Goal: Information Seeking & Learning: Learn about a topic

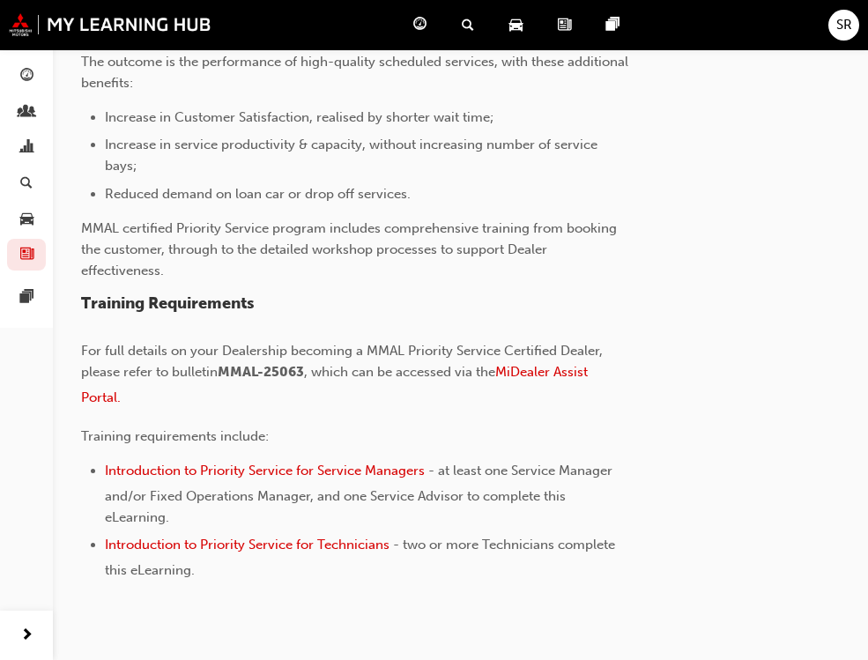
scroll to position [656, 0]
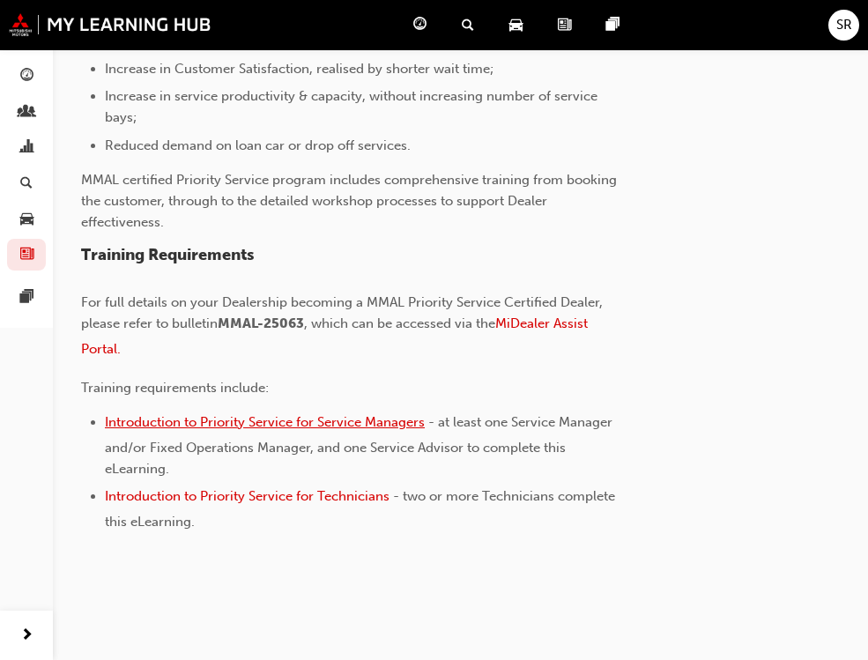
click at [277, 425] on span "Introduction to Priority Service for Service Managers" at bounding box center [265, 422] width 320 height 16
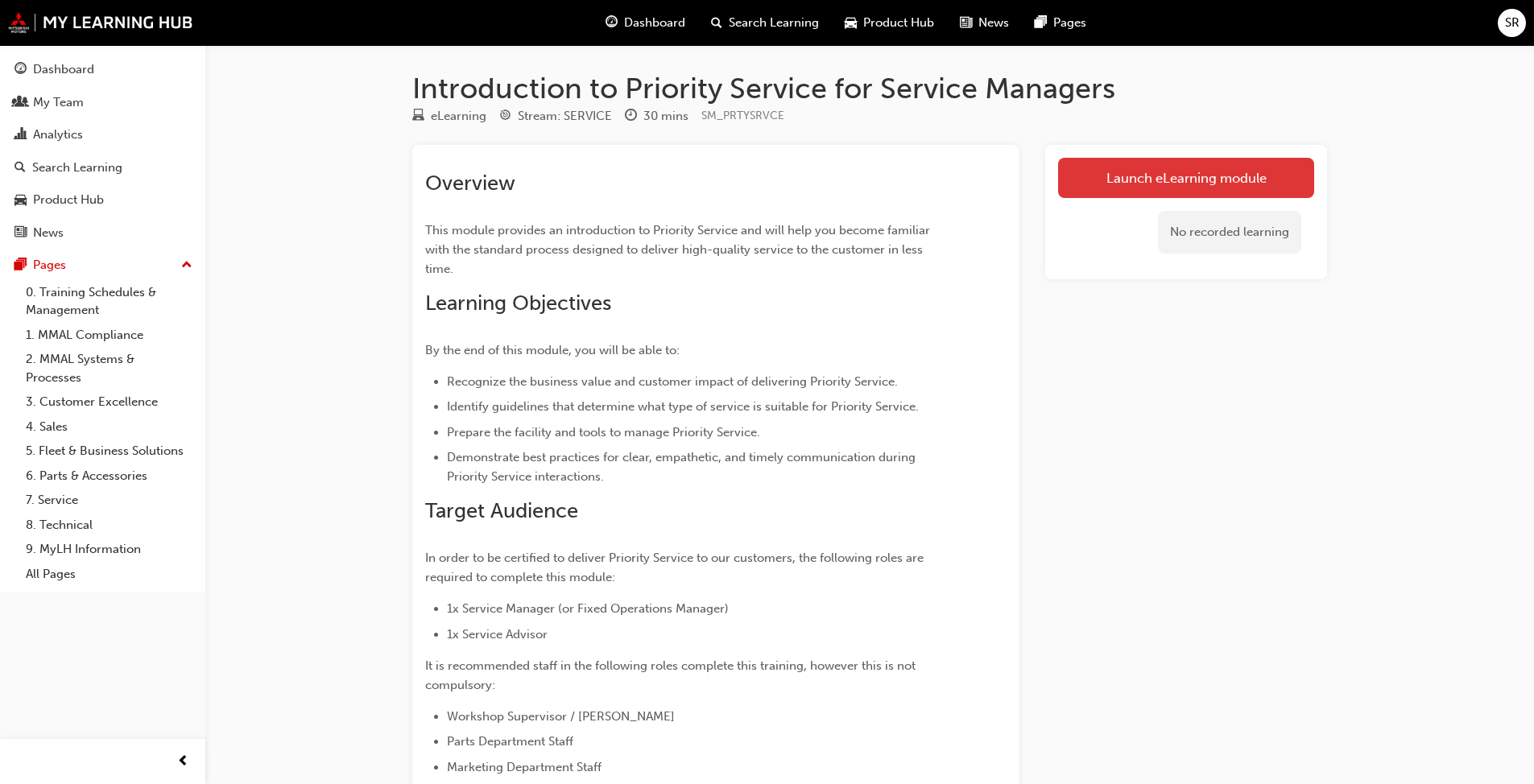
click at [793, 179] on link "Launch eLearning module" at bounding box center [1187, 178] width 256 height 40
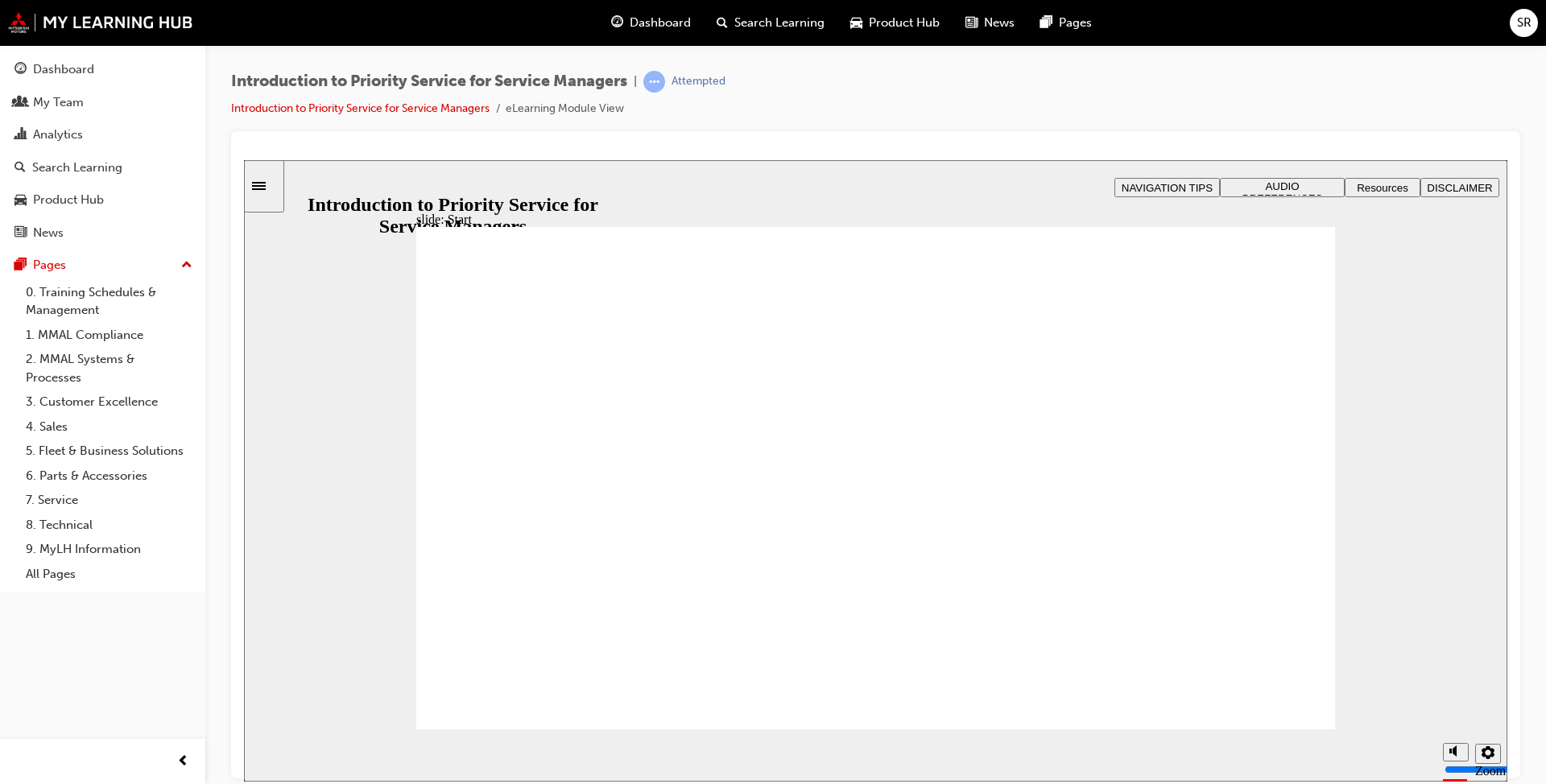
drag, startPoint x: 1136, startPoint y: 488, endPoint x: 1030, endPoint y: 492, distance: 106.1
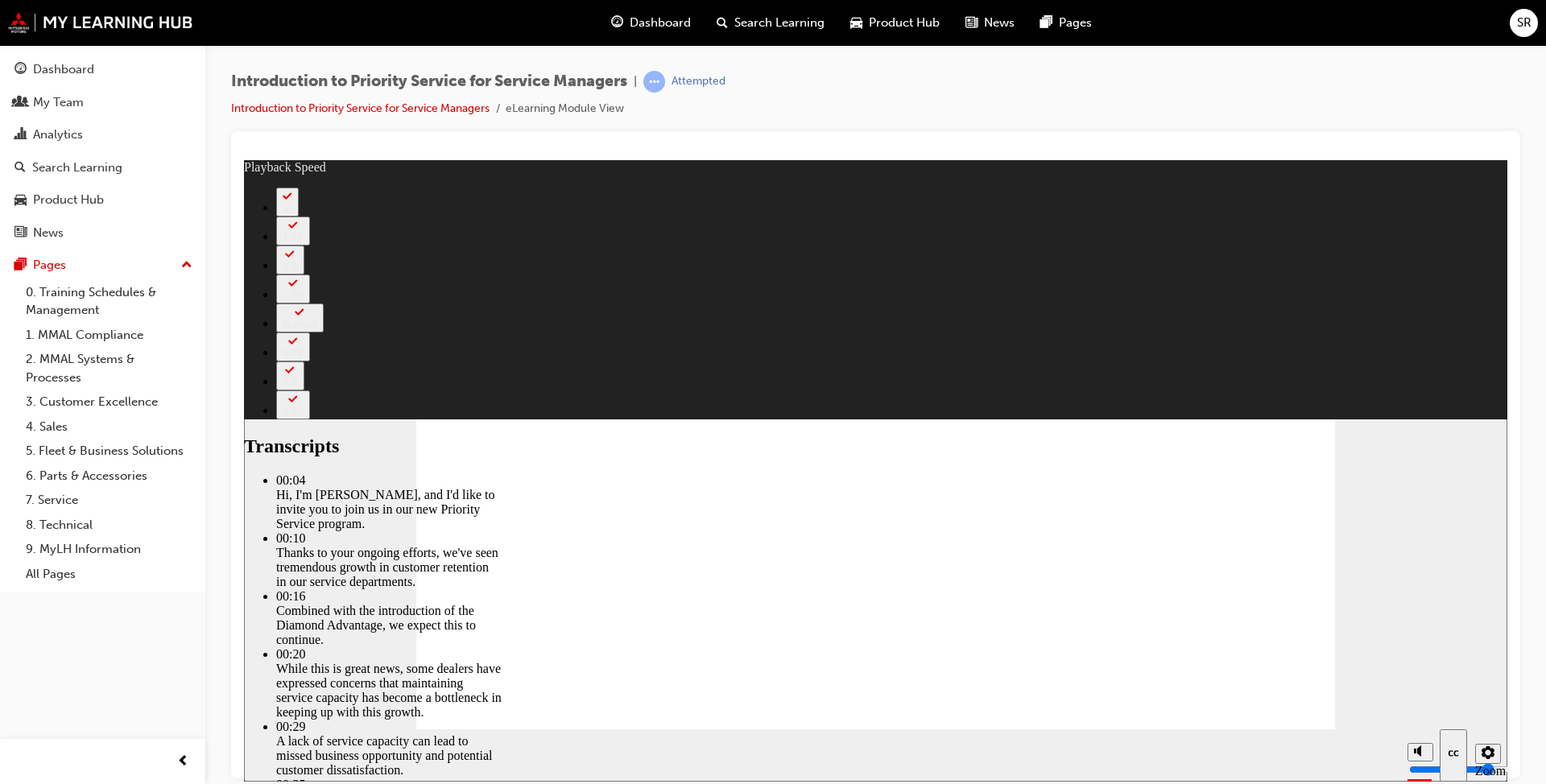
type input "1"
click at [793, 602] on div "misc controls" at bounding box center [1420, 730] width 24 height 60
type input "7"
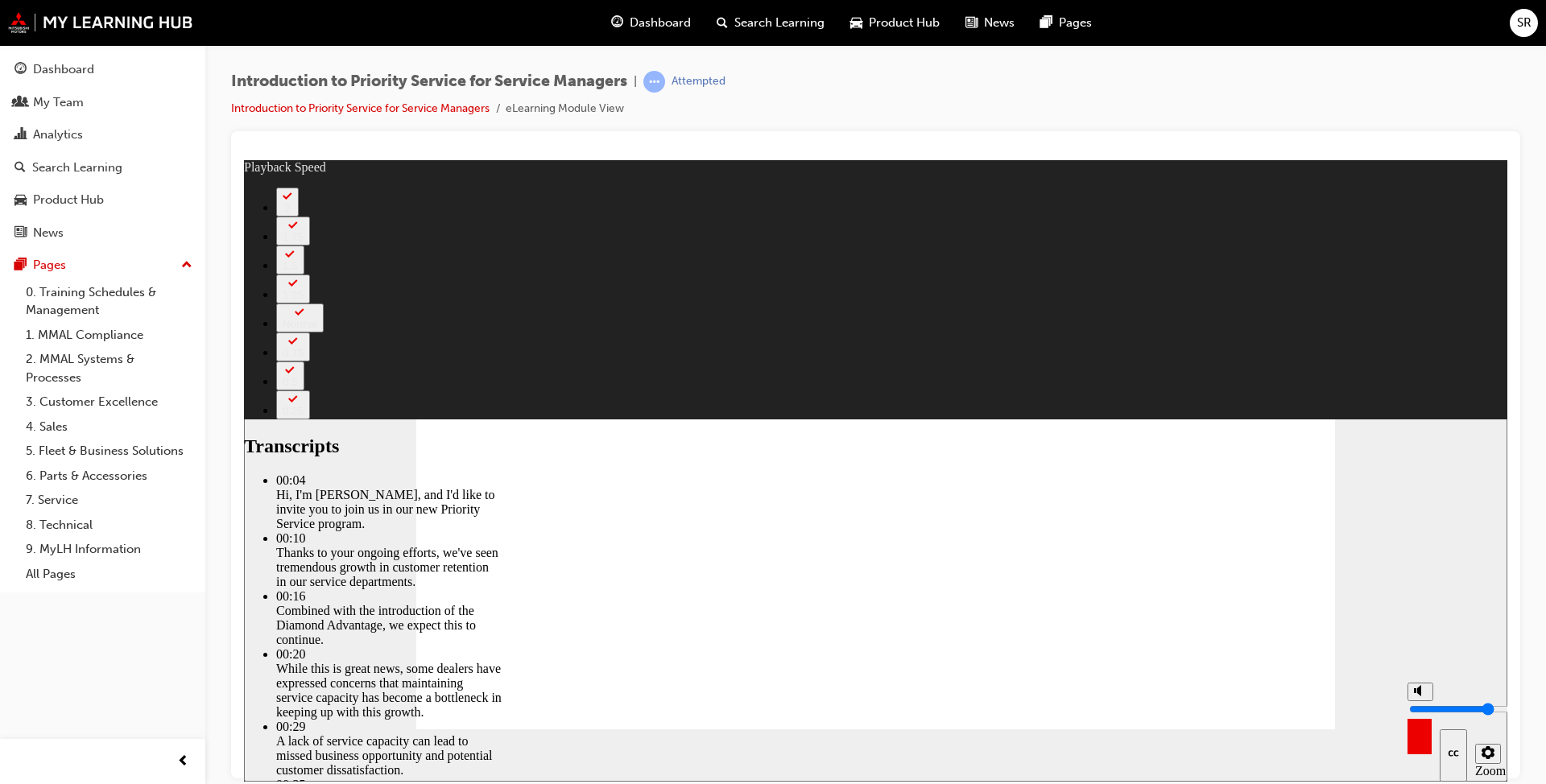
type input "9"
type input "7"
type input "9"
type input "10"
type input "7"
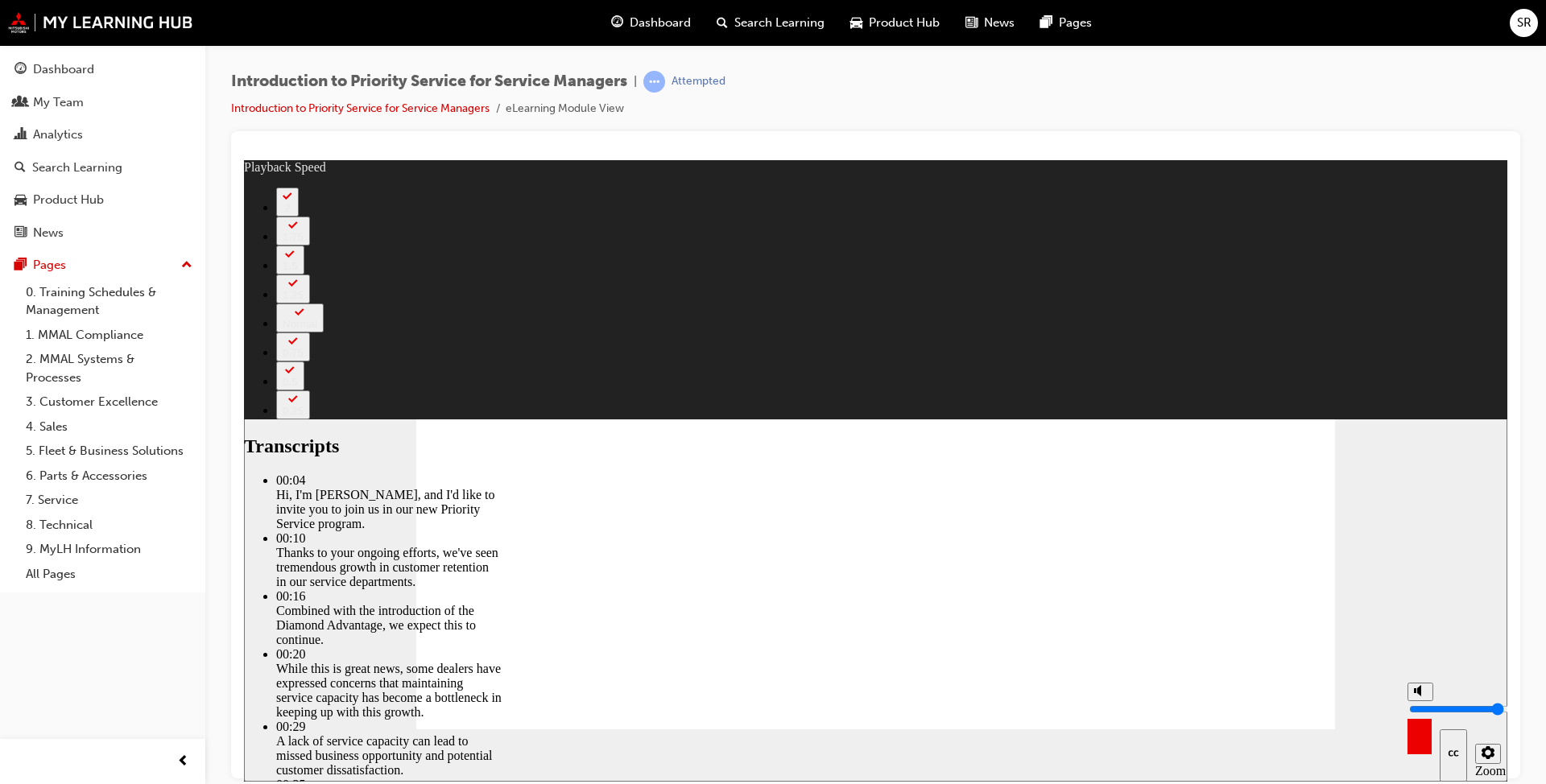
type input "10"
type input "8"
drag, startPoint x: 1417, startPoint y: 688, endPoint x: 1414, endPoint y: 674, distance: 14.3
type input "10"
click at [793, 602] on input "volume" at bounding box center [1462, 708] width 104 height 13
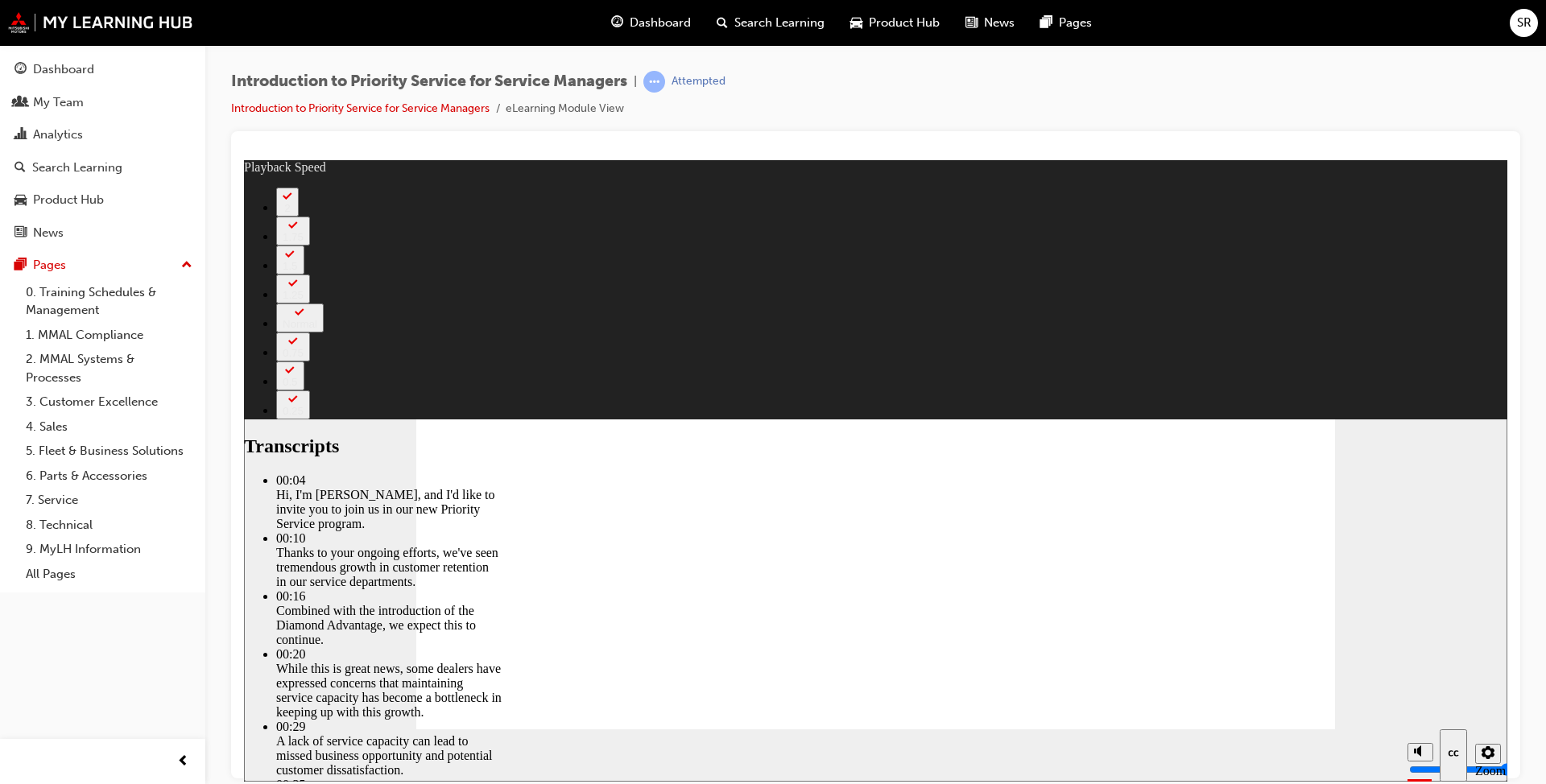
click at [793, 602] on section "Playback Speed 2 1.75" at bounding box center [876, 754] width 1263 height 52
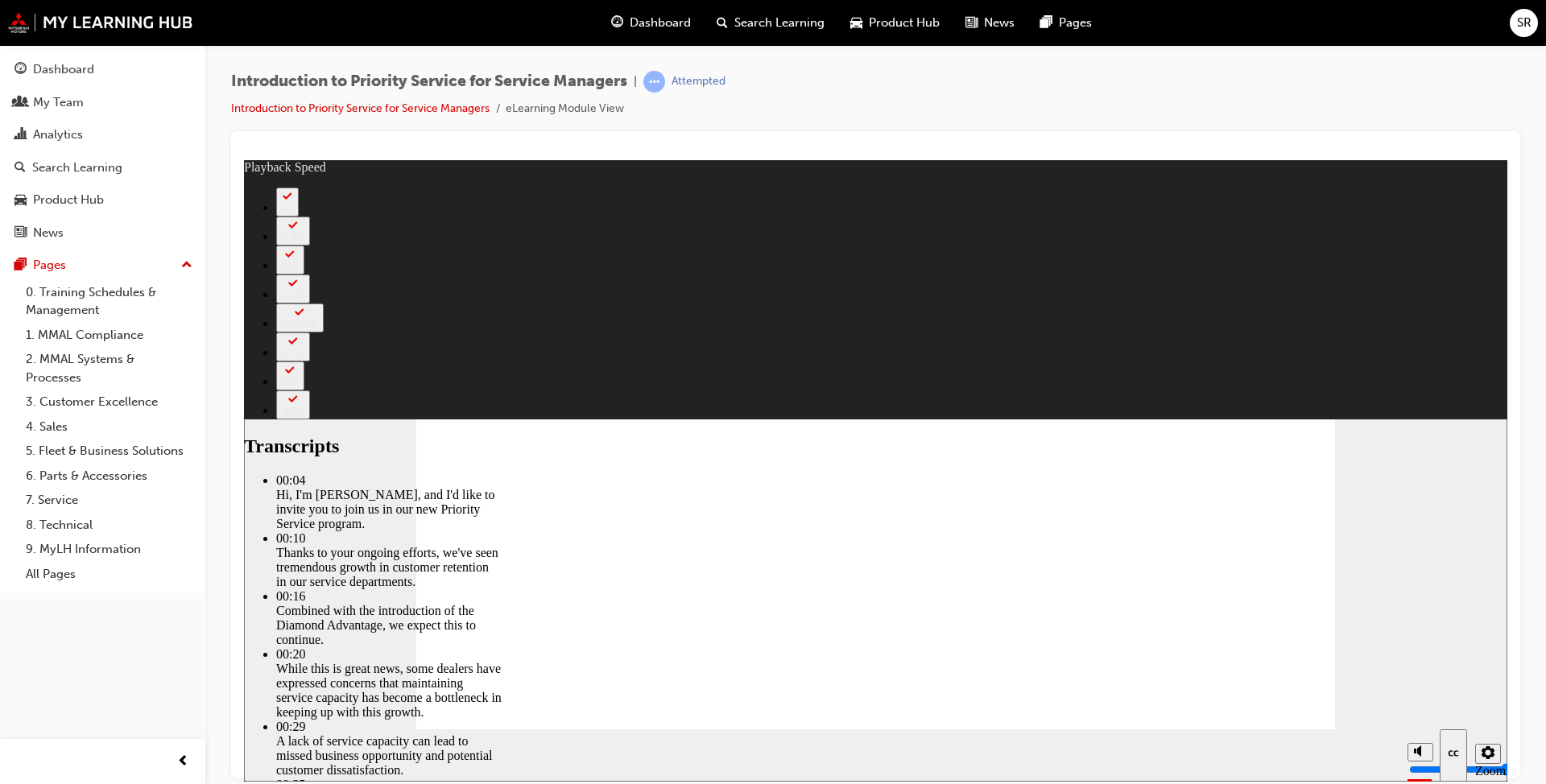
type input "127"
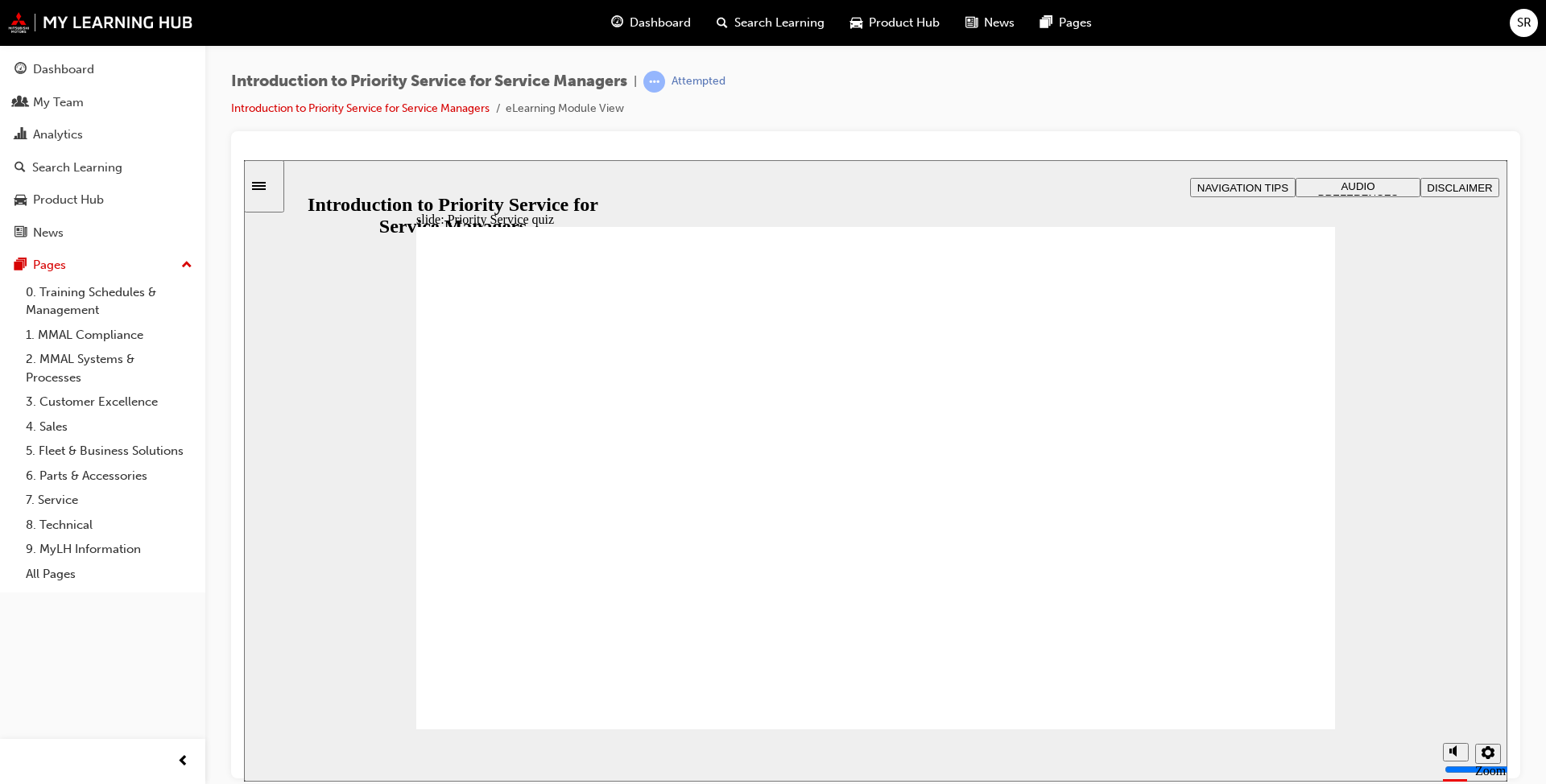
radio input "false"
radio input "true"
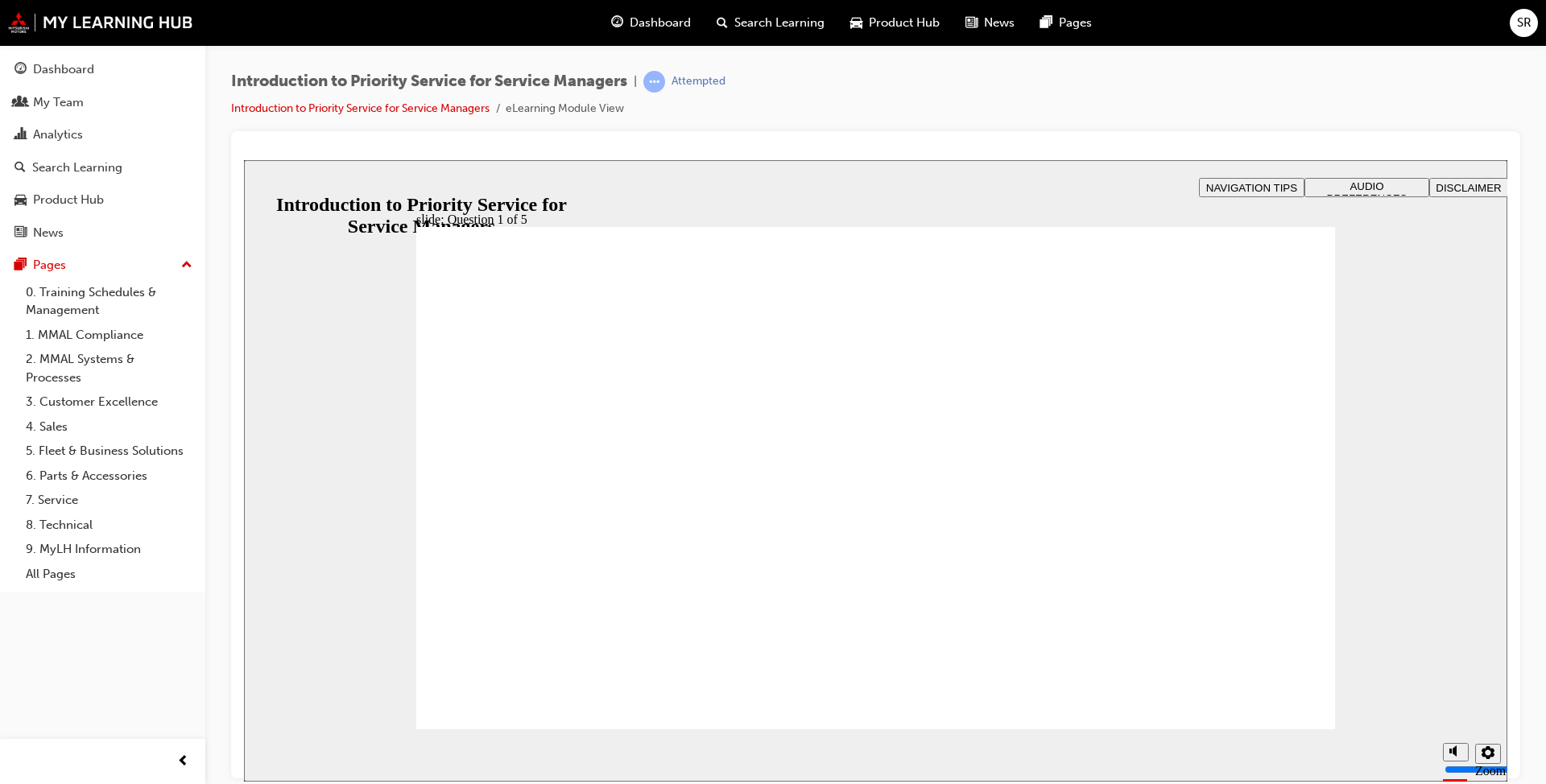
drag, startPoint x: 516, startPoint y: 609, endPoint x: 885, endPoint y: 497, distance: 385.6
drag, startPoint x: 723, startPoint y: 630, endPoint x: 555, endPoint y: 513, distance: 204.7
drag, startPoint x: 1217, startPoint y: 616, endPoint x: 1042, endPoint y: 514, distance: 202.6
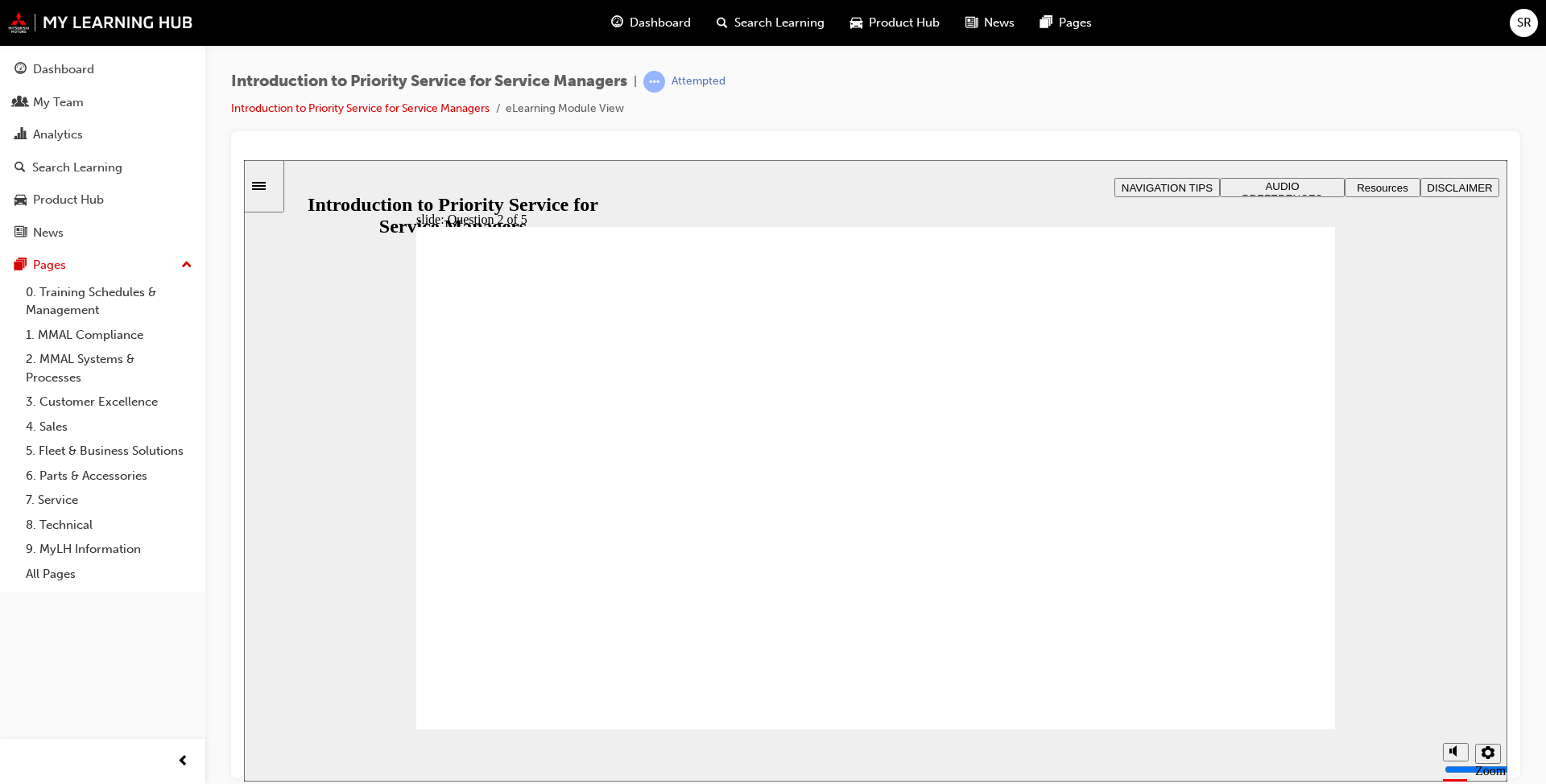
drag, startPoint x: 1036, startPoint y: 604, endPoint x: 1213, endPoint y: 486, distance: 212.7
drag, startPoint x: 872, startPoint y: 514, endPoint x: 693, endPoint y: 510, distance: 179.0
drag, startPoint x: 854, startPoint y: 588, endPoint x: 858, endPoint y: 478, distance: 110.1
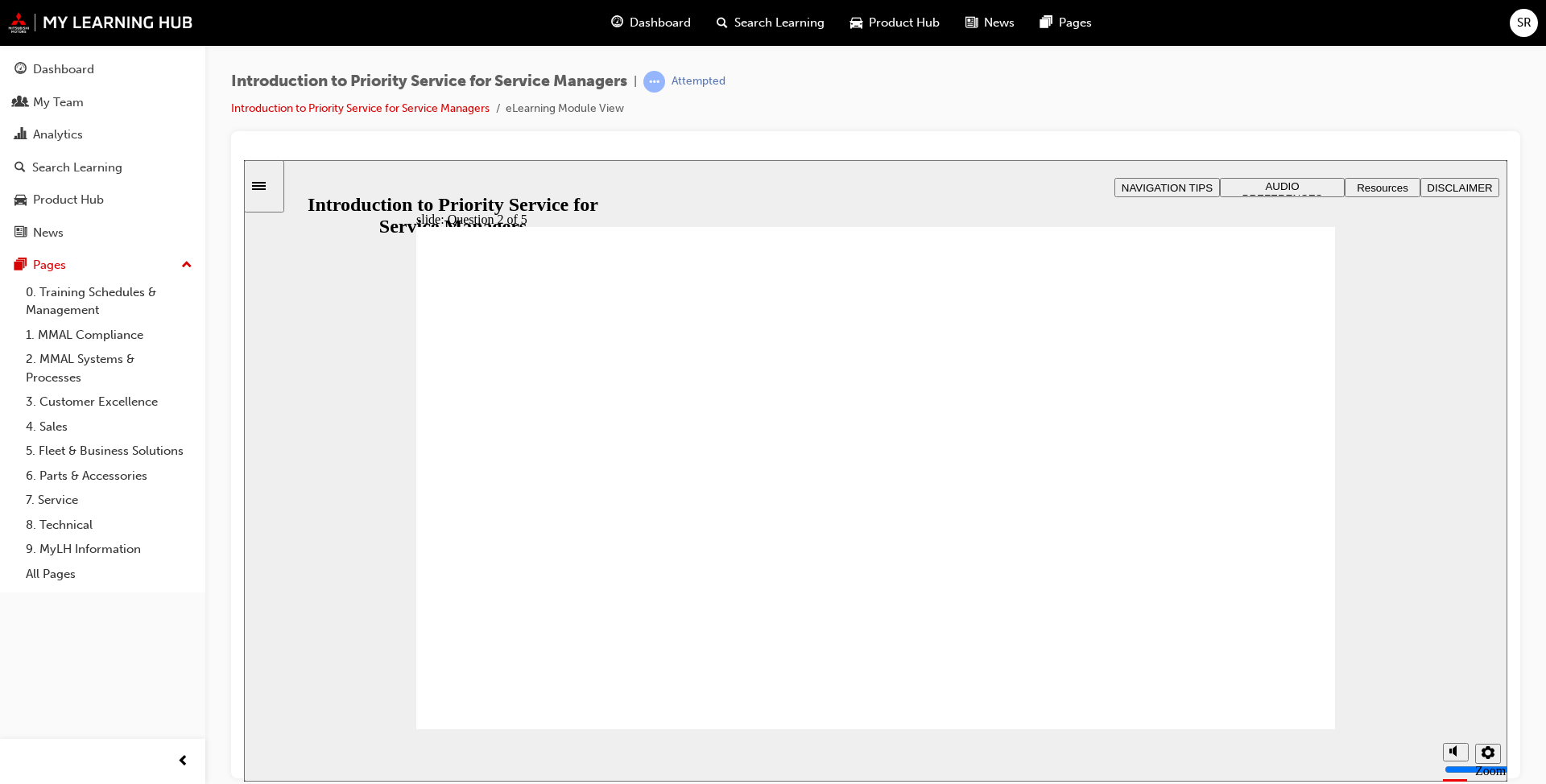
checkbox input "true"
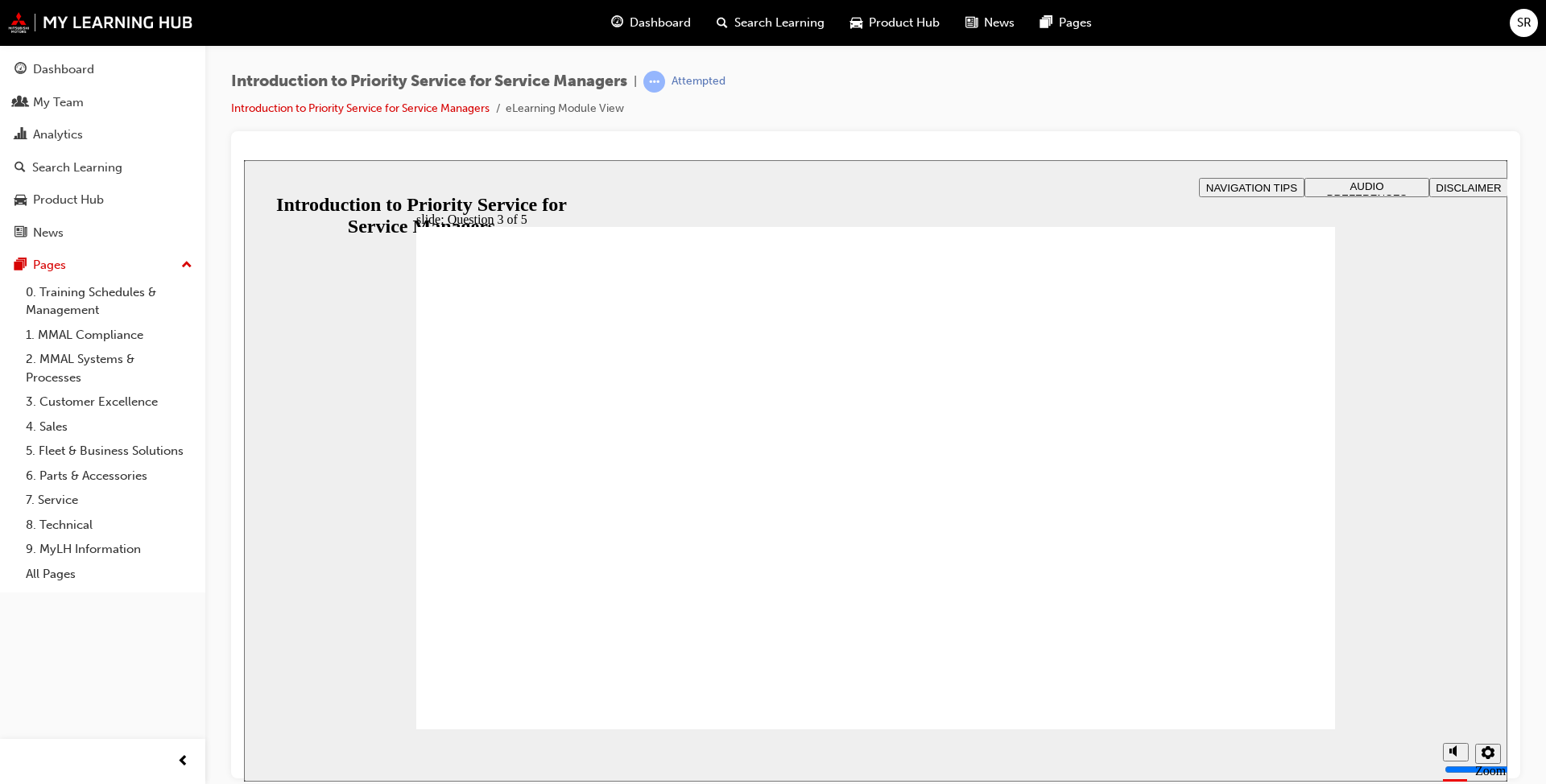
checkbox input "true"
drag, startPoint x: 464, startPoint y: 606, endPoint x: 500, endPoint y: 491, distance: 120.5
checkbox input "true"
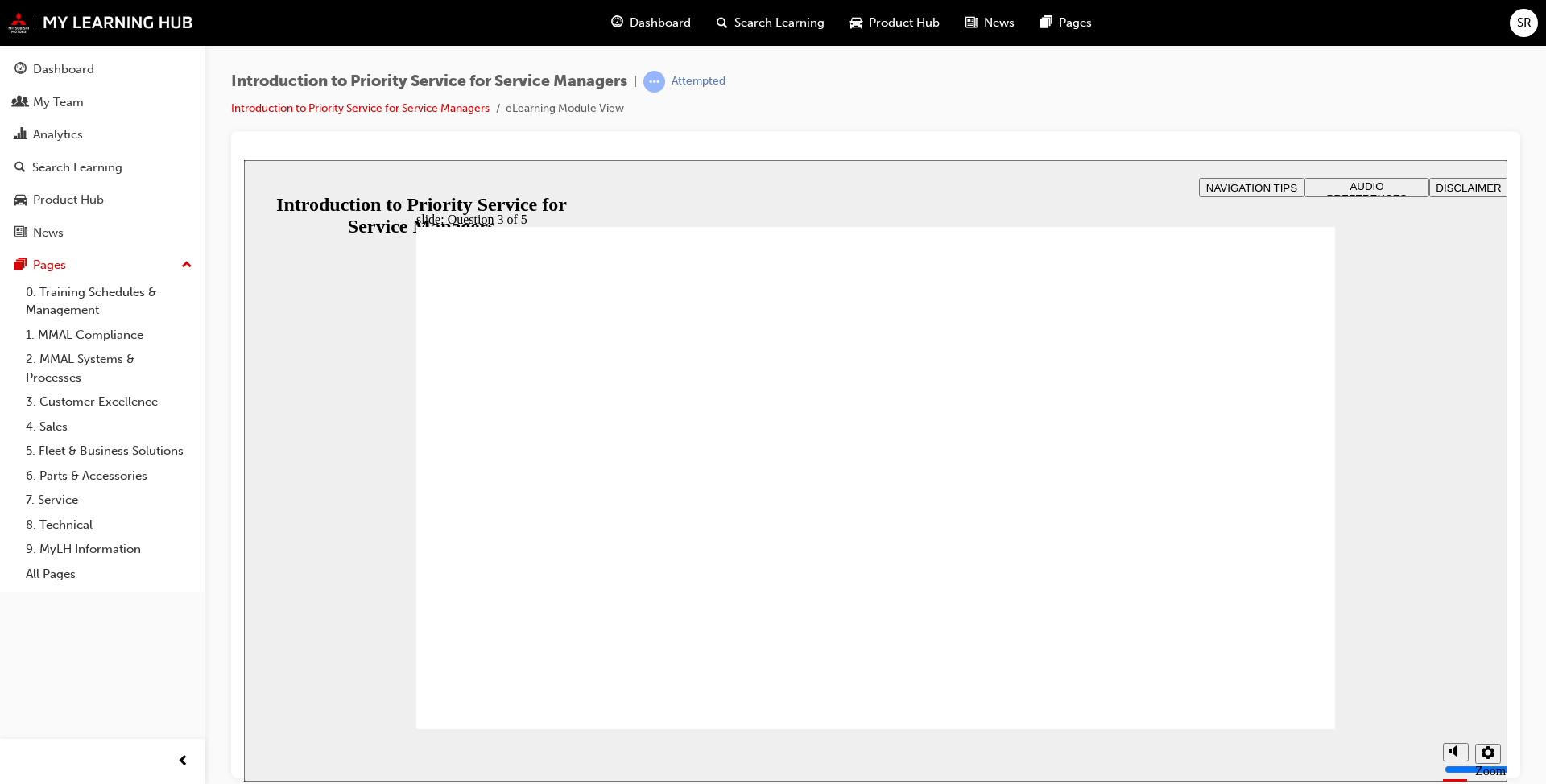
radio input "true"
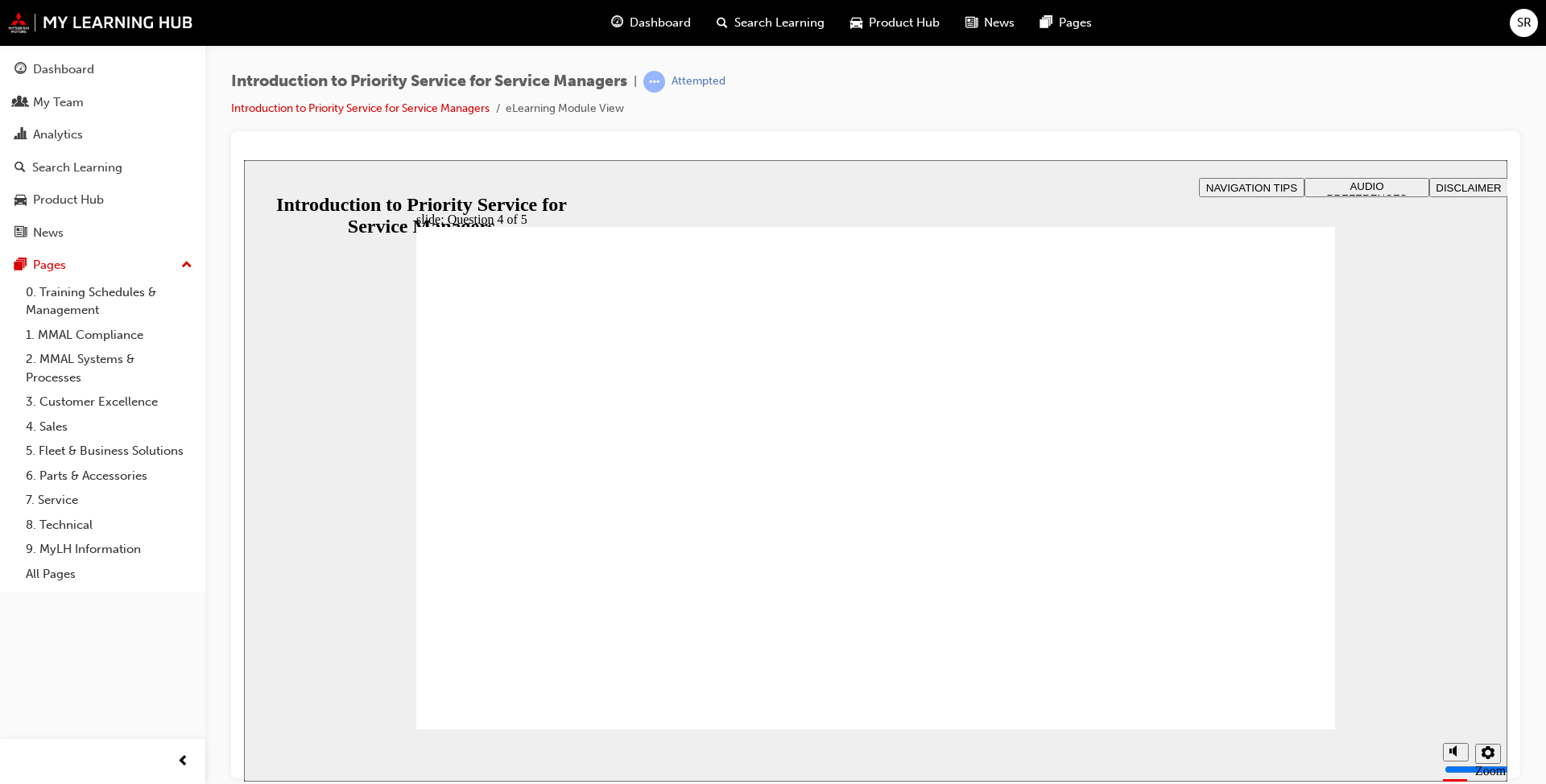
radio input "true"
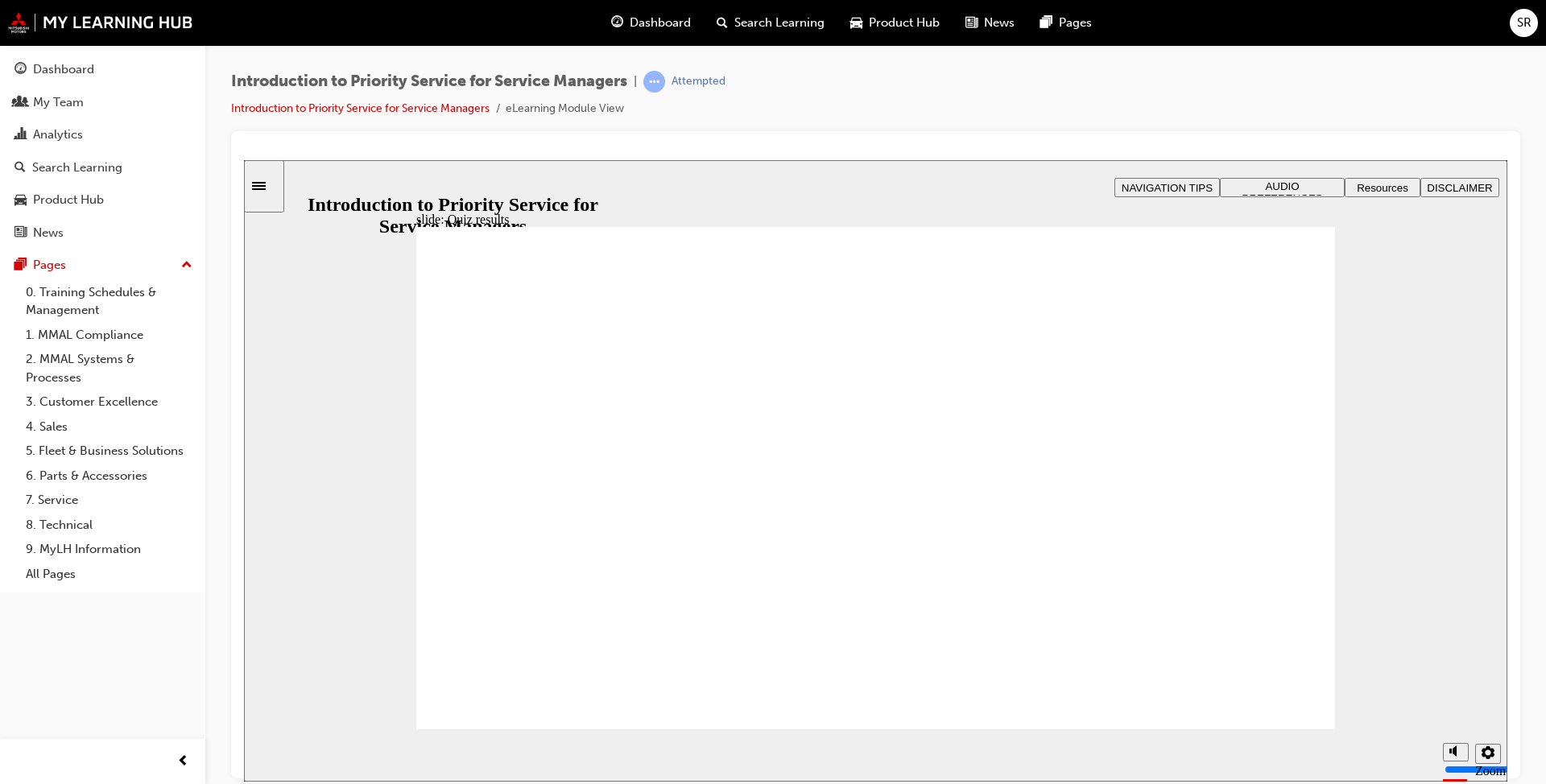
radio input "true"
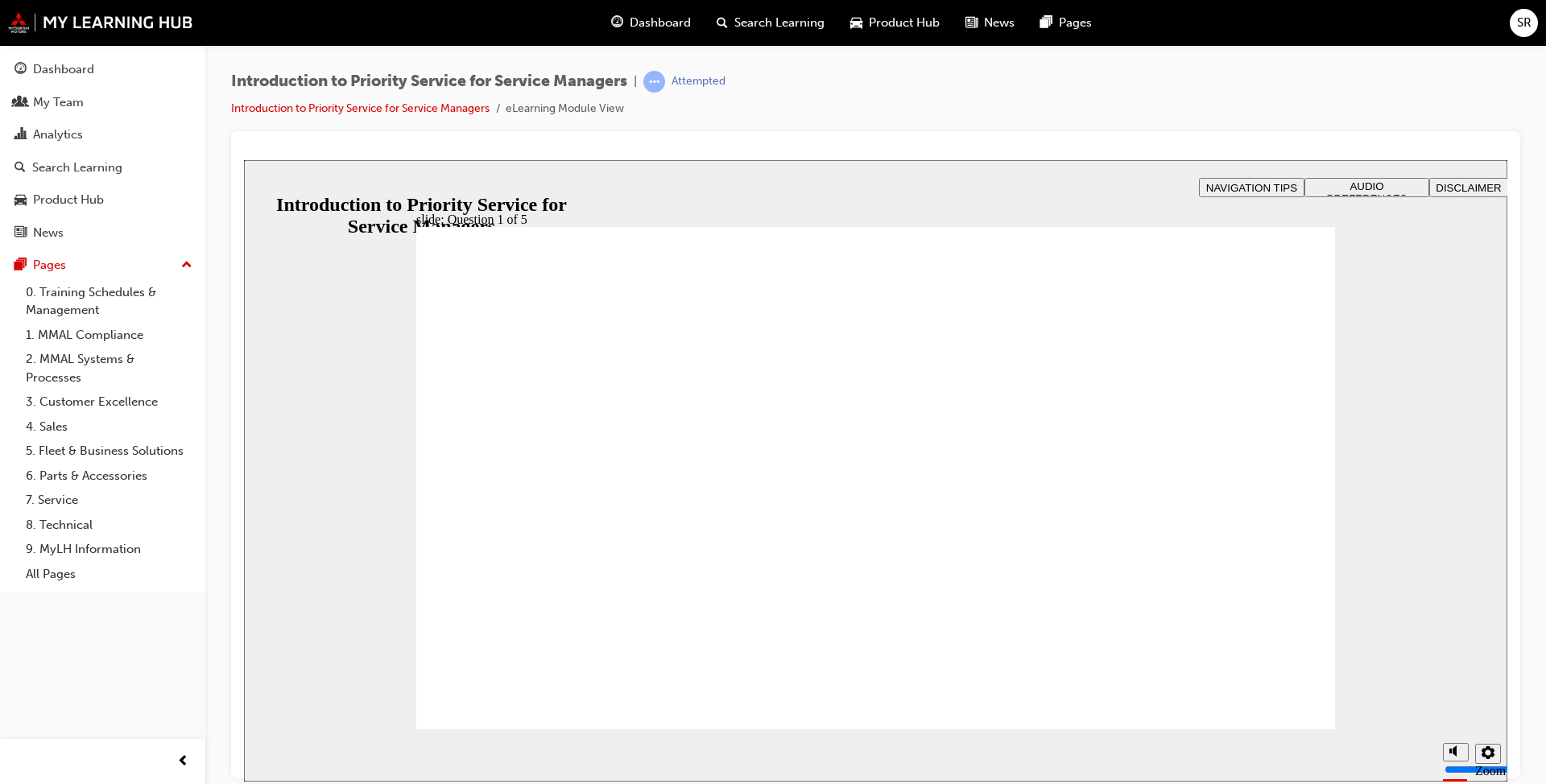
drag, startPoint x: 1214, startPoint y: 617, endPoint x: 1052, endPoint y: 499, distance: 200.4
drag, startPoint x: 1031, startPoint y: 620, endPoint x: 1203, endPoint y: 511, distance: 203.6
drag, startPoint x: 867, startPoint y: 615, endPoint x: 854, endPoint y: 508, distance: 107.8
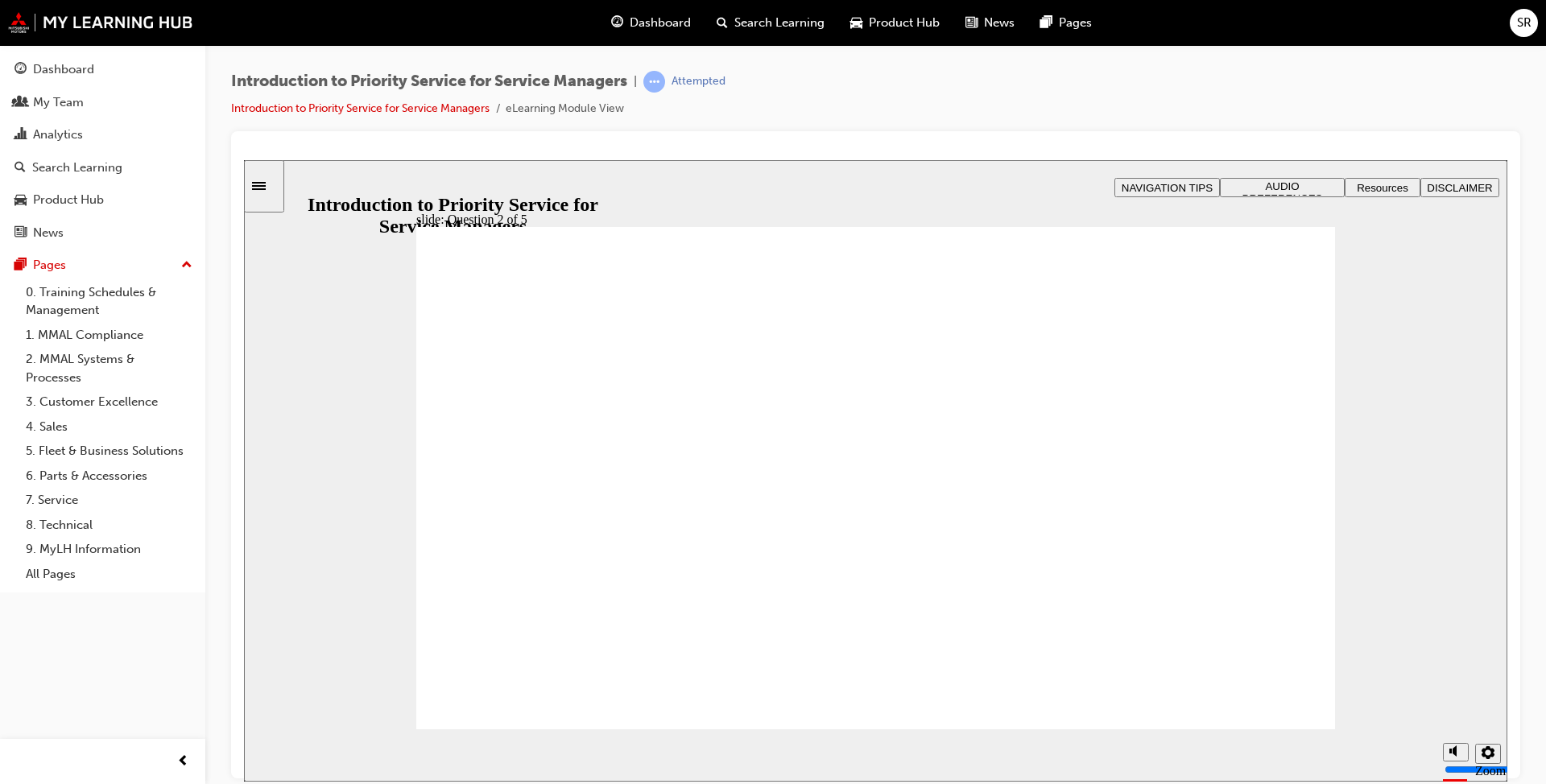
drag, startPoint x: 472, startPoint y: 596, endPoint x: 524, endPoint y: 447, distance: 157.8
drag, startPoint x: 683, startPoint y: 575, endPoint x: 690, endPoint y: 470, distance: 105.2
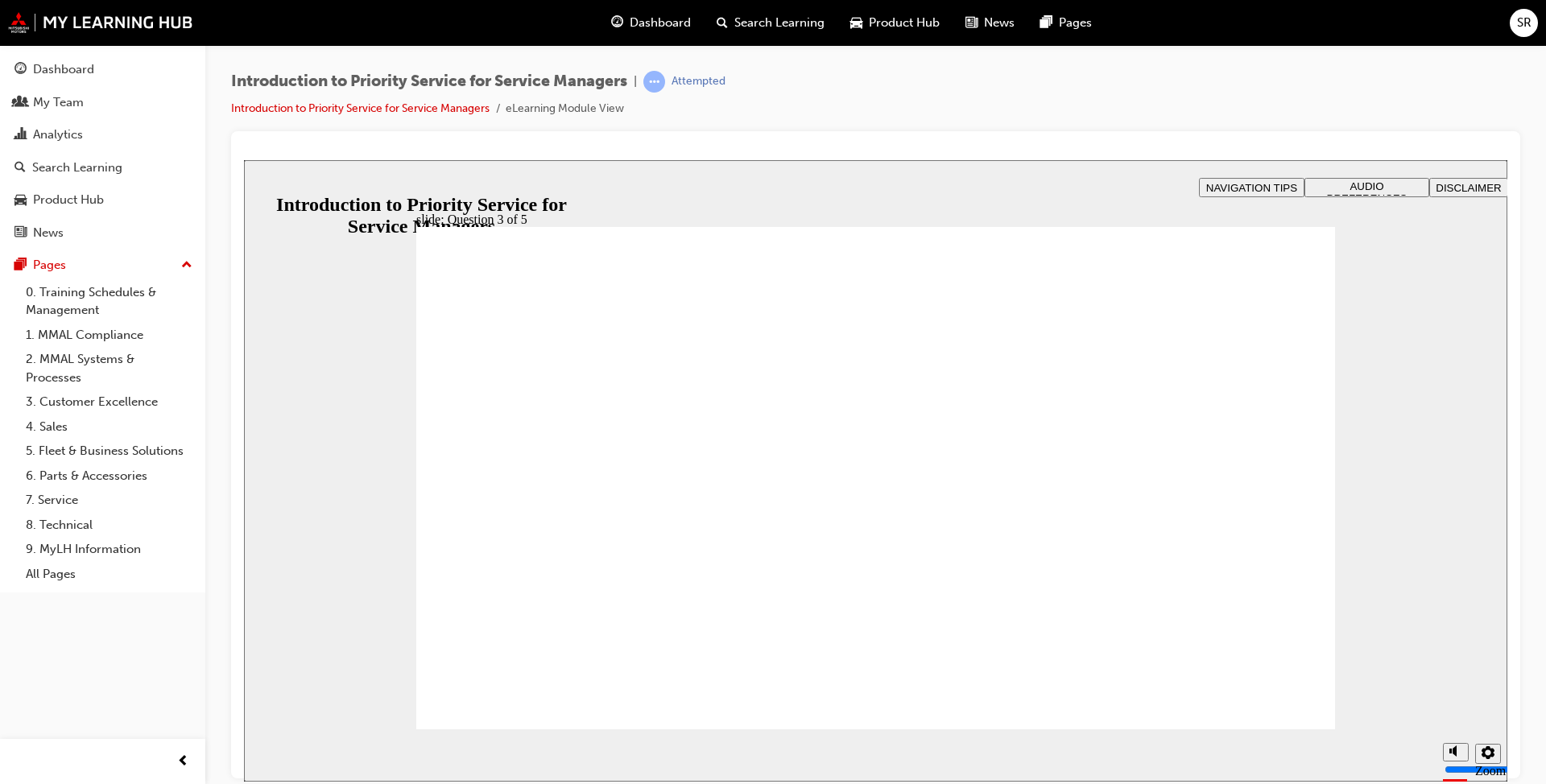
checkbox input "true"
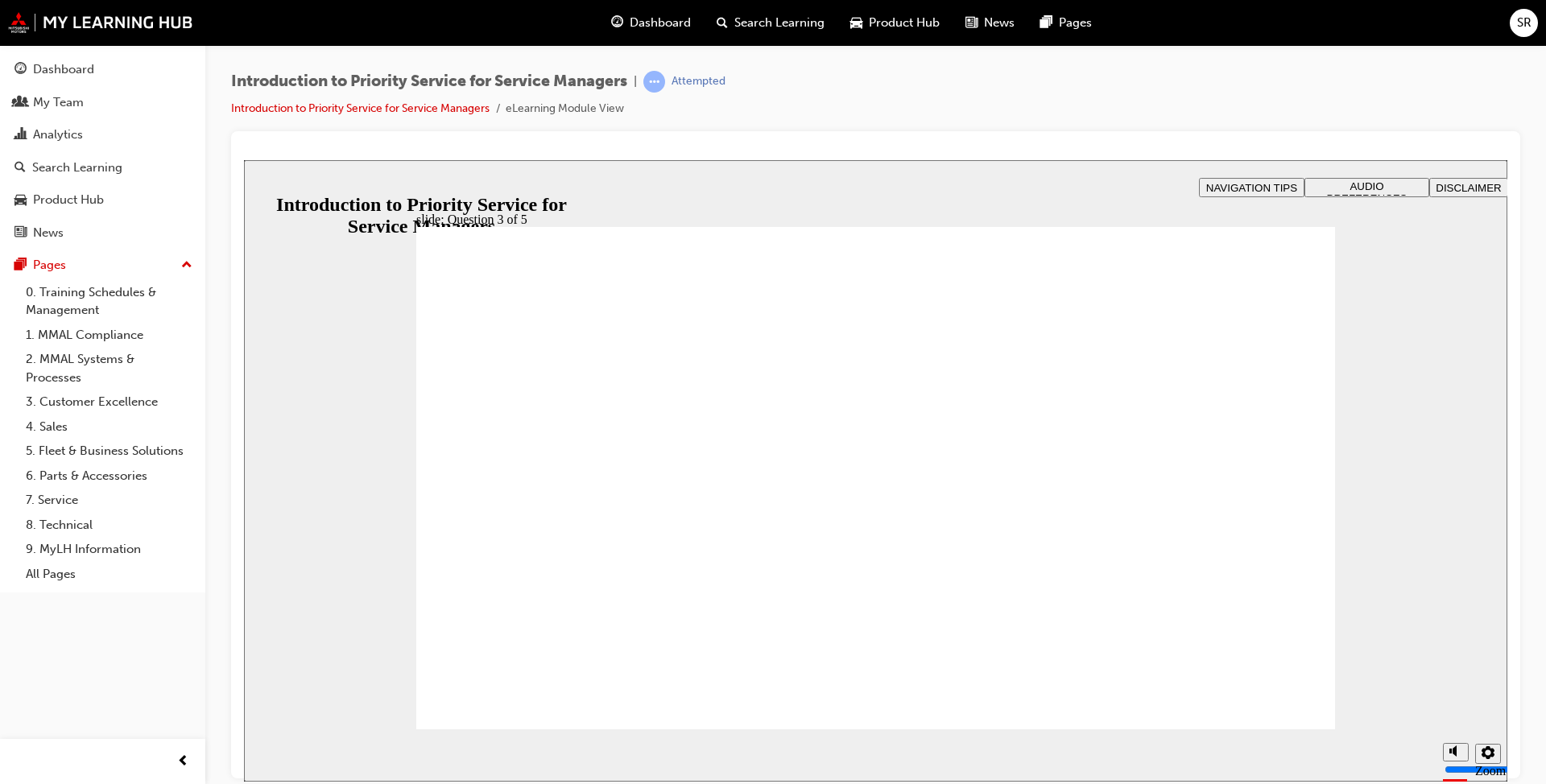
radio input "true"
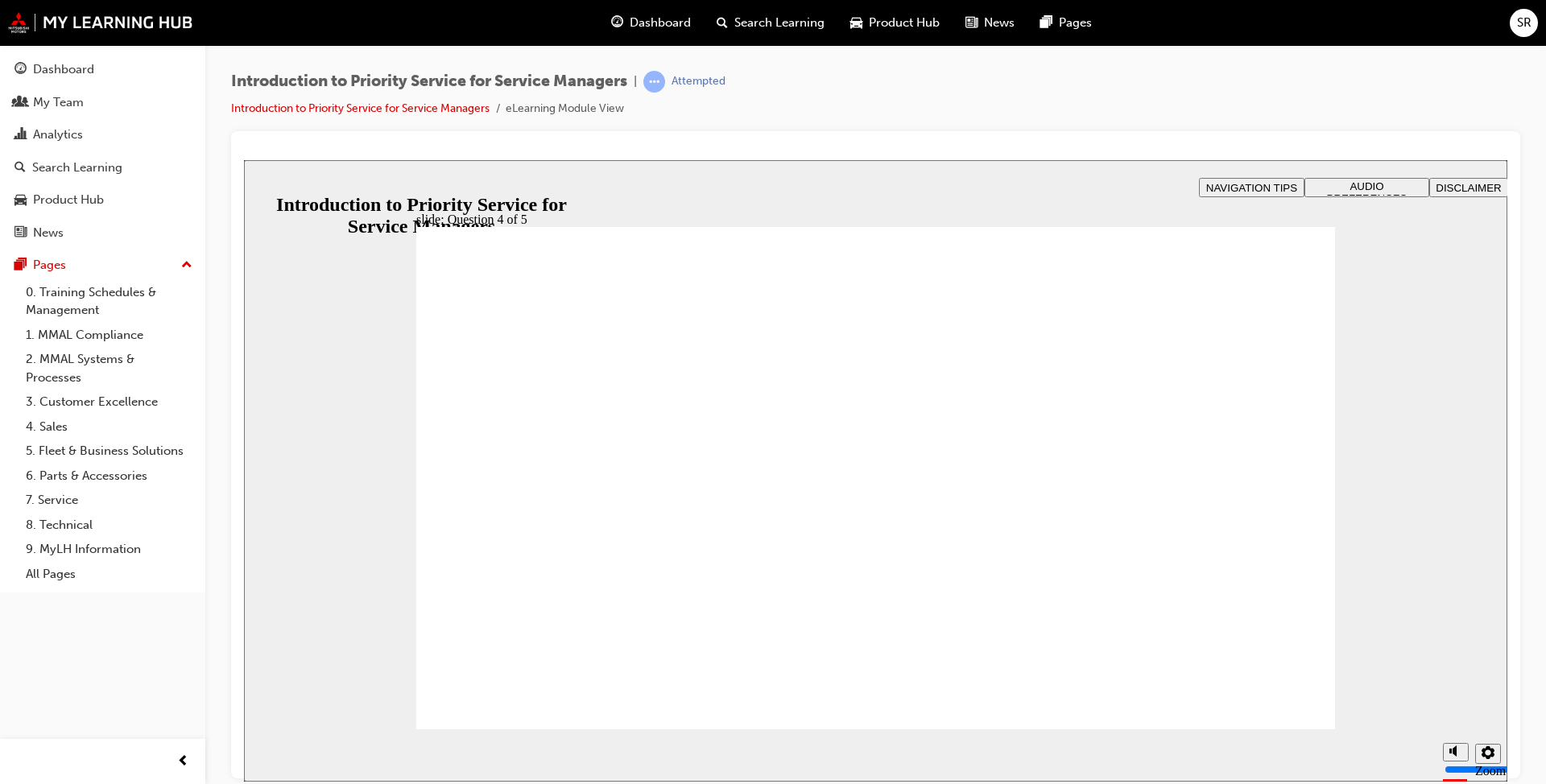
radio input "true"
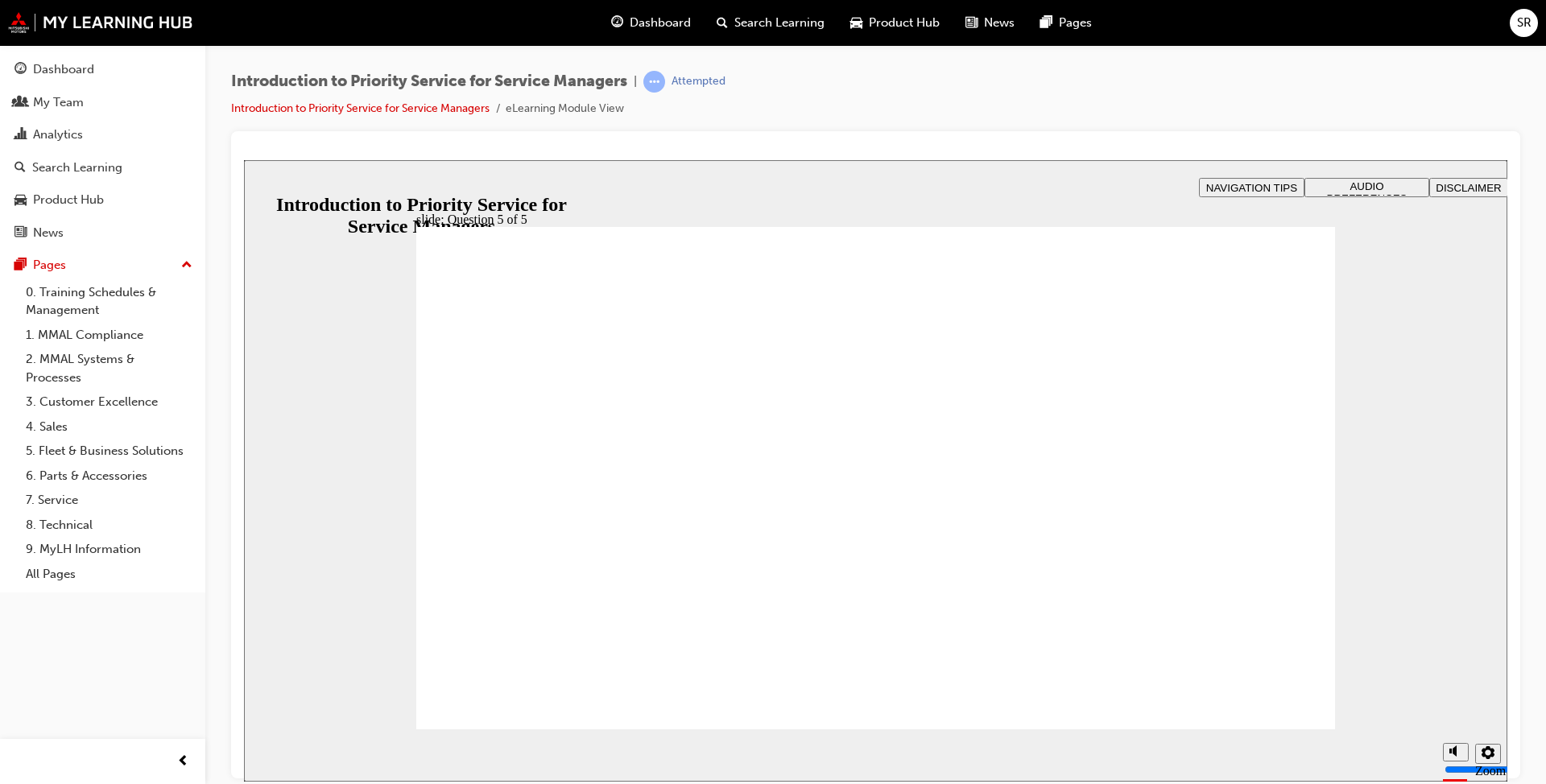
radio input "true"
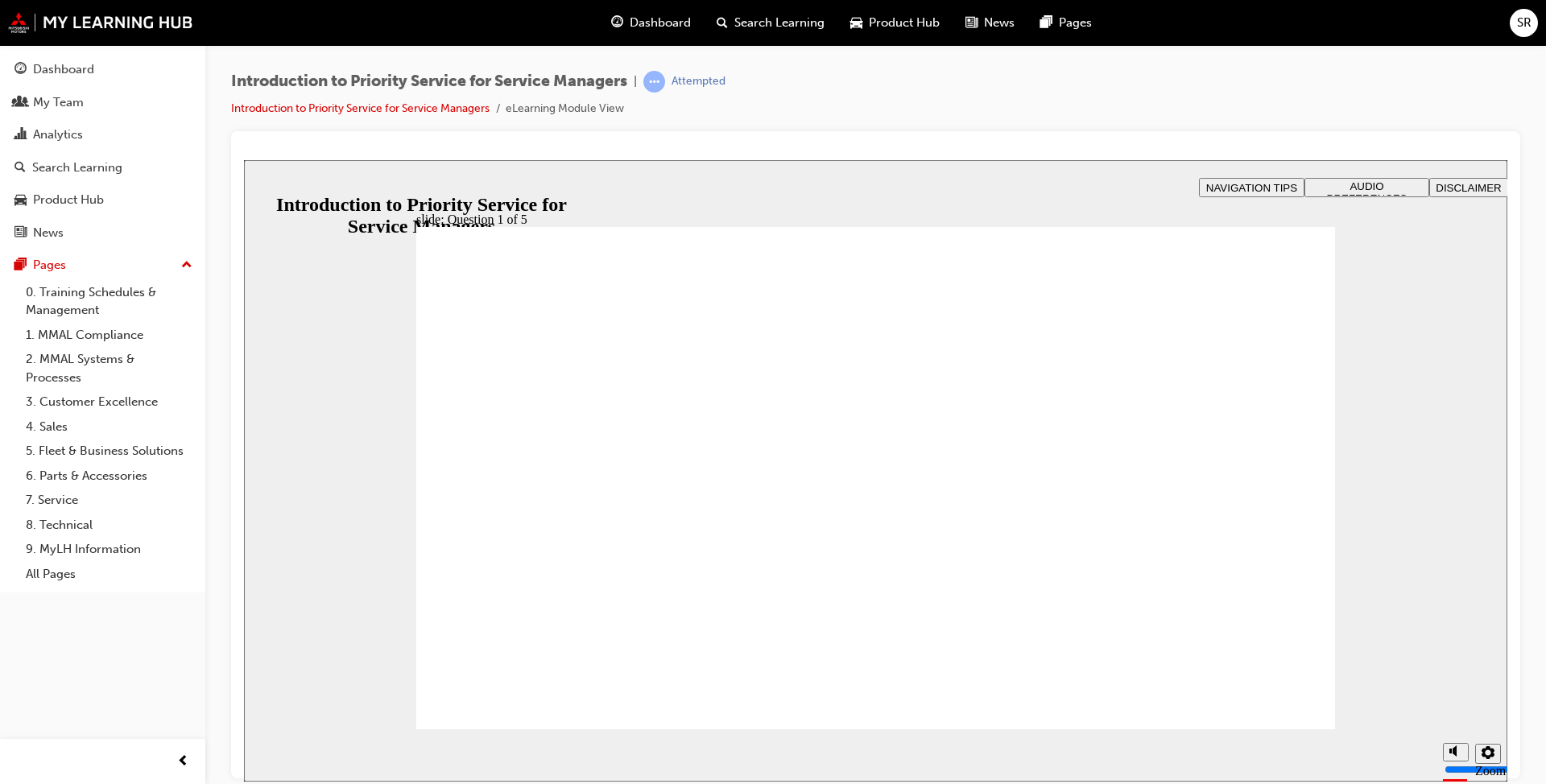
drag, startPoint x: 1072, startPoint y: 623, endPoint x: 1214, endPoint y: 494, distance: 191.8
drag, startPoint x: 1197, startPoint y: 626, endPoint x: 1005, endPoint y: 511, distance: 223.8
drag, startPoint x: 802, startPoint y: 606, endPoint x: 525, endPoint y: 515, distance: 291.6
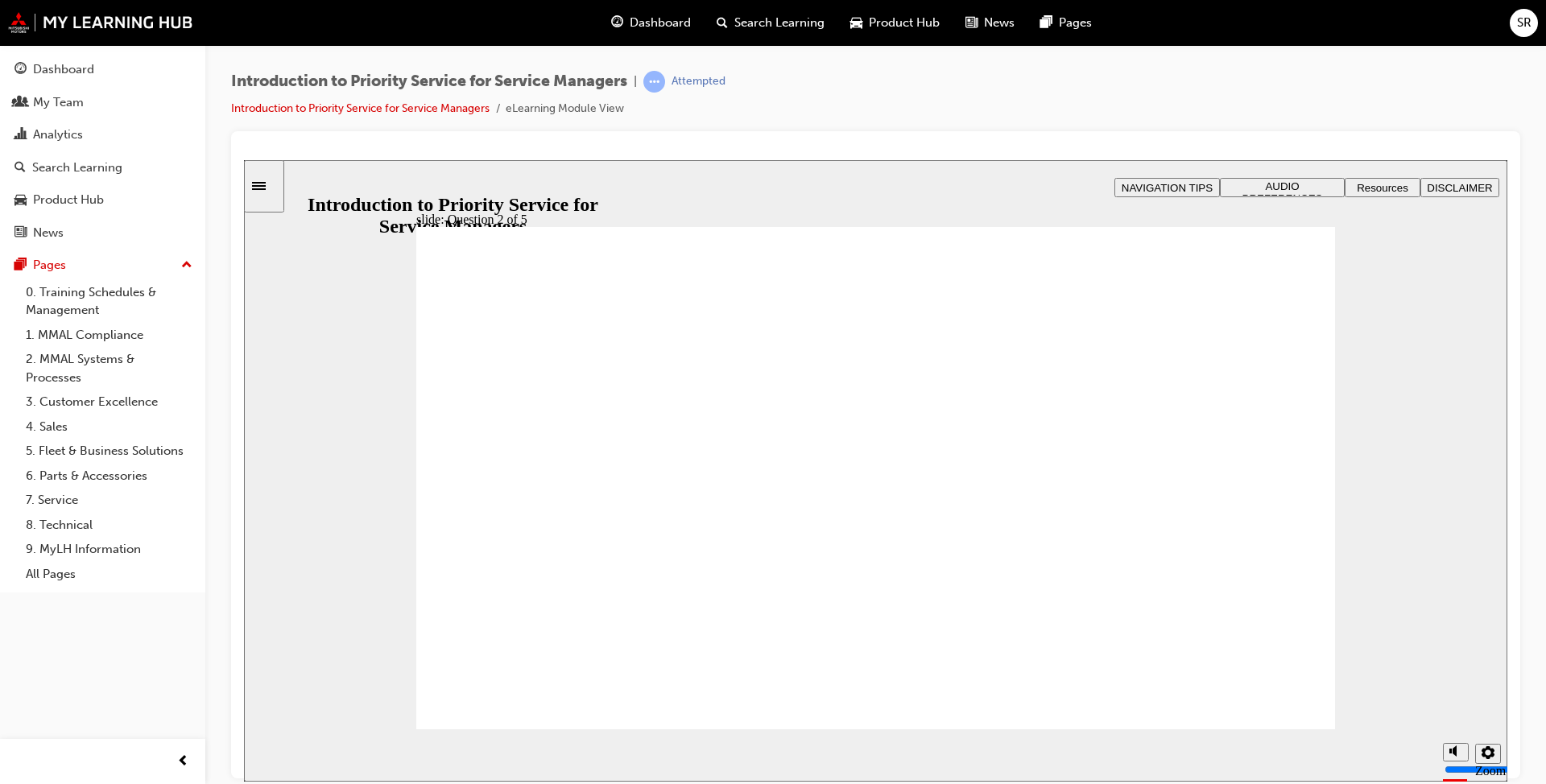
drag, startPoint x: 718, startPoint y: 631, endPoint x: 715, endPoint y: 526, distance: 105.0
drag, startPoint x: 538, startPoint y: 590, endPoint x: 873, endPoint y: 495, distance: 348.2
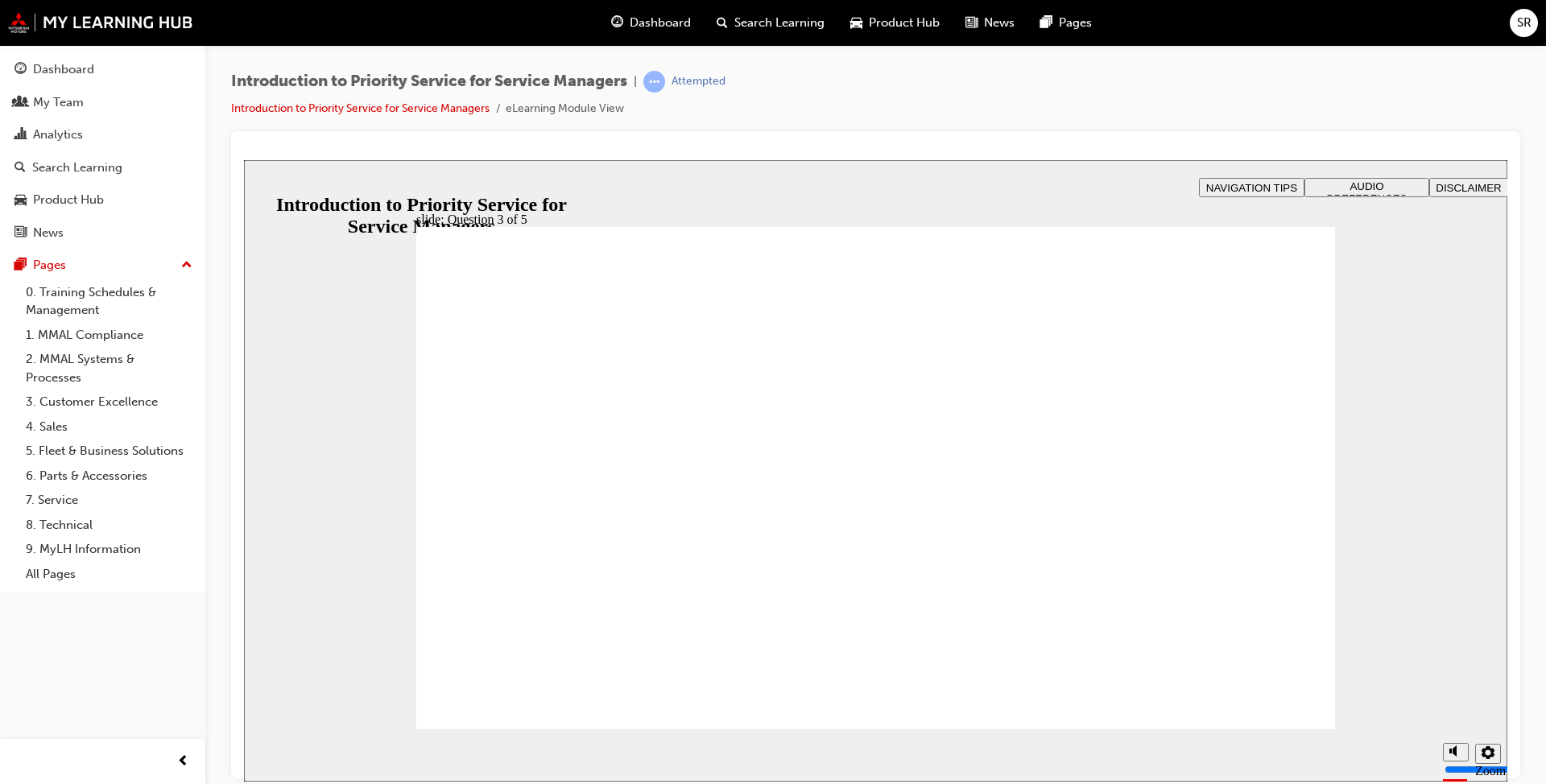
checkbox input "true"
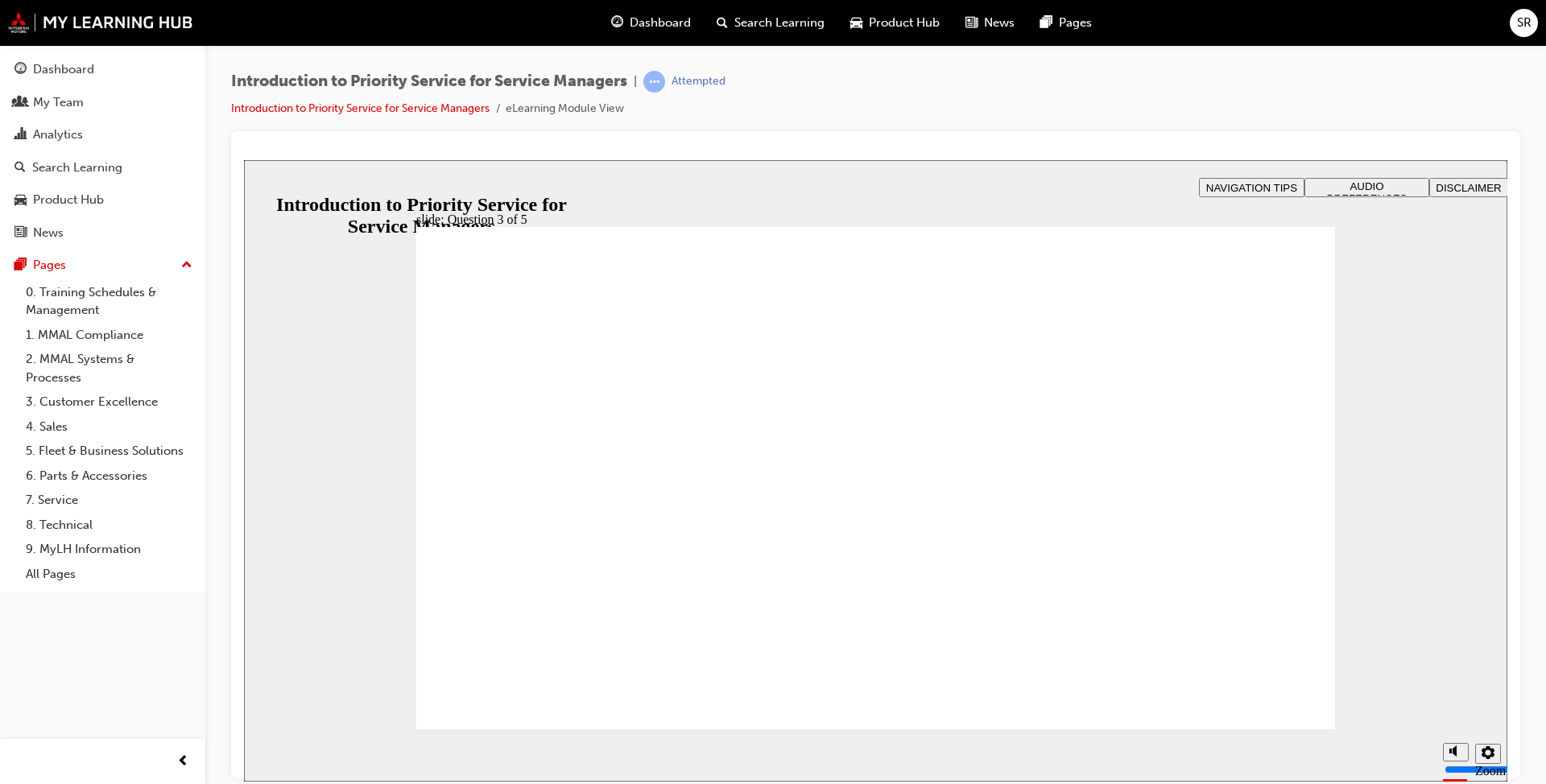
radio input "true"
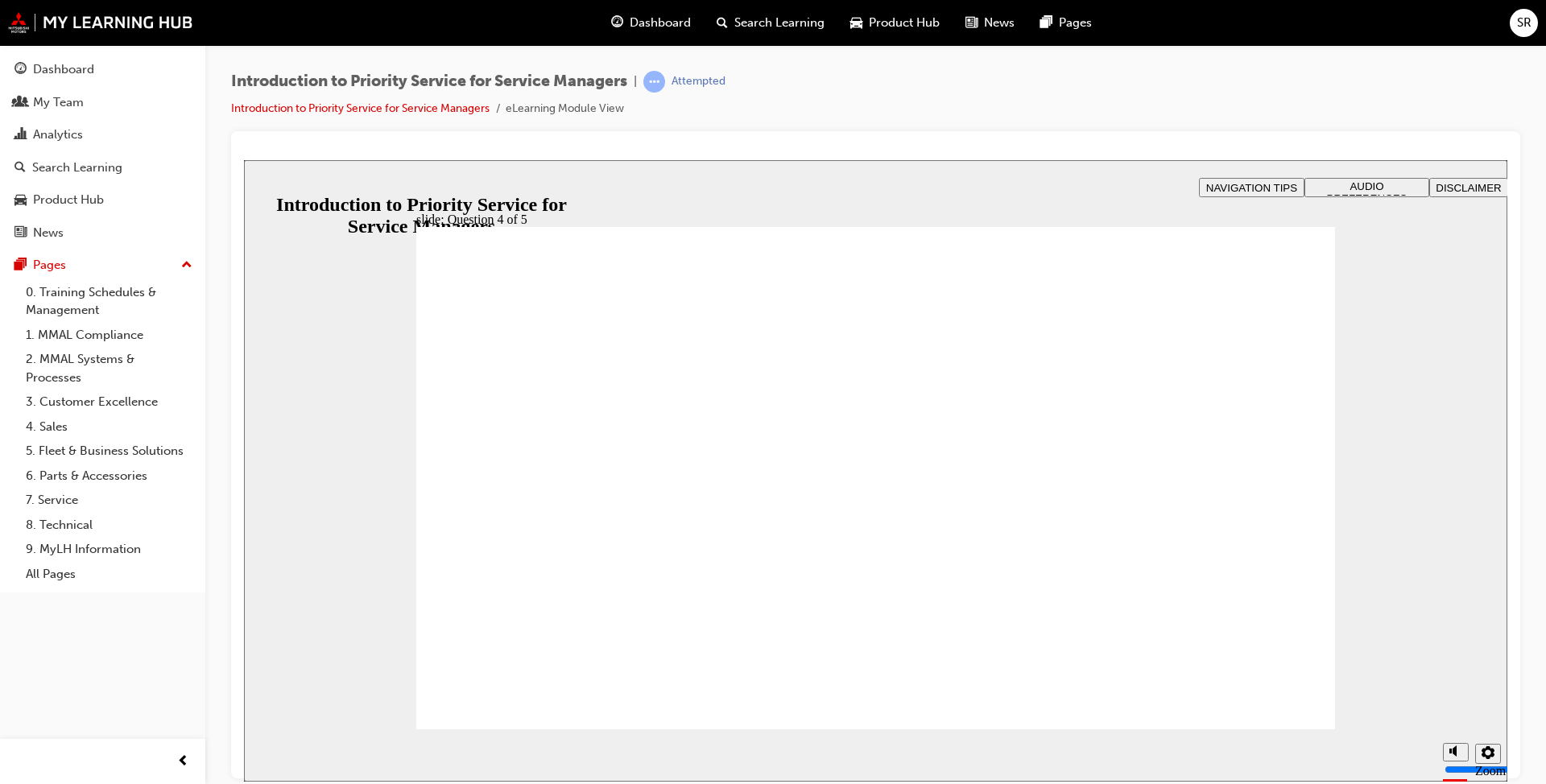
radio input "true"
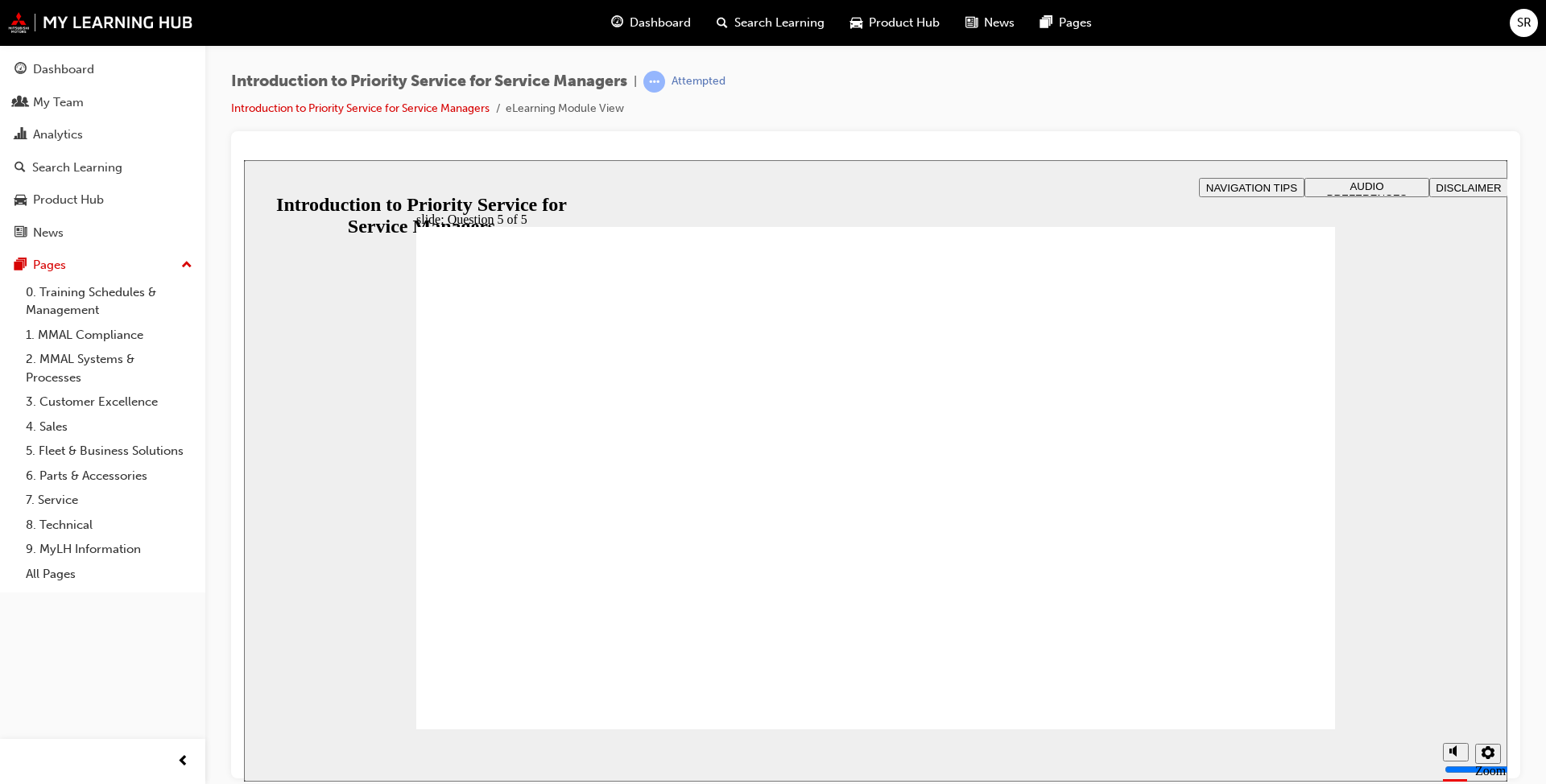
radio input "true"
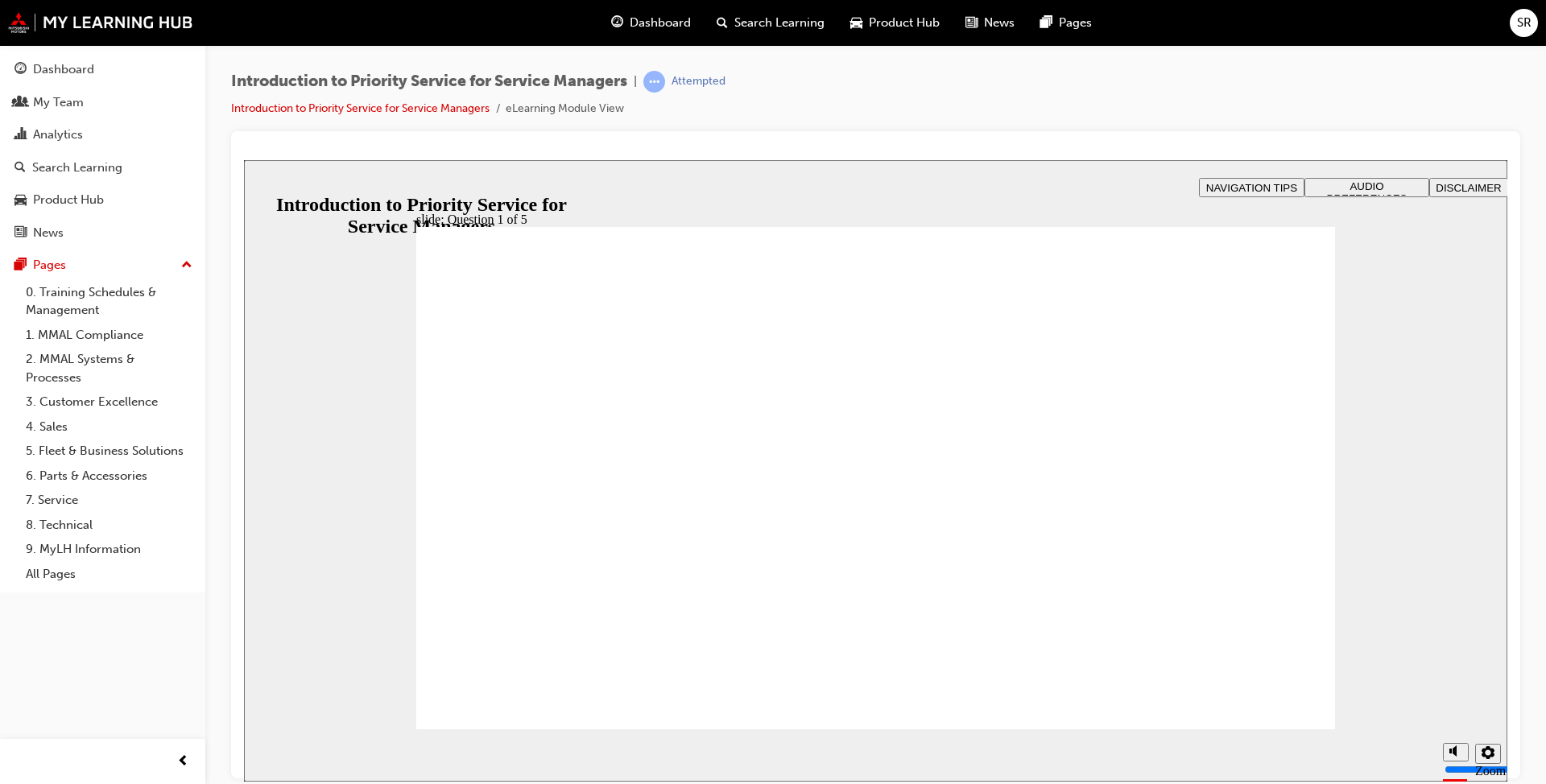
drag, startPoint x: 521, startPoint y: 604, endPoint x: 715, endPoint y: 495, distance: 222.5
drag, startPoint x: 687, startPoint y: 632, endPoint x: 518, endPoint y: 529, distance: 197.9
drag, startPoint x: 859, startPoint y: 630, endPoint x: 912, endPoint y: 524, distance: 118.5
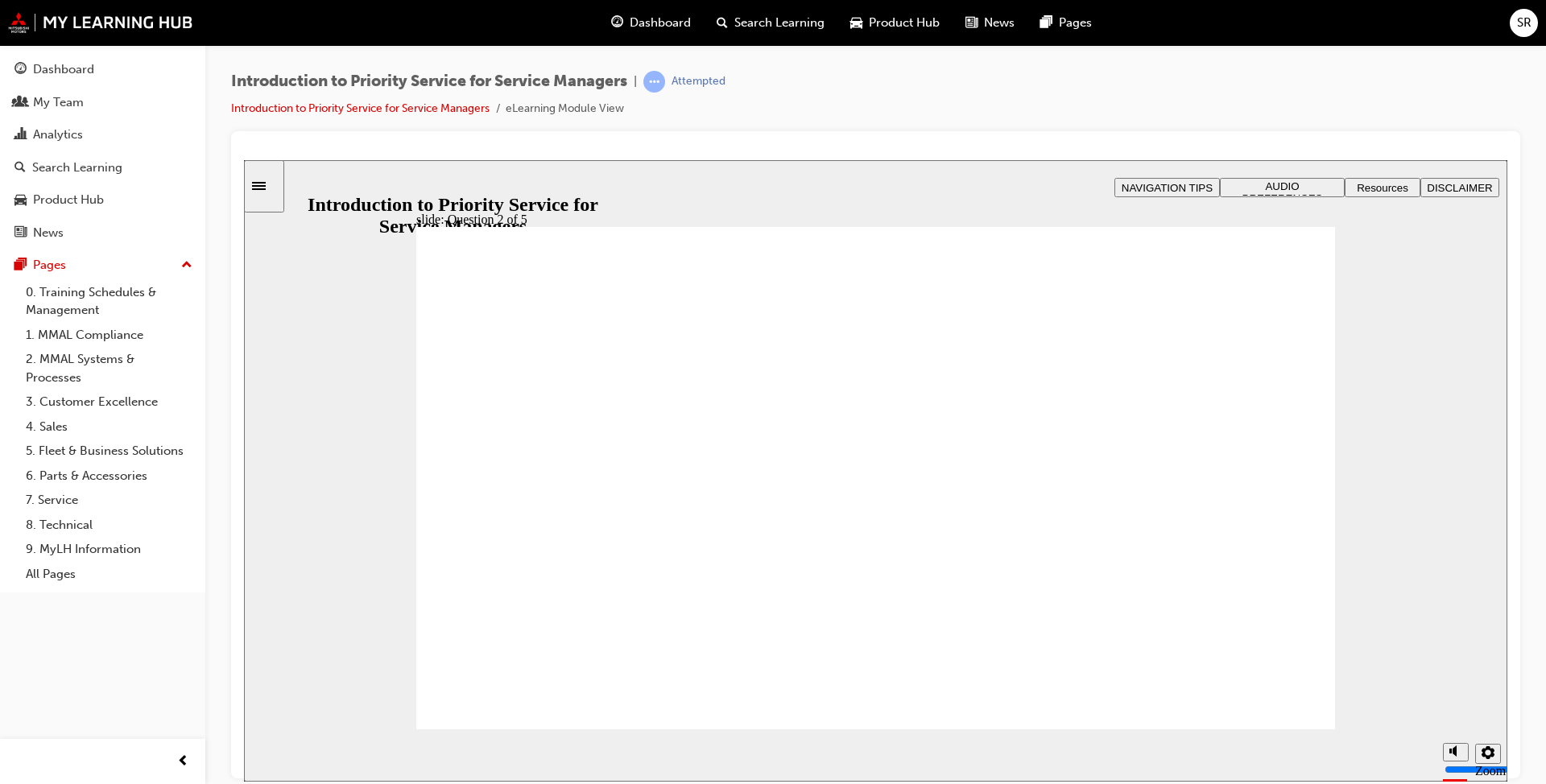
drag, startPoint x: 1076, startPoint y: 620, endPoint x: 1201, endPoint y: 540, distance: 148.4
drag, startPoint x: 1242, startPoint y: 613, endPoint x: 1052, endPoint y: 494, distance: 224.2
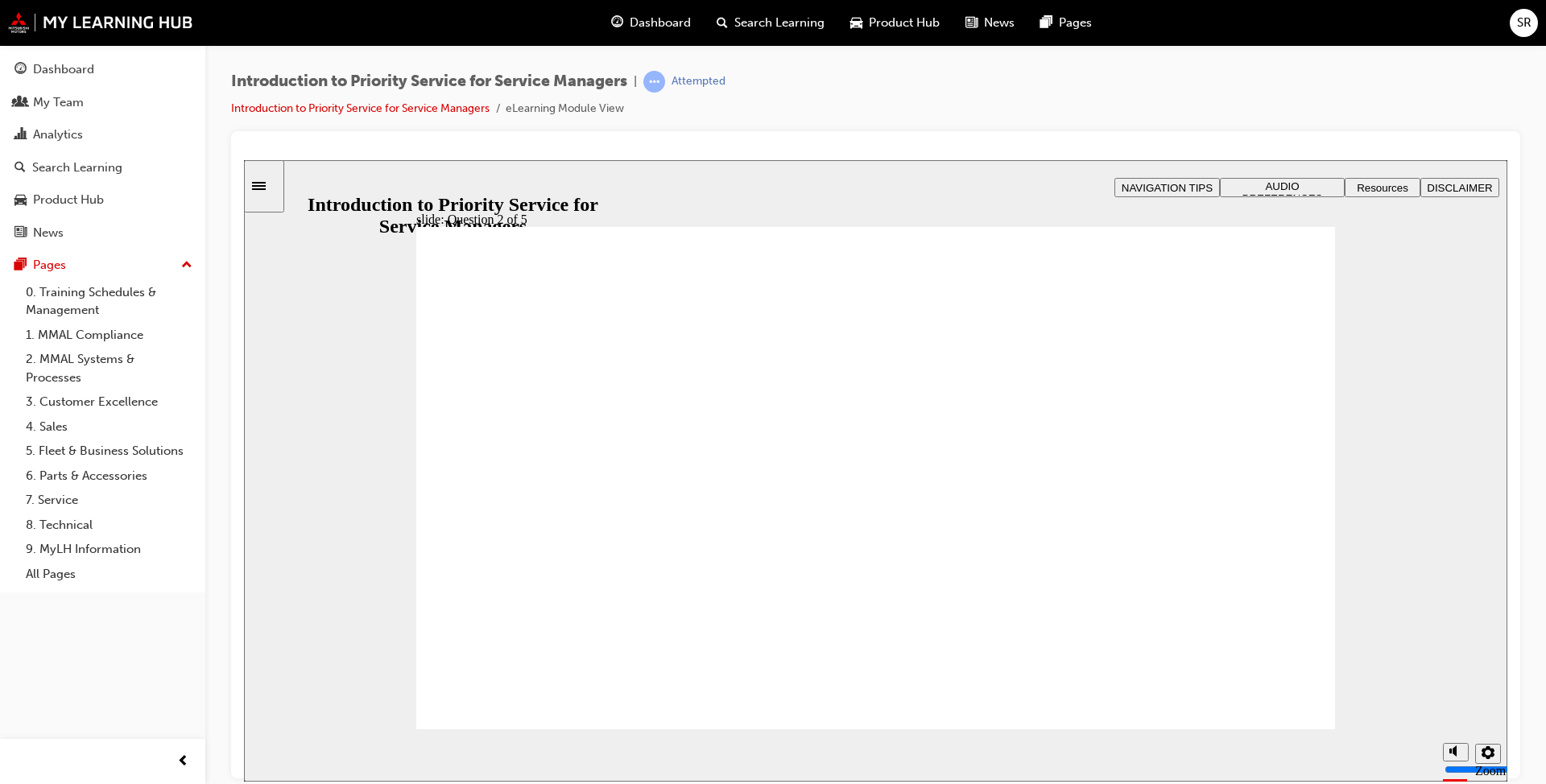
checkbox input "true"
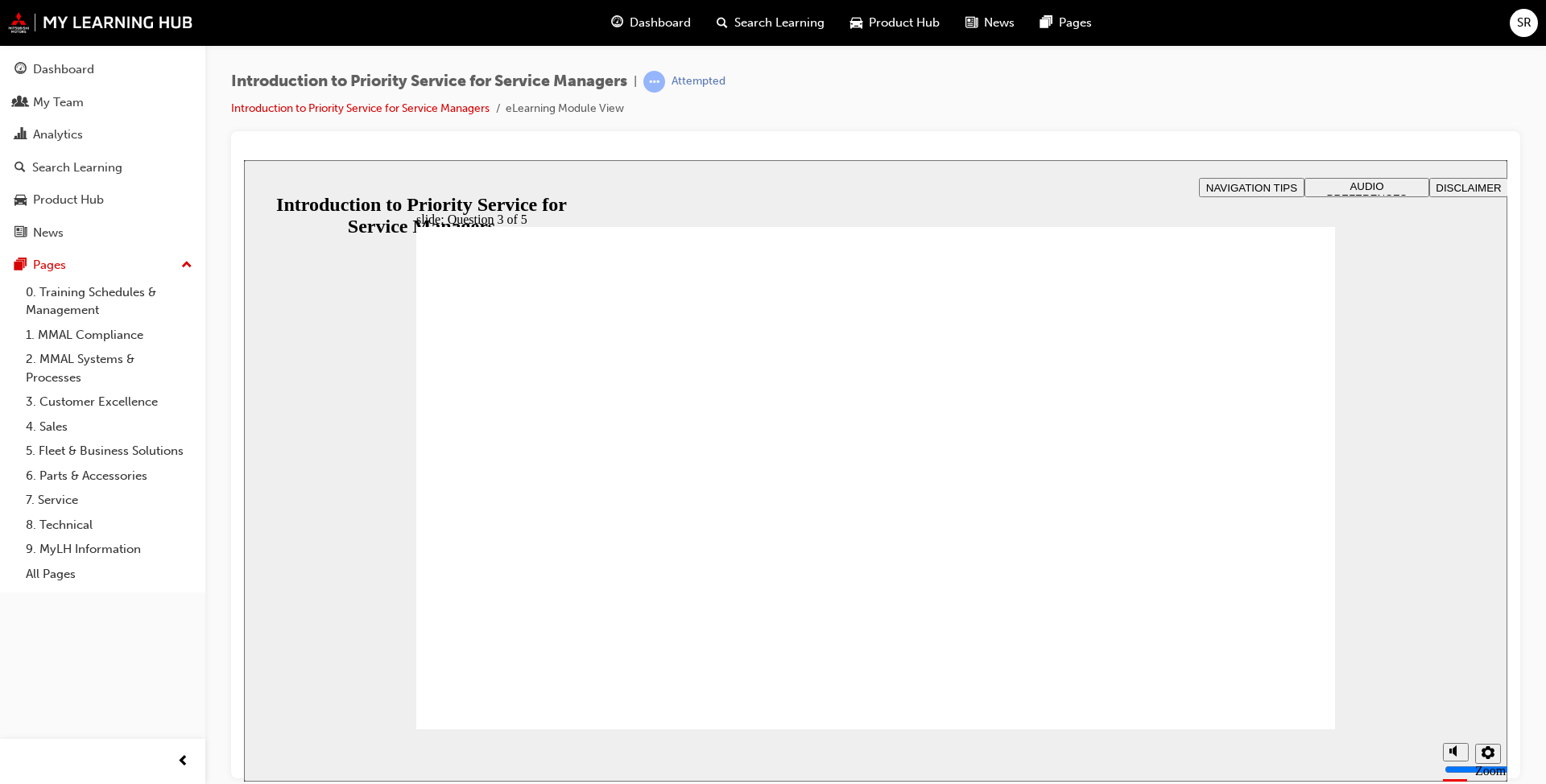
checkbox input "true"
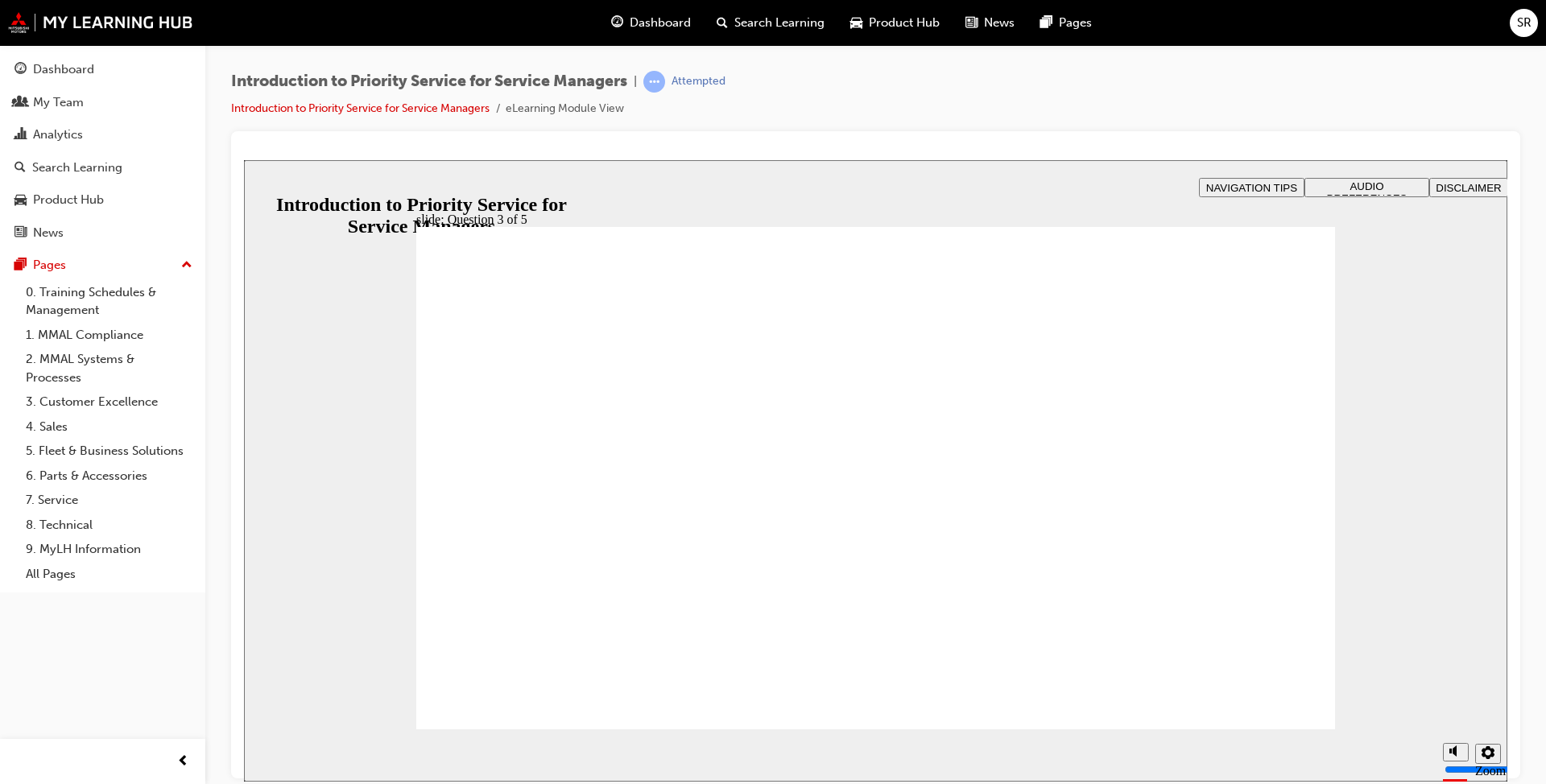
radio input "true"
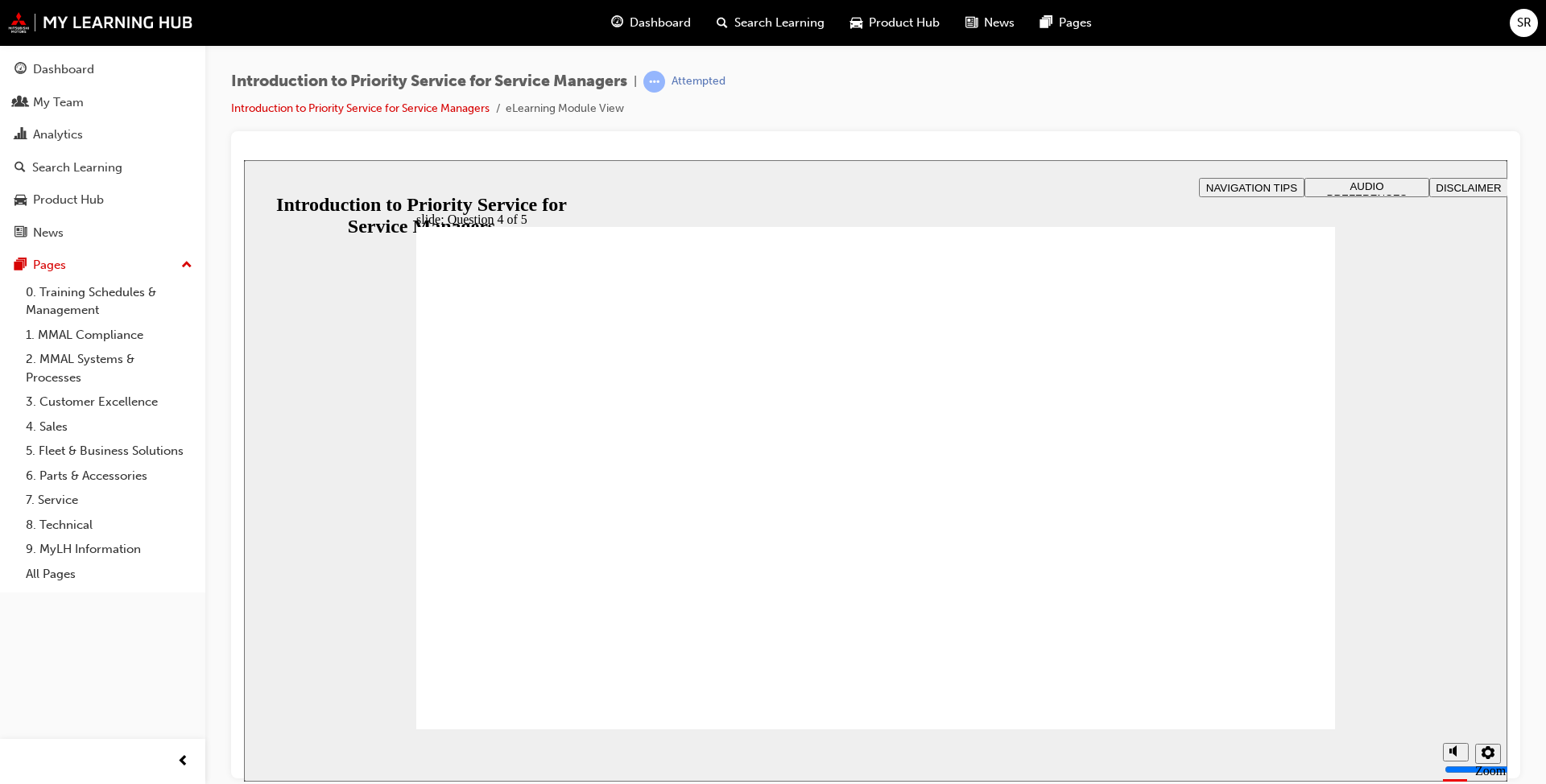
radio input "true"
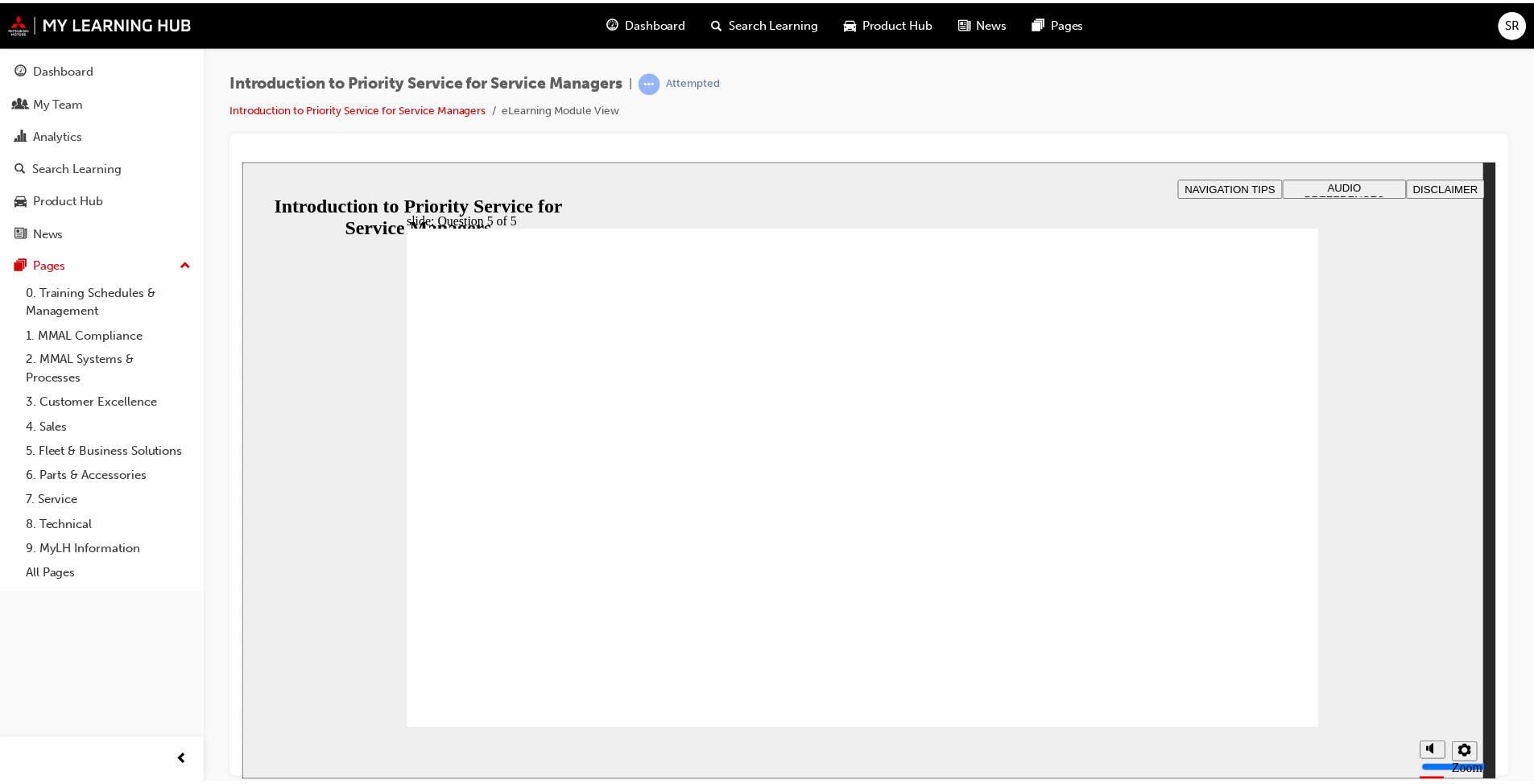
drag, startPoint x: 906, startPoint y: 615, endPoint x: 905, endPoint y: 598, distance: 17.0
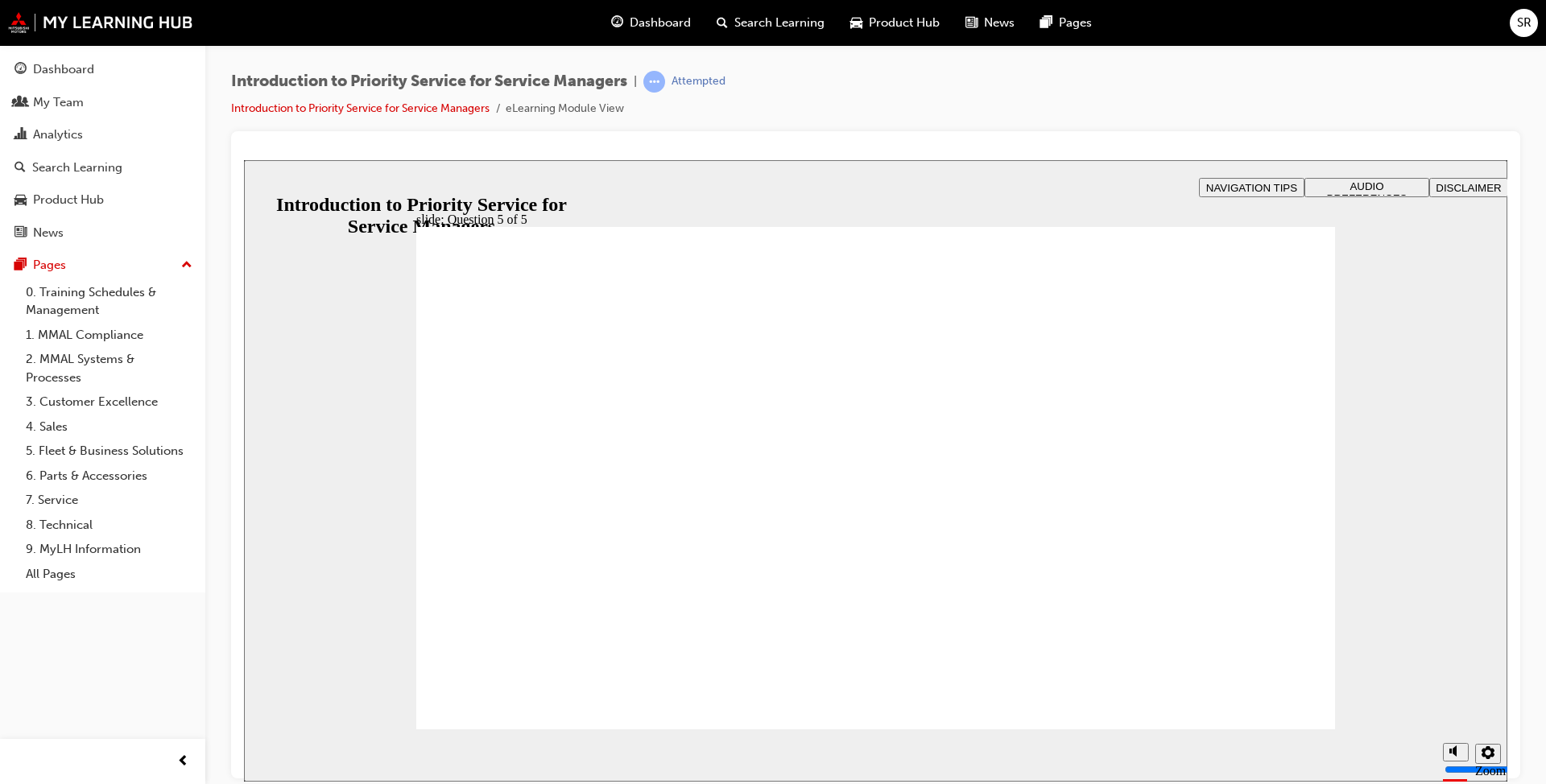
radio input "true"
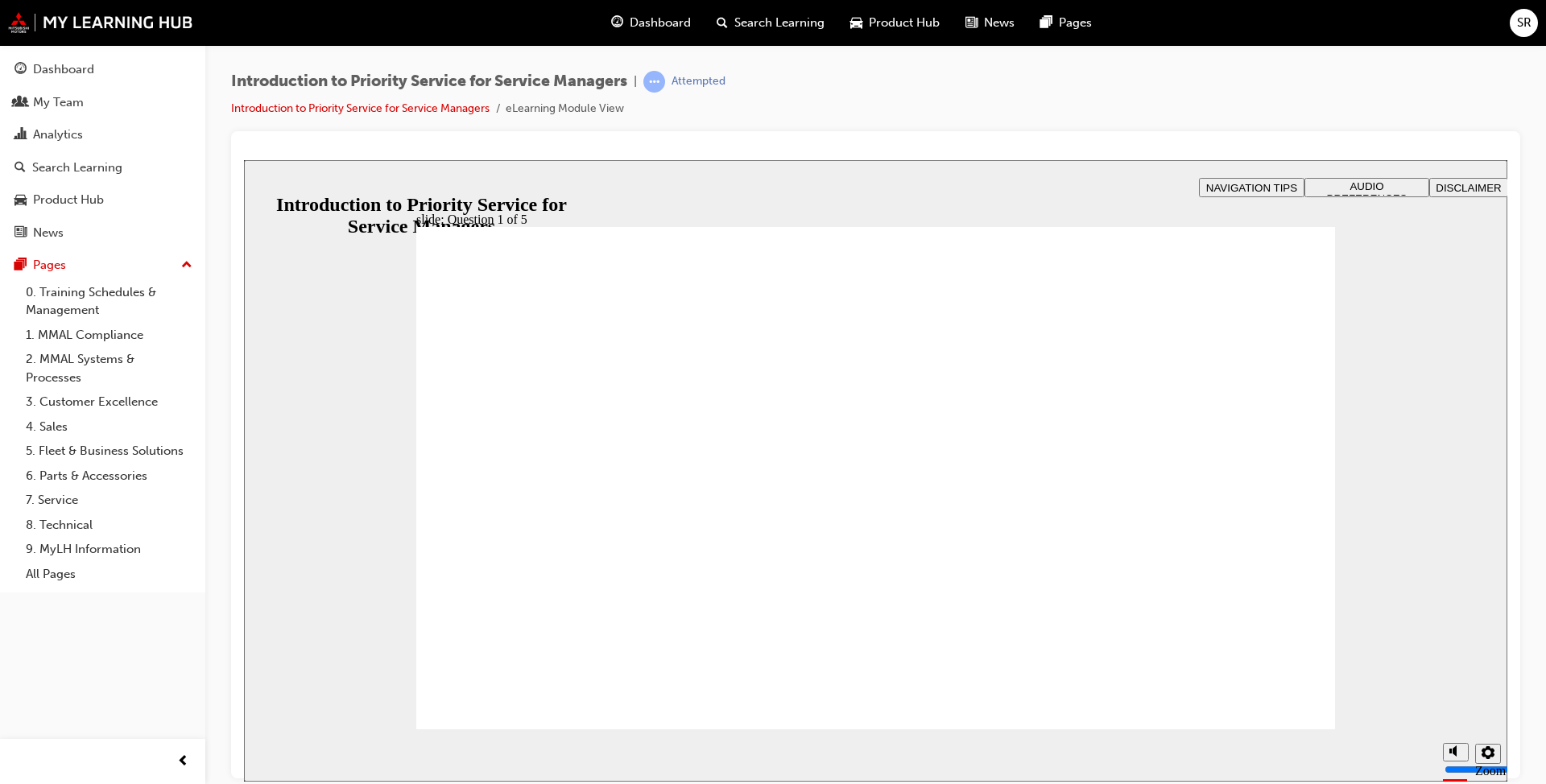
drag, startPoint x: 1263, startPoint y: 625, endPoint x: 1114, endPoint y: 497, distance: 196.4
drag, startPoint x: 1029, startPoint y: 623, endPoint x: 1227, endPoint y: 514, distance: 226.0
drag, startPoint x: 876, startPoint y: 626, endPoint x: 869, endPoint y: 510, distance: 116.2
drag, startPoint x: 531, startPoint y: 604, endPoint x: 560, endPoint y: 482, distance: 125.4
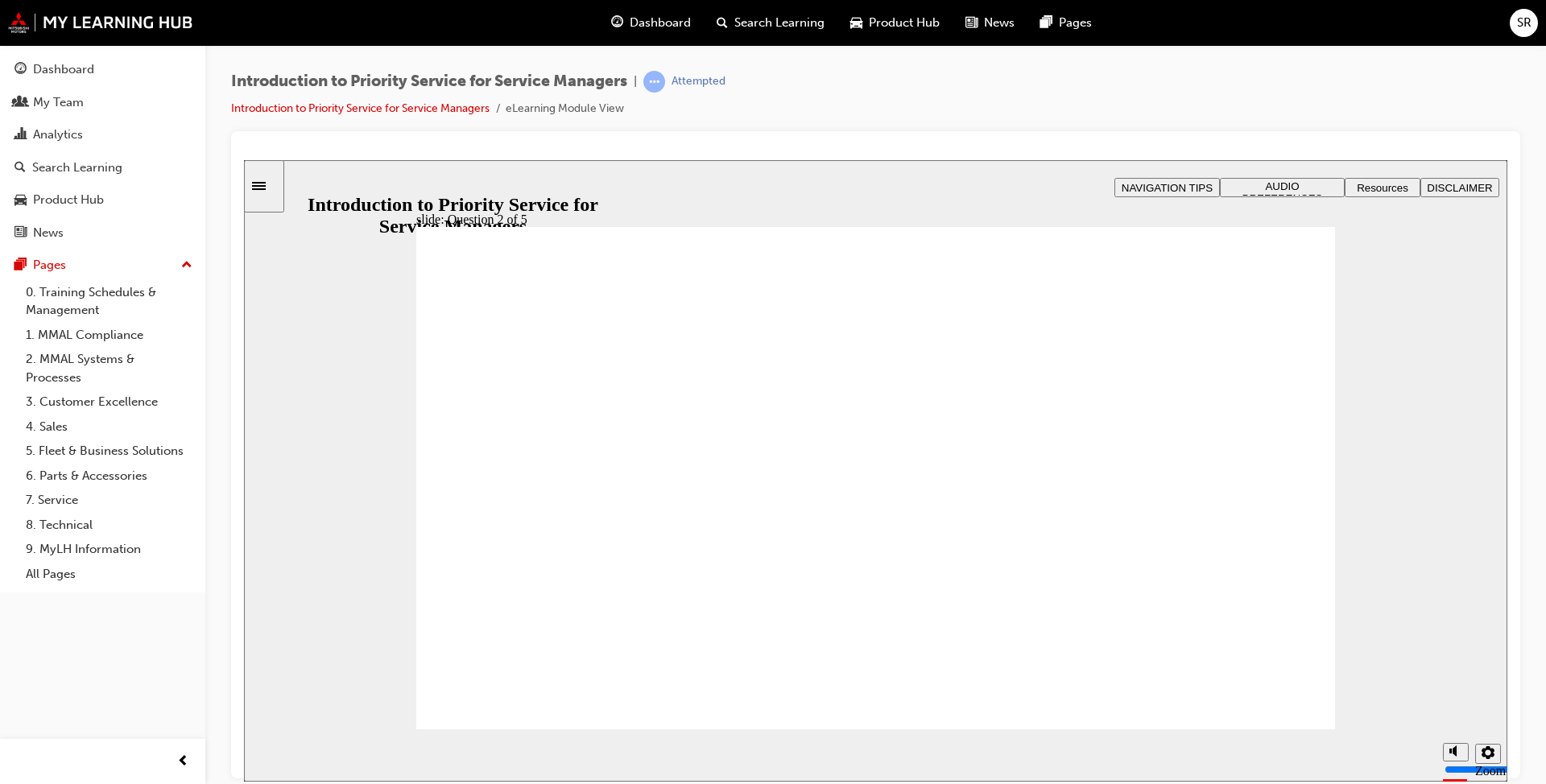
drag, startPoint x: 732, startPoint y: 593, endPoint x: 725, endPoint y: 477, distance: 116.2
checkbox input "true"
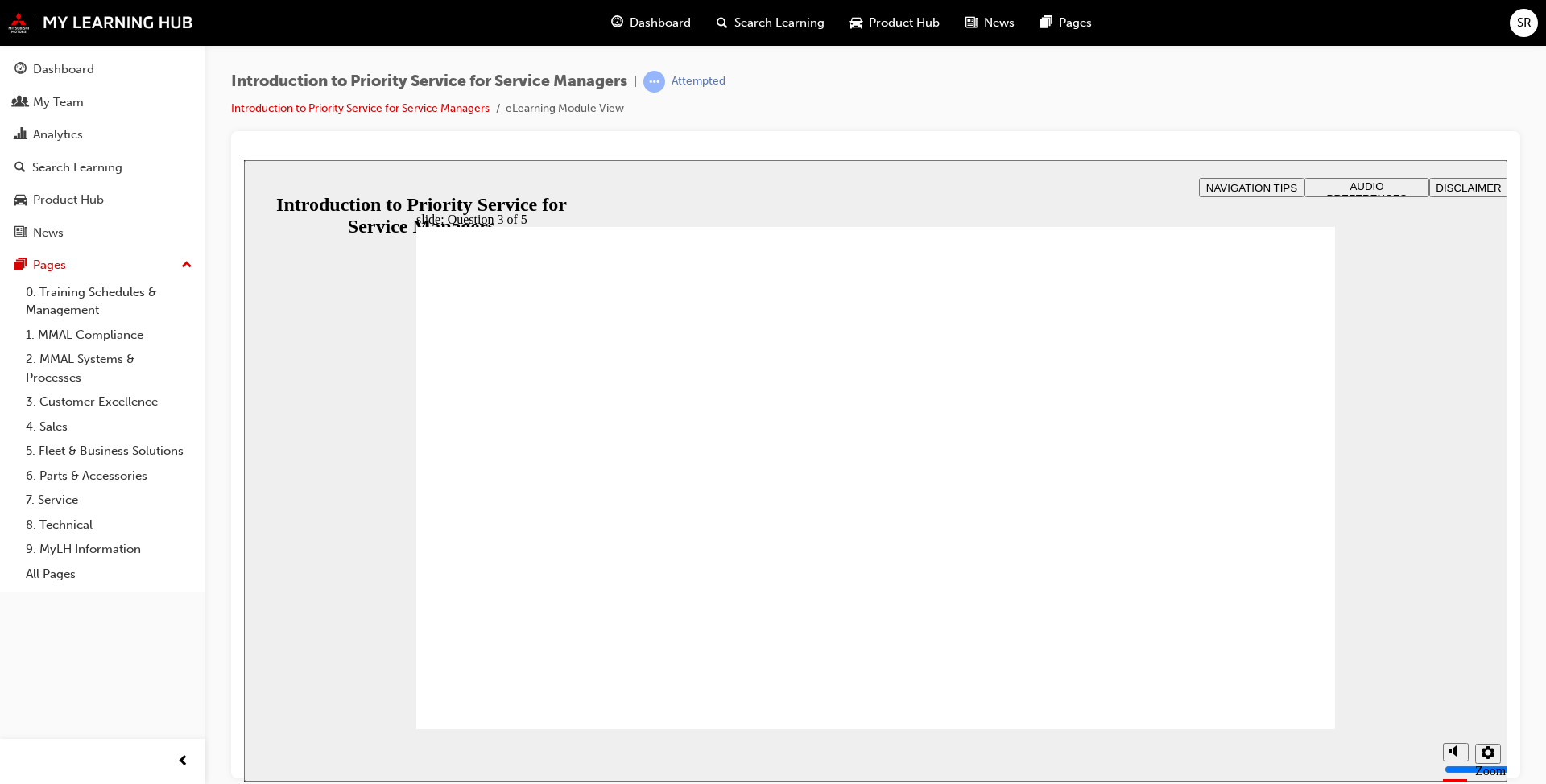
checkbox input "true"
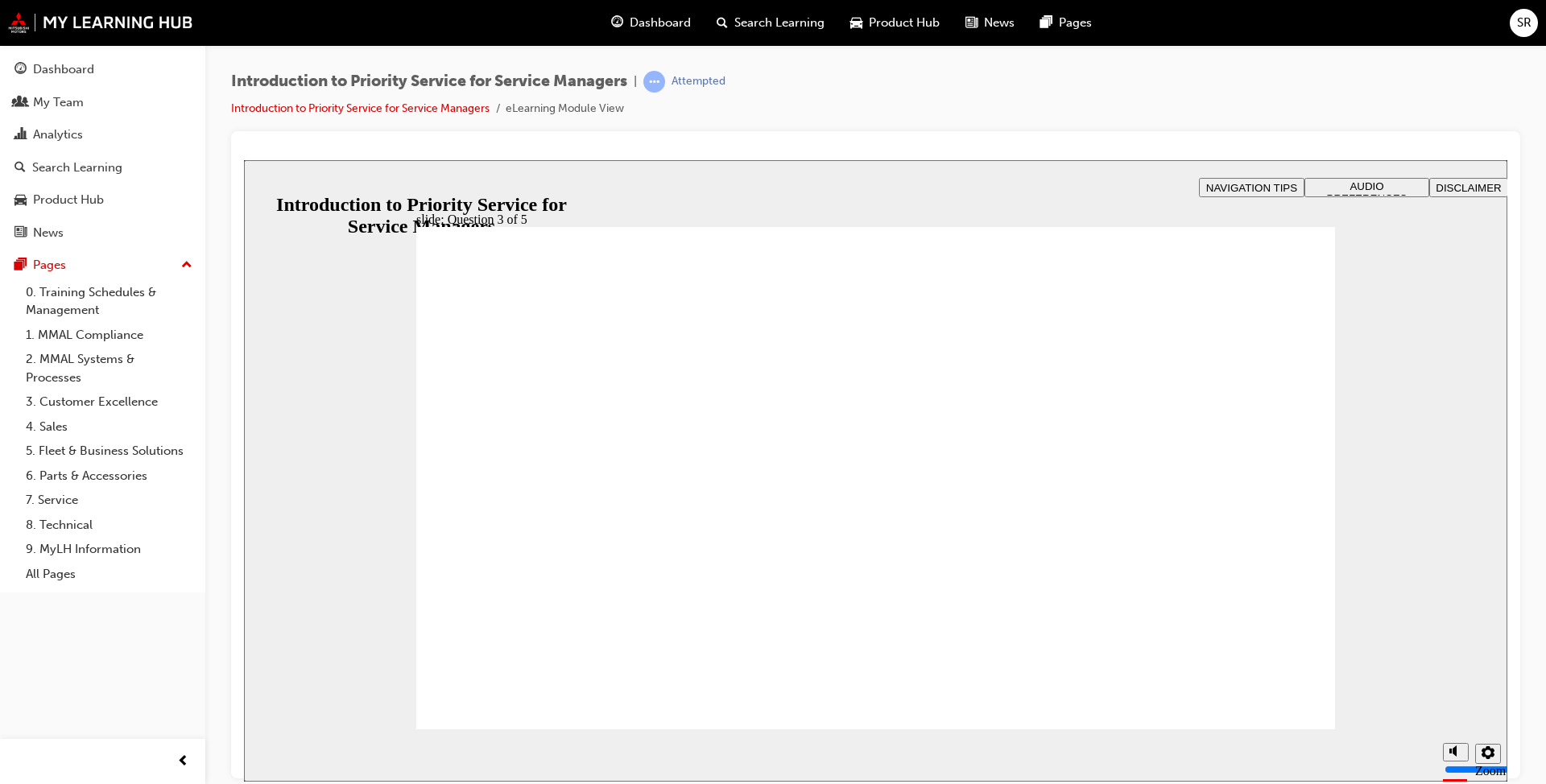
checkbox input "false"
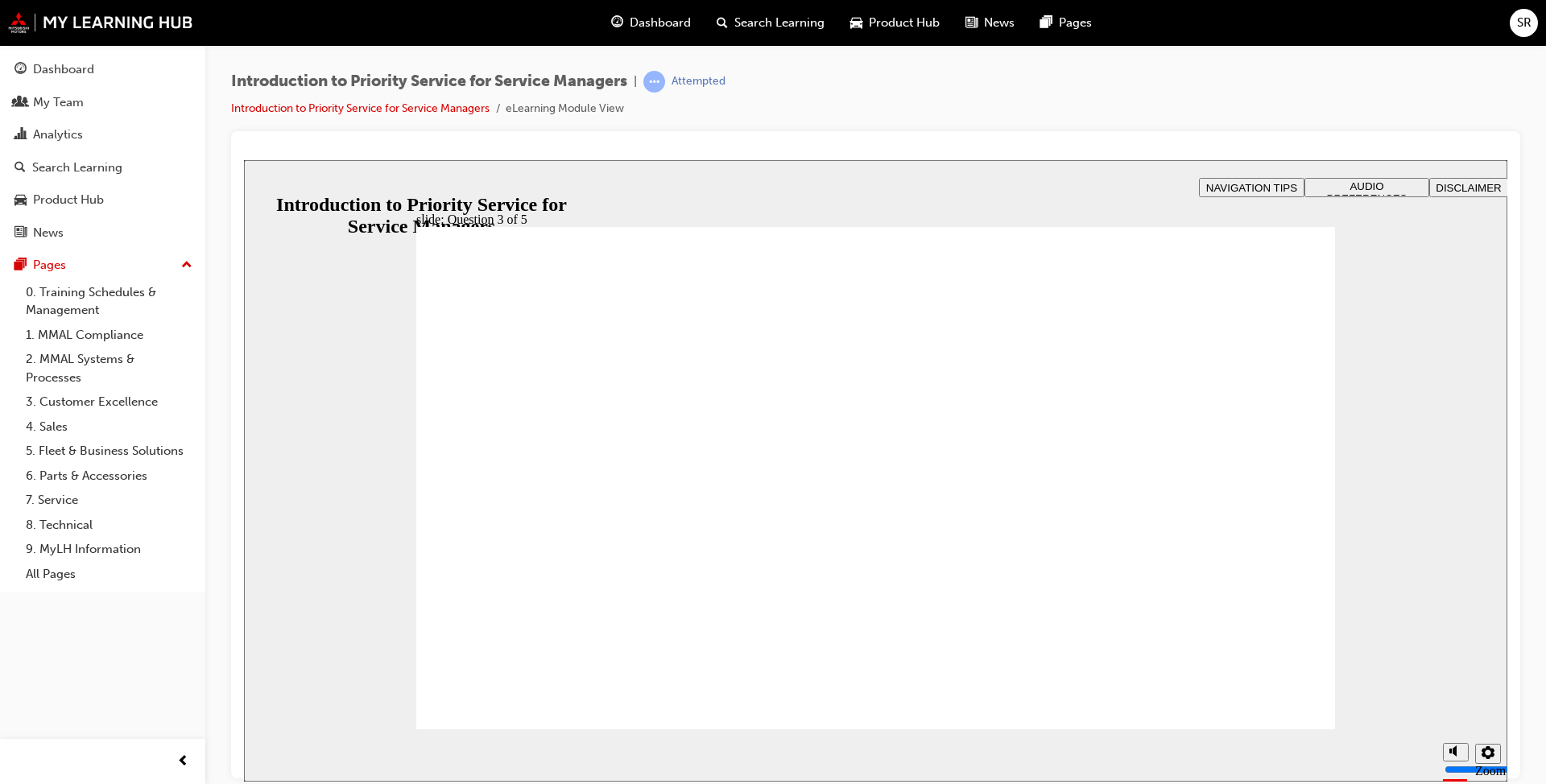
radio input "true"
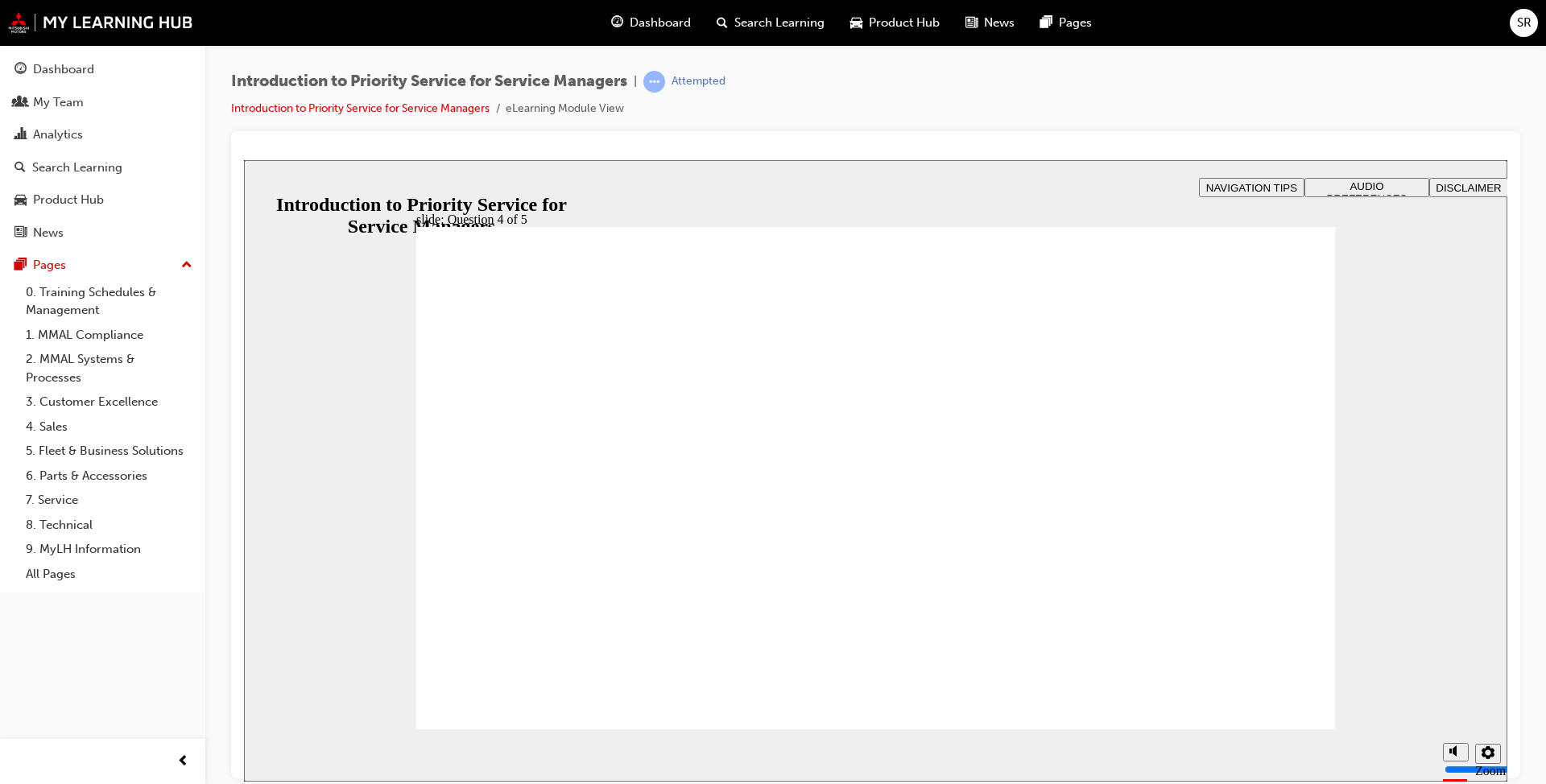
radio input "true"
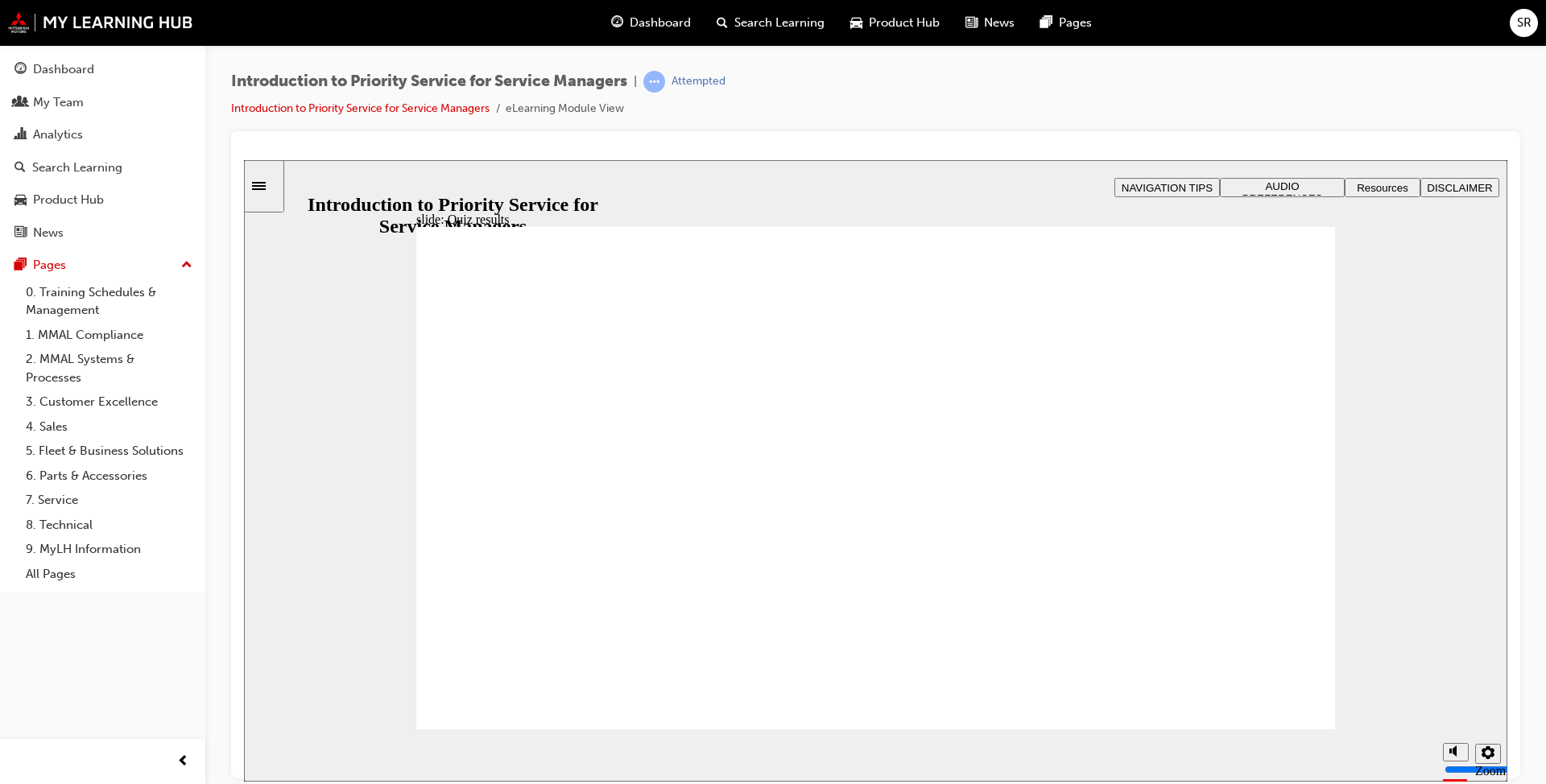
radio input "true"
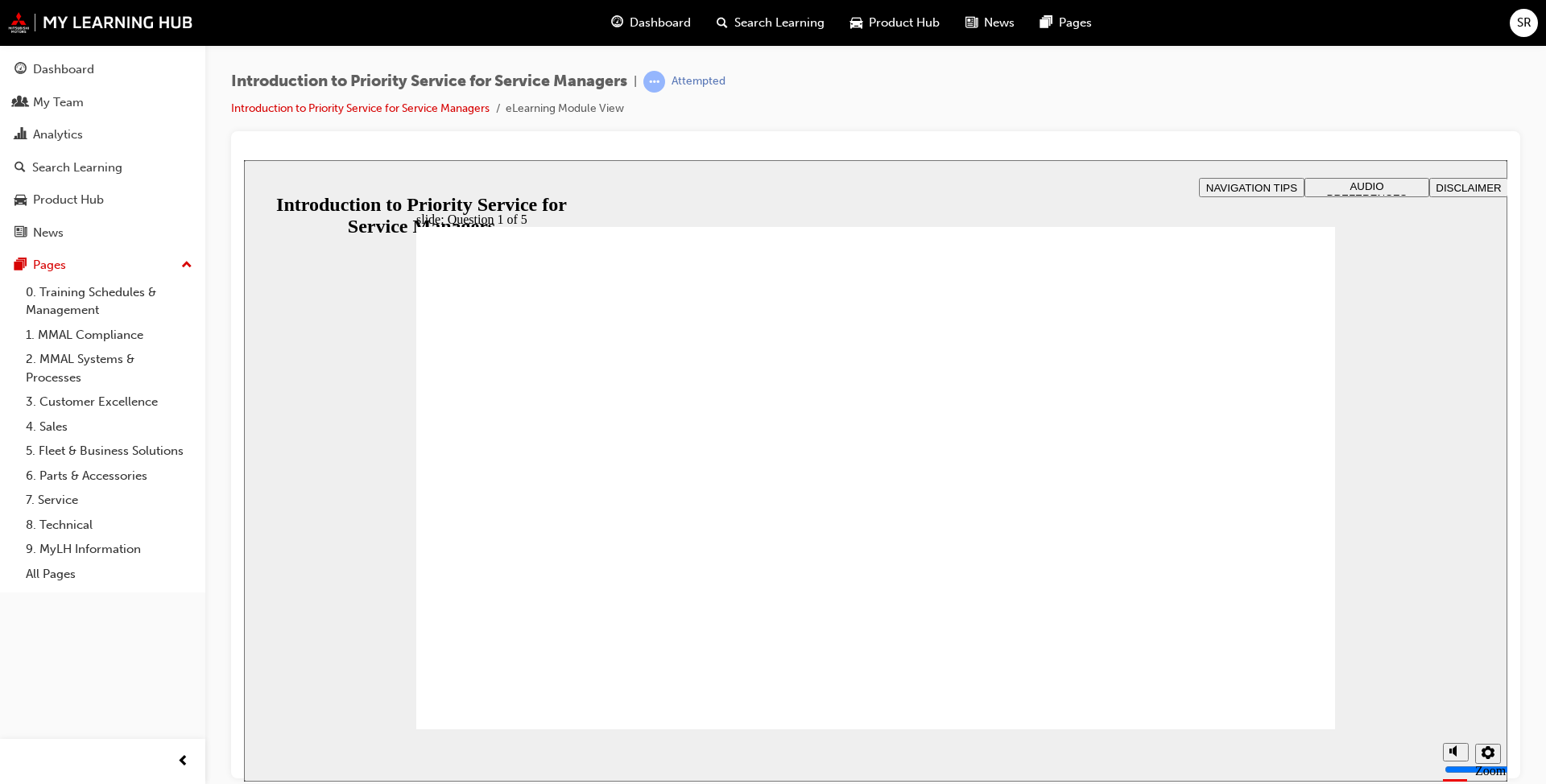
drag, startPoint x: 1061, startPoint y: 614, endPoint x: 1212, endPoint y: 497, distance: 191.0
drag, startPoint x: 1204, startPoint y: 619, endPoint x: 1022, endPoint y: 502, distance: 216.4
drag, startPoint x: 875, startPoint y: 632, endPoint x: 860, endPoint y: 521, distance: 112.0
drag, startPoint x: 903, startPoint y: 503, endPoint x: 732, endPoint y: 518, distance: 171.7
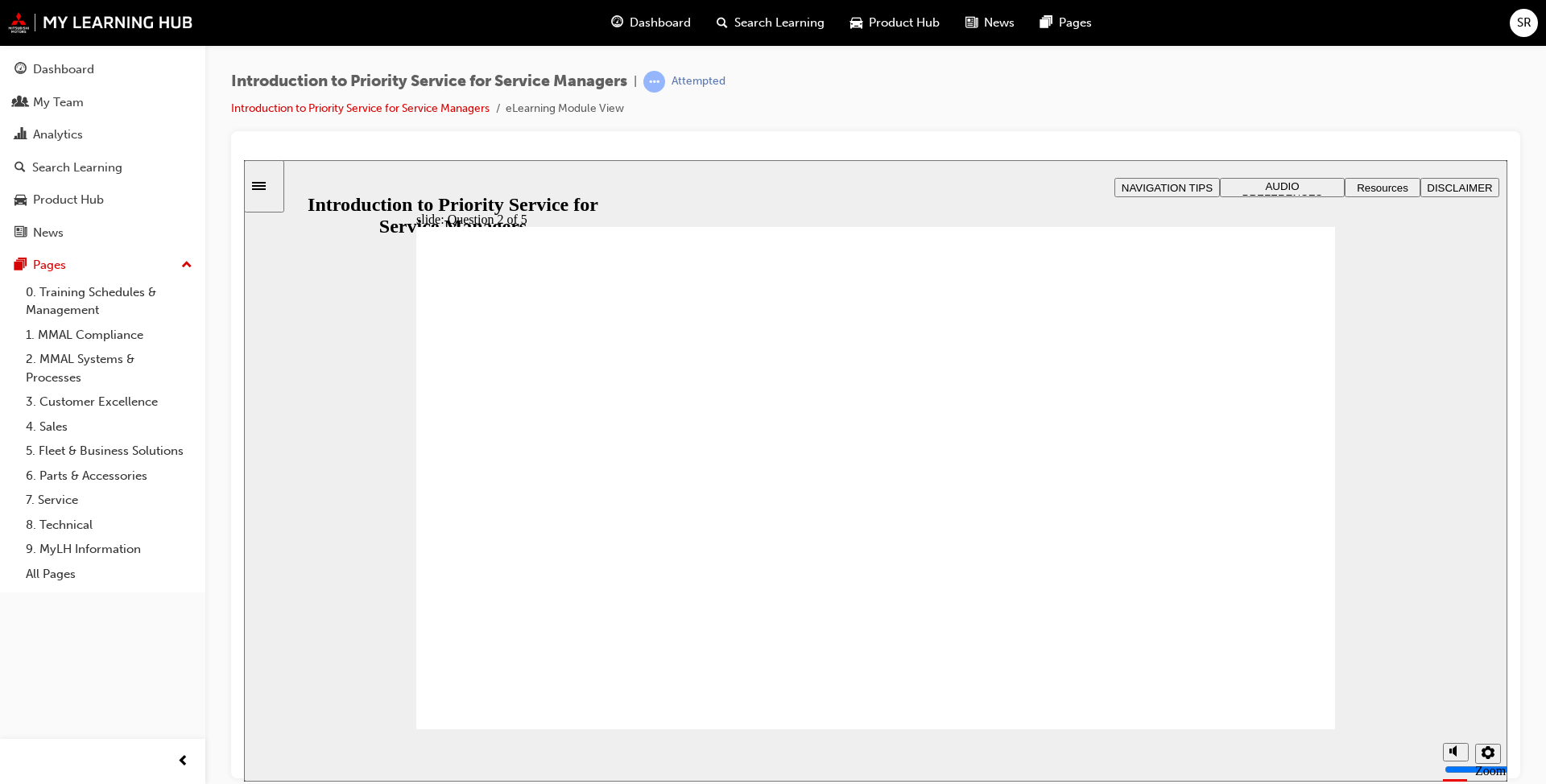
drag, startPoint x: 707, startPoint y: 497, endPoint x: 707, endPoint y: 489, distance: 8.0
drag, startPoint x: 541, startPoint y: 584, endPoint x: 938, endPoint y: 469, distance: 413.3
drag, startPoint x: 677, startPoint y: 627, endPoint x: 519, endPoint y: 490, distance: 209.1
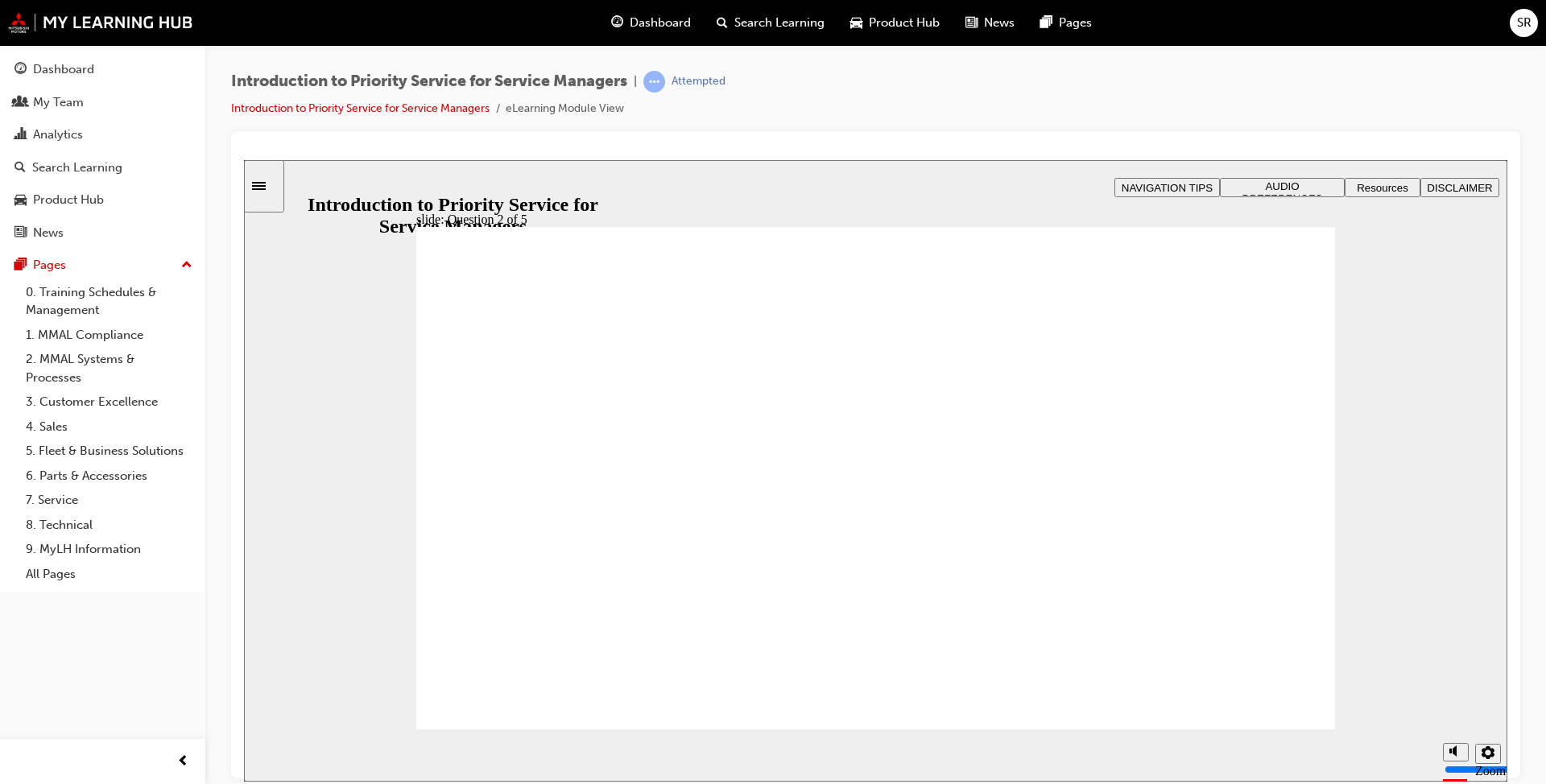
checkbox input "true"
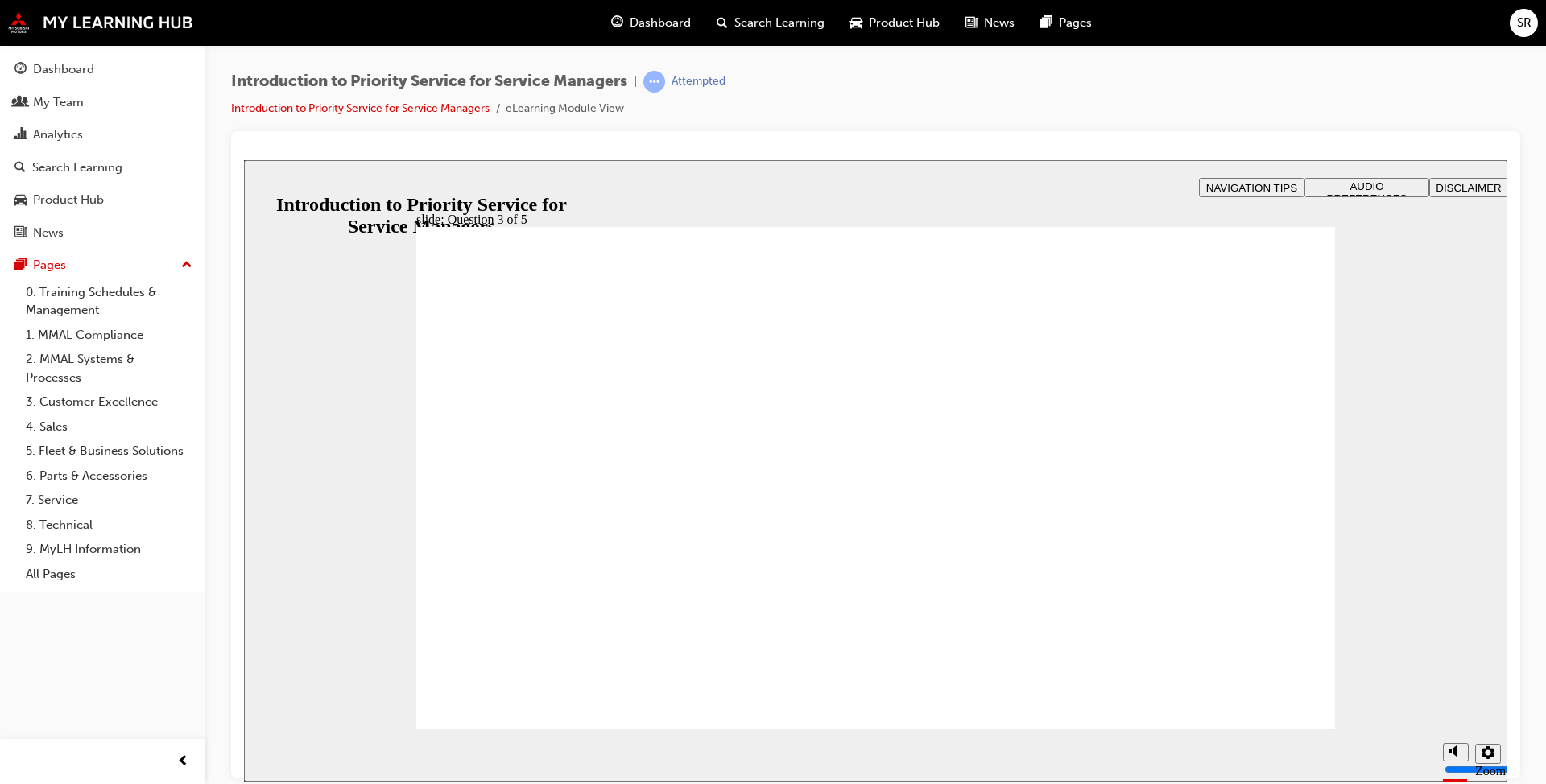
checkbox input "true"
checkbox input "false"
checkbox input "true"
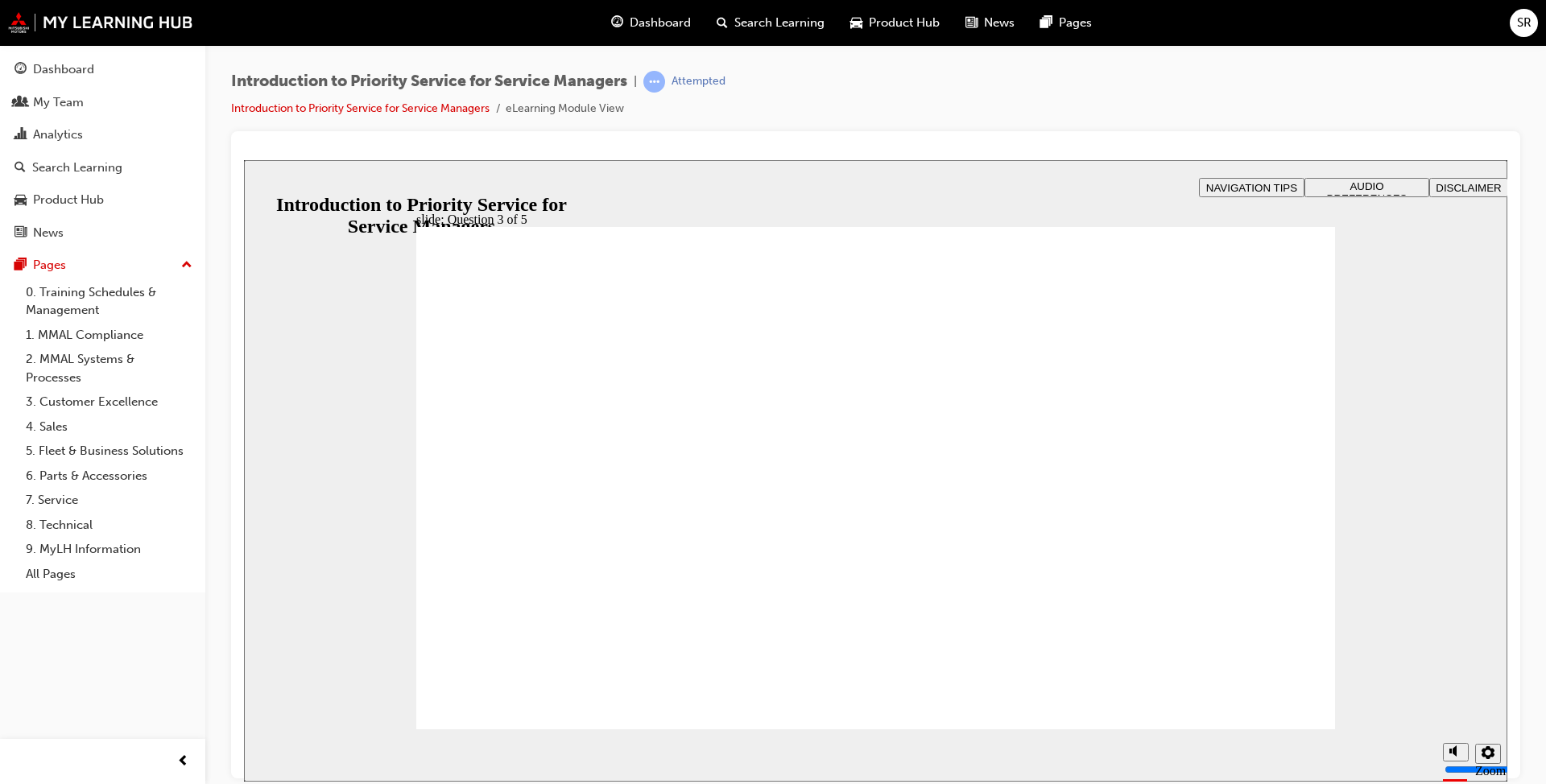
radio input "true"
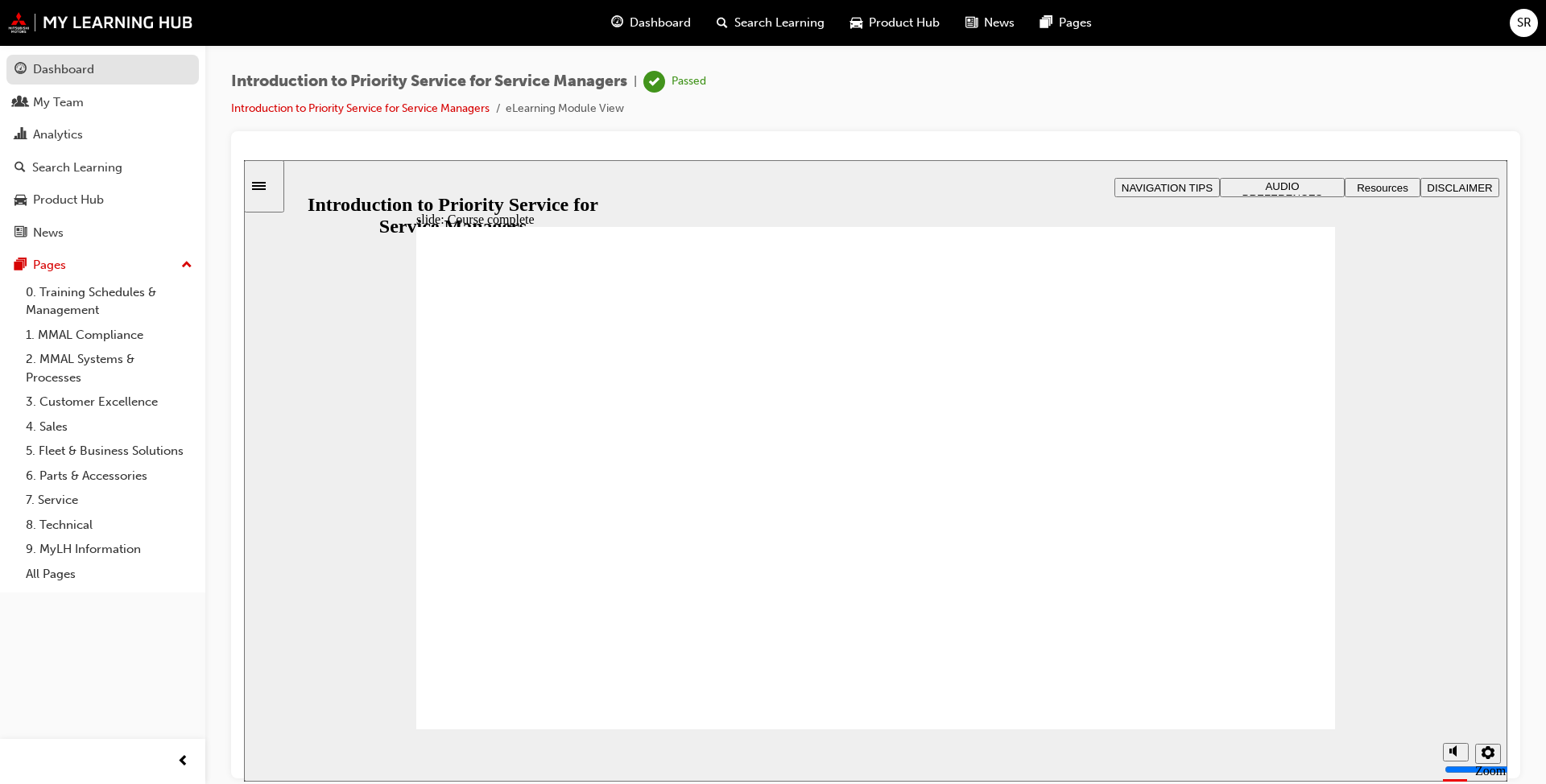
click at [113, 70] on div "Dashboard" at bounding box center [102, 69] width 176 height 20
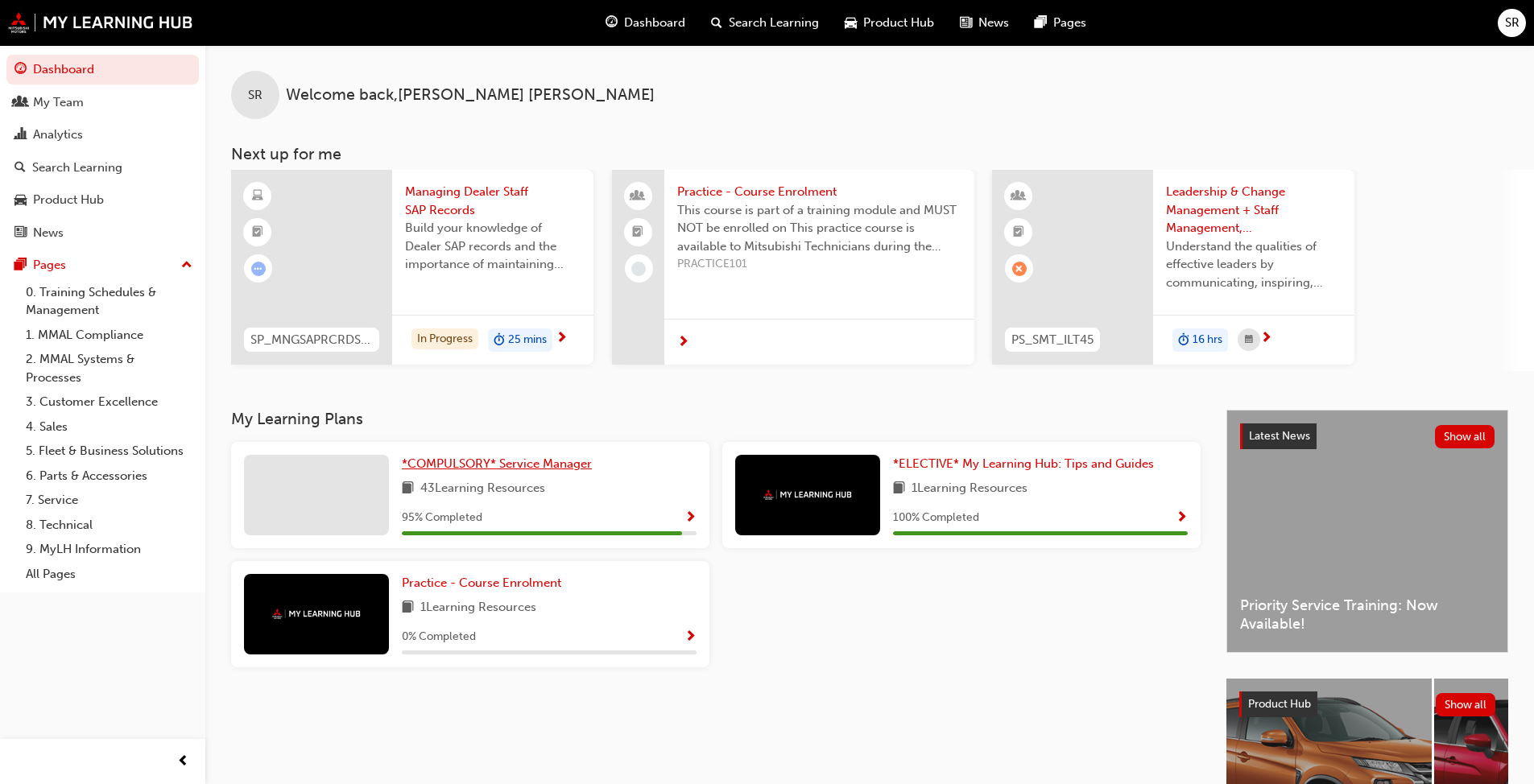
click at [504, 470] on span "*COMPULSORY* Service Manager" at bounding box center [497, 463] width 190 height 15
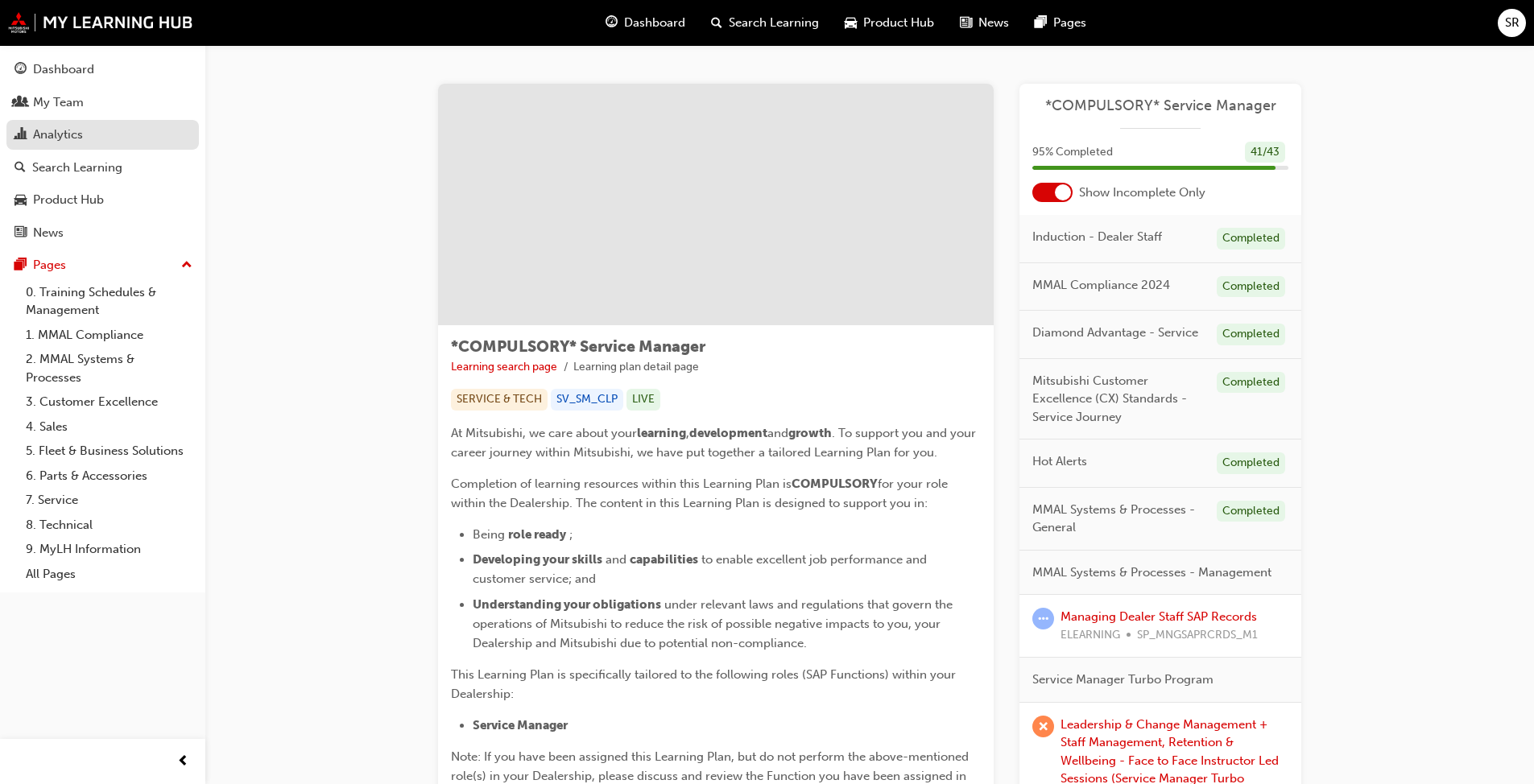
click at [77, 141] on div "Analytics" at bounding box center [58, 134] width 50 height 18
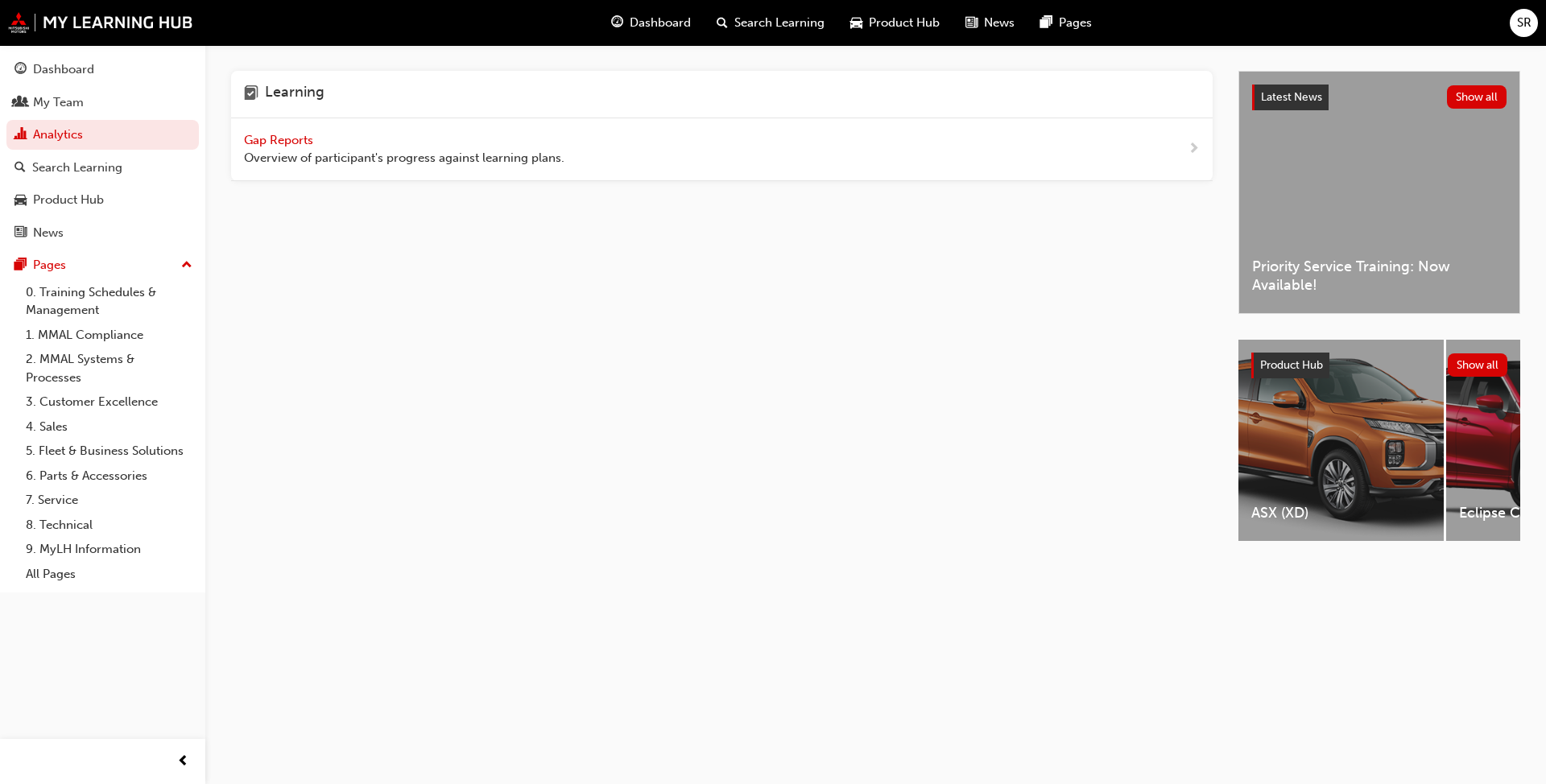
click at [419, 178] on div "Gap Reports Overview of participant's progress against learning plans." at bounding box center [722, 149] width 982 height 63
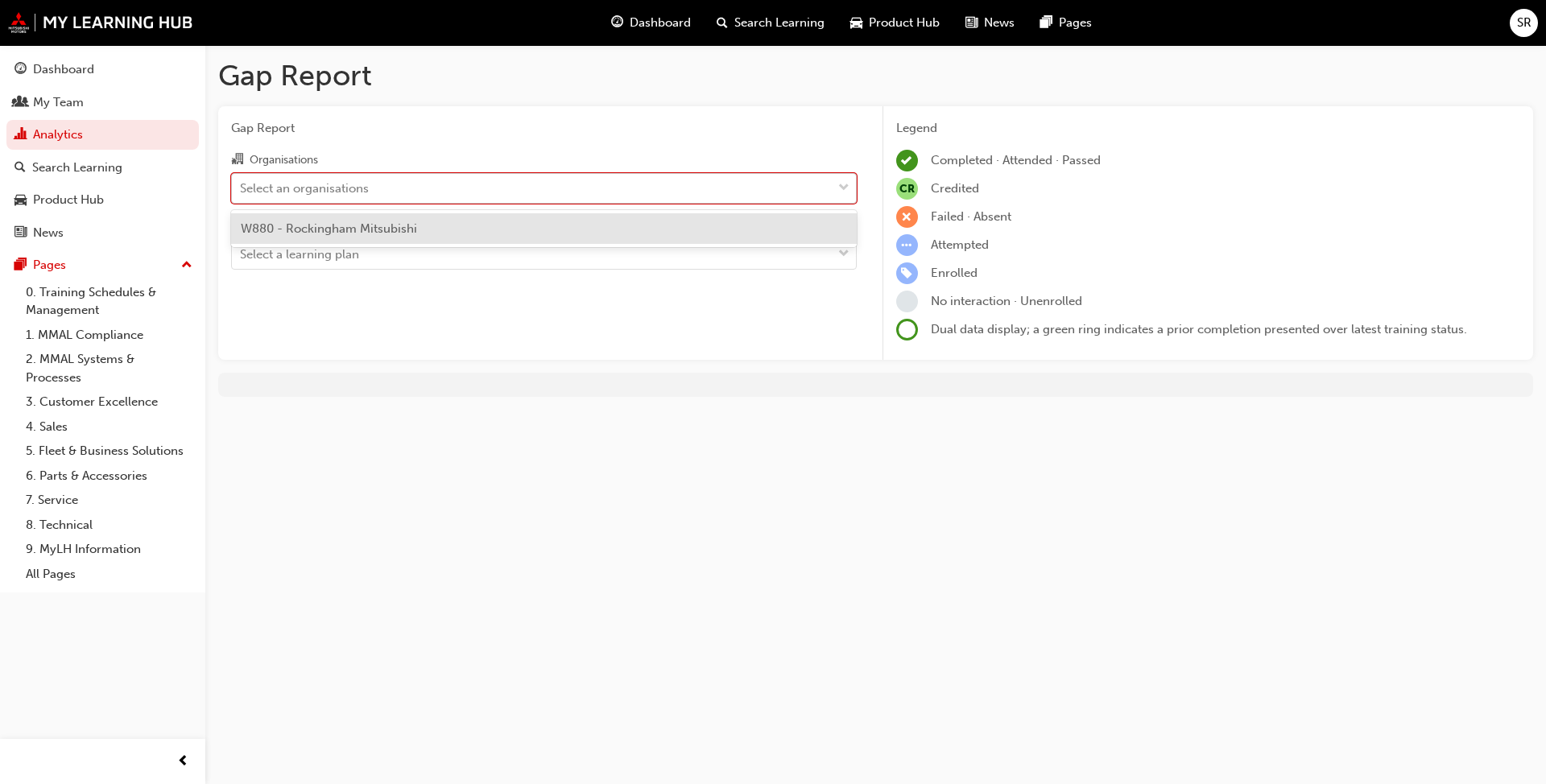
click at [439, 186] on div "Select an organisations" at bounding box center [532, 187] width 600 height 28
click at [241, 186] on input "Organisations option W880 - Rockingham Mitsubishi focused, 1 of 1. 1 result ava…" at bounding box center [241, 186] width 2 height 14
click at [453, 232] on div "W880 - Rockingham Mitsubishi" at bounding box center [544, 228] width 625 height 31
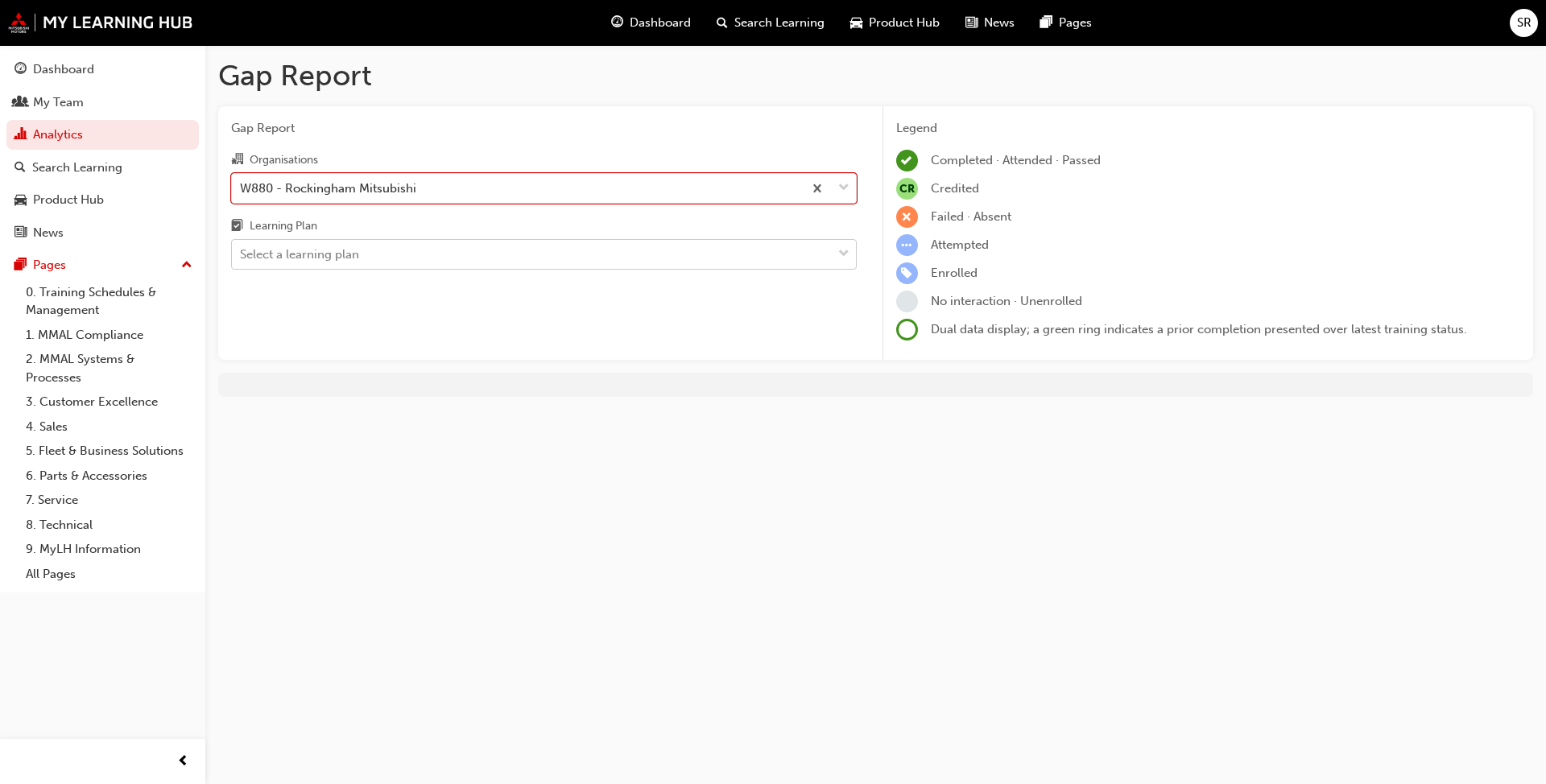
click at [450, 253] on div "Select a learning plan" at bounding box center [532, 254] width 600 height 28
click at [241, 253] on input "Learning Plan Select a learning plan" at bounding box center [241, 253] width 2 height 14
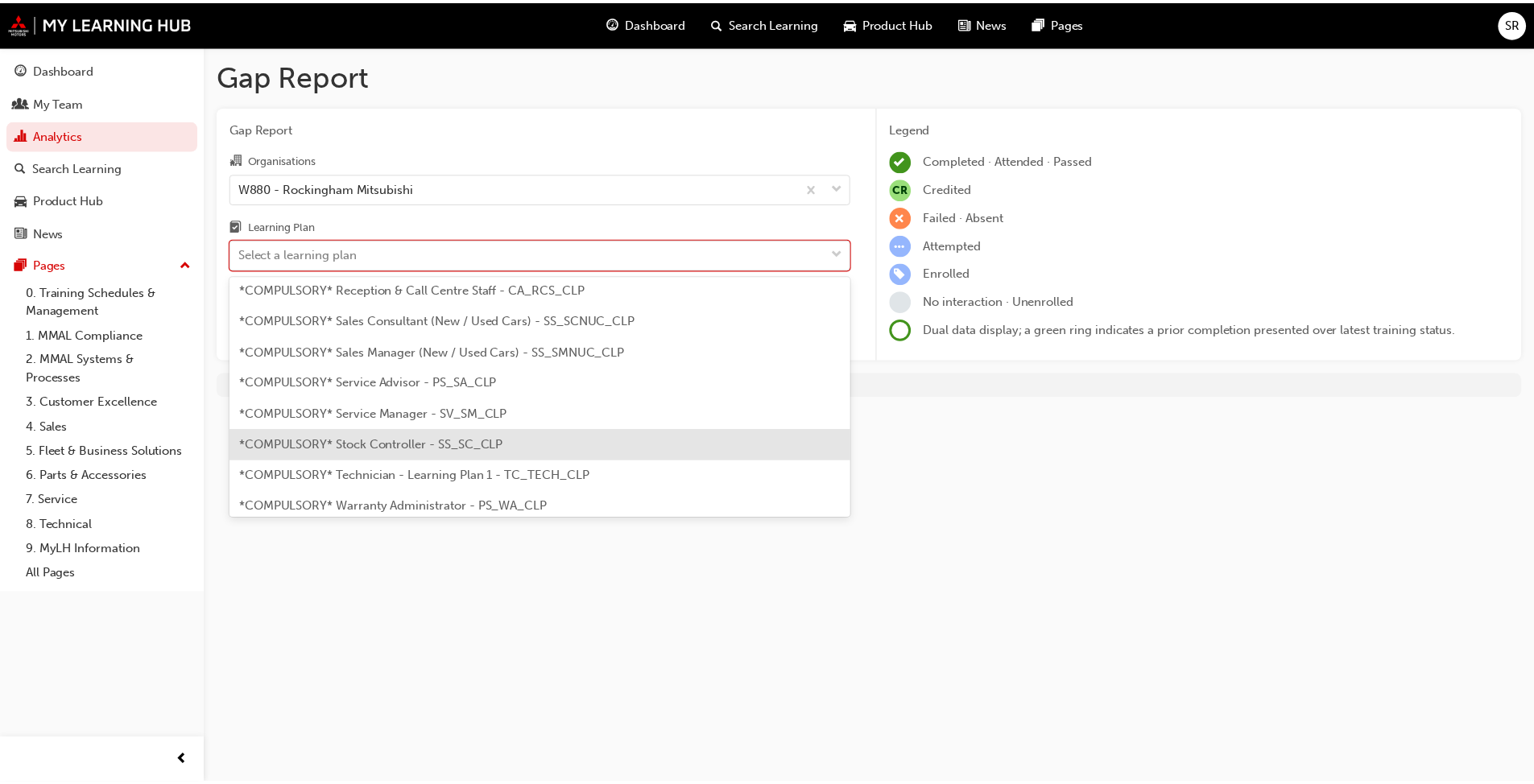
scroll to position [564, 0]
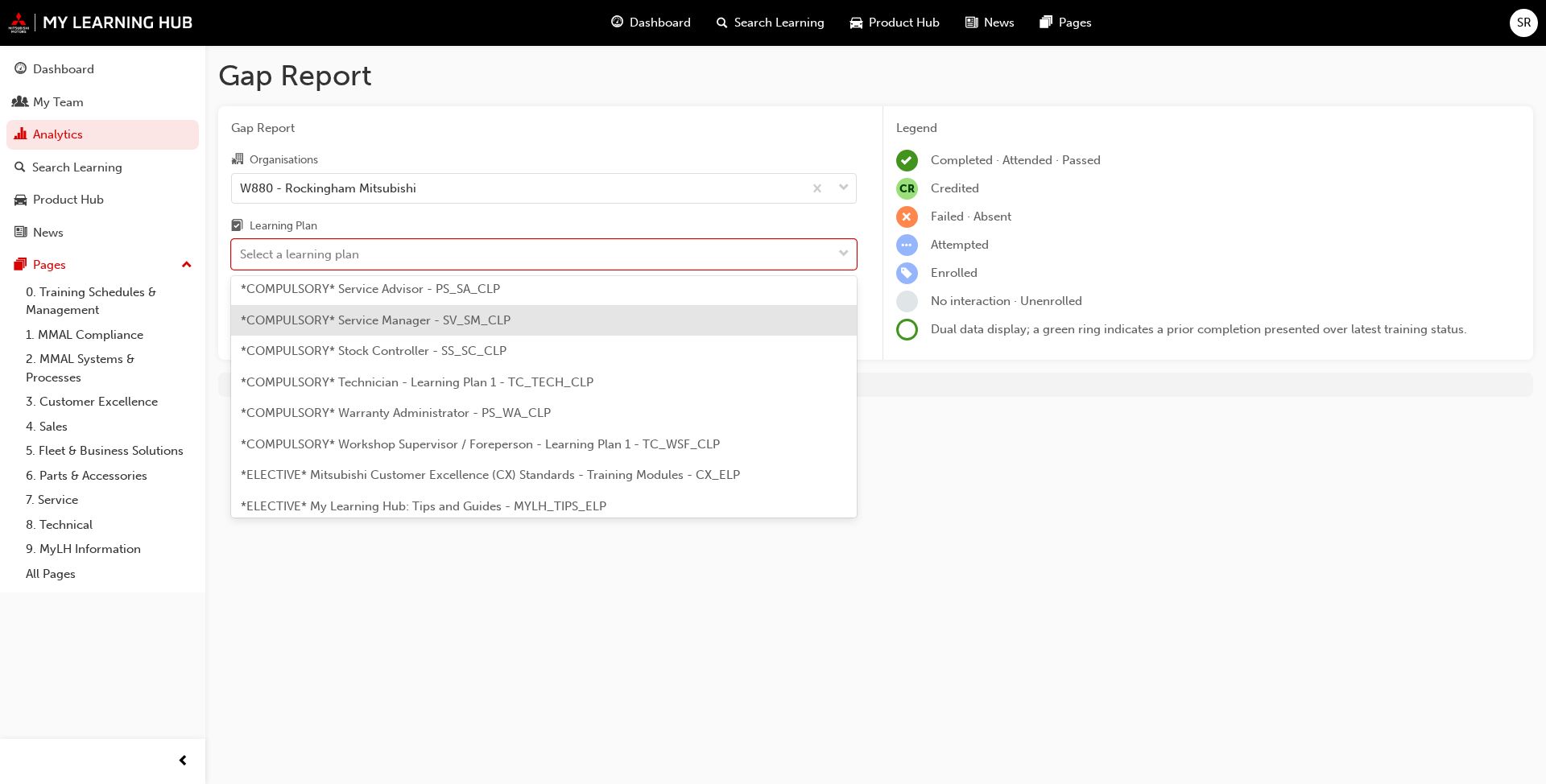
click at [451, 331] on div "*COMPULSORY* Service Manager - SV_SM_CLP" at bounding box center [544, 321] width 625 height 31
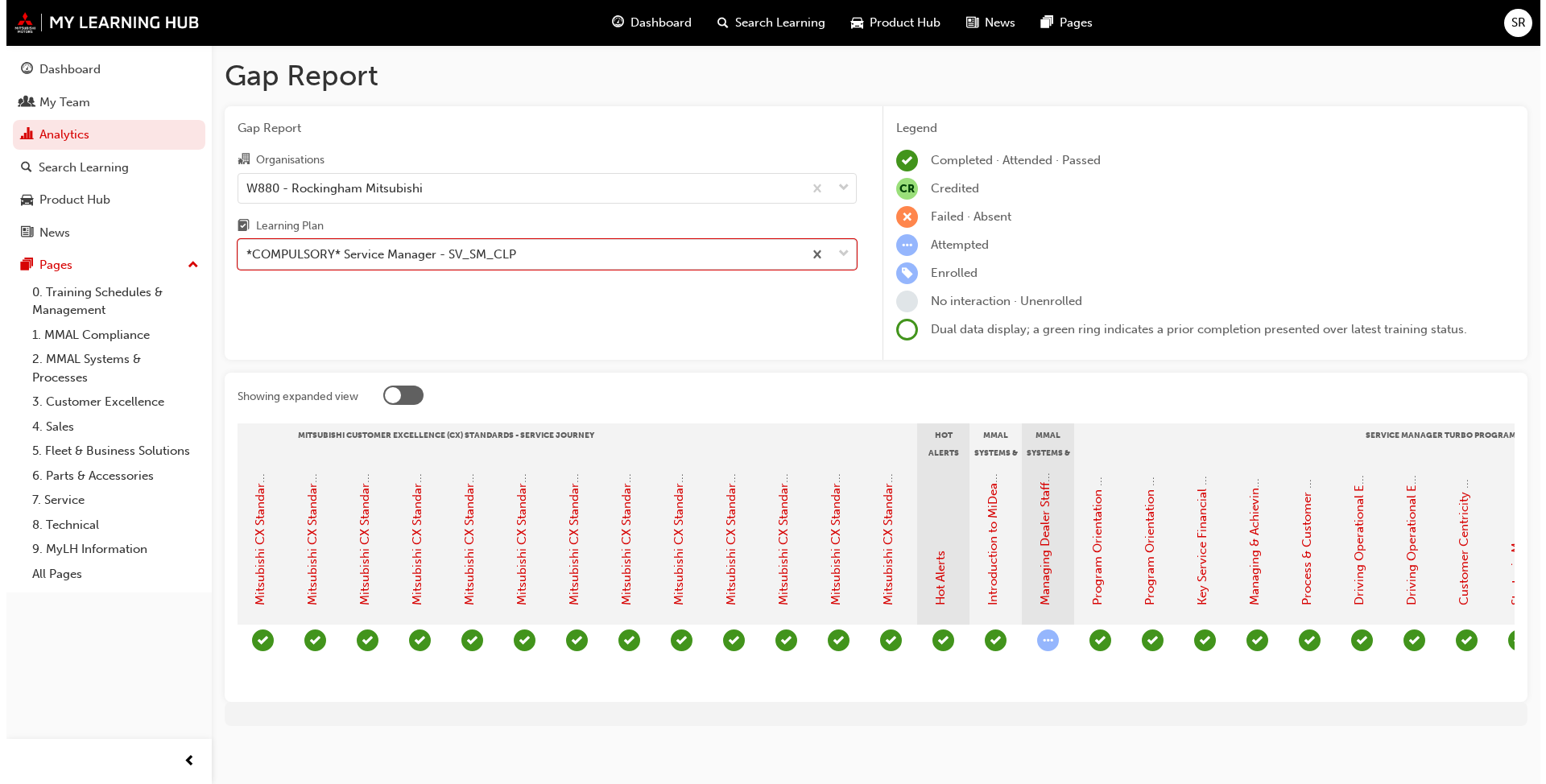
scroll to position [0, 782]
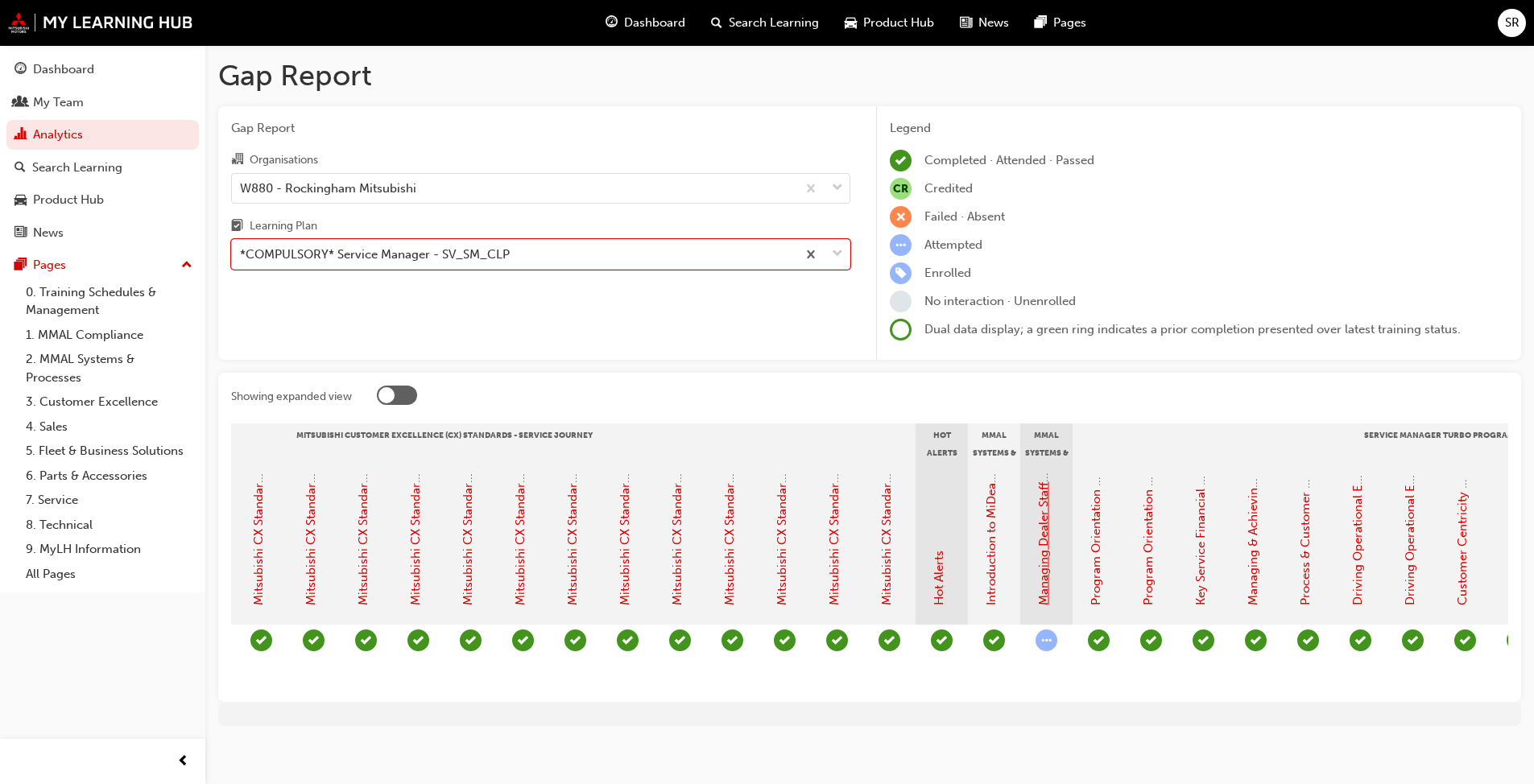
click at [1046, 557] on link "Managing Dealer Staff SAP Records" at bounding box center [1044, 507] width 15 height 196
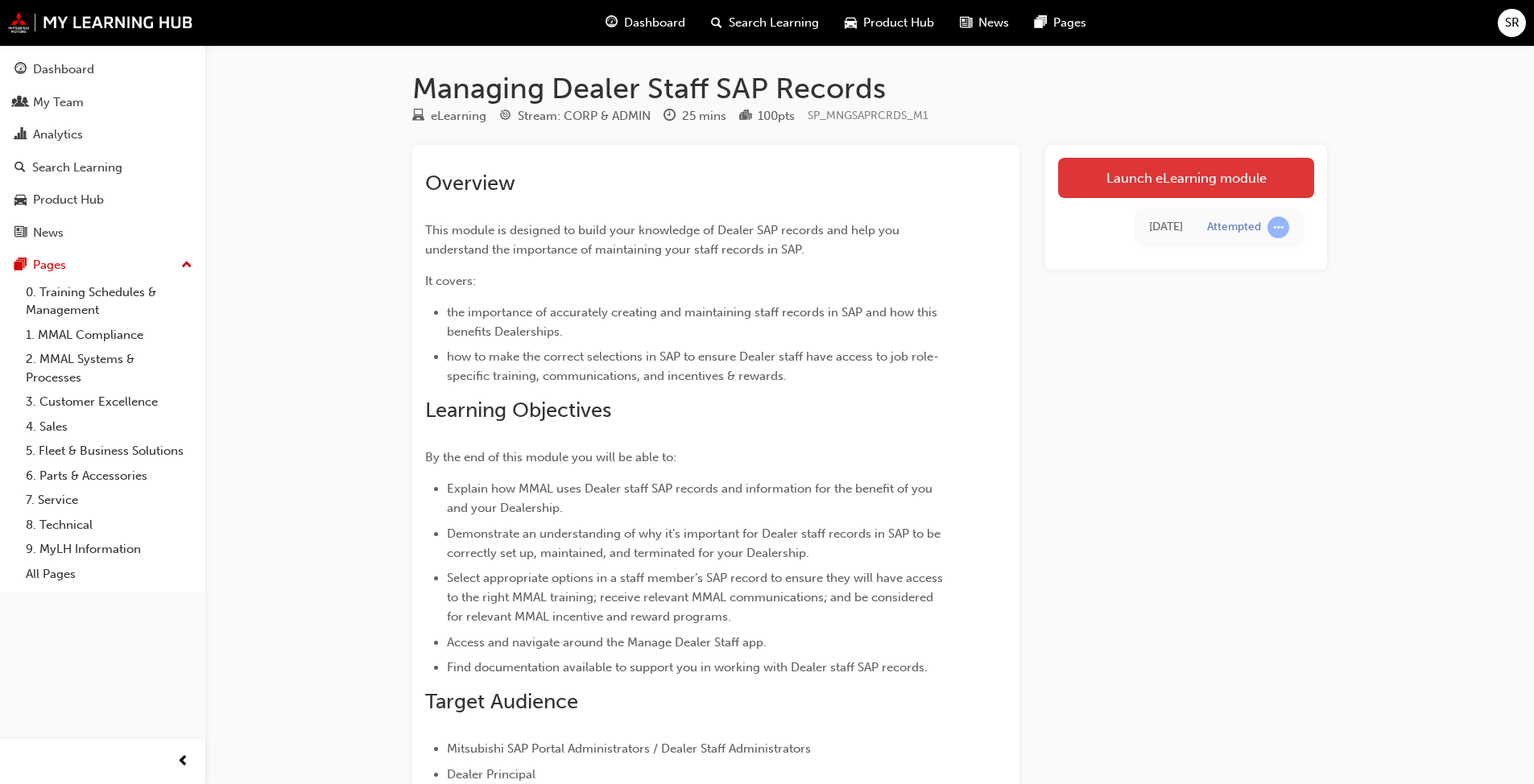
click at [1218, 183] on link "Launch eLearning module" at bounding box center [1187, 178] width 256 height 40
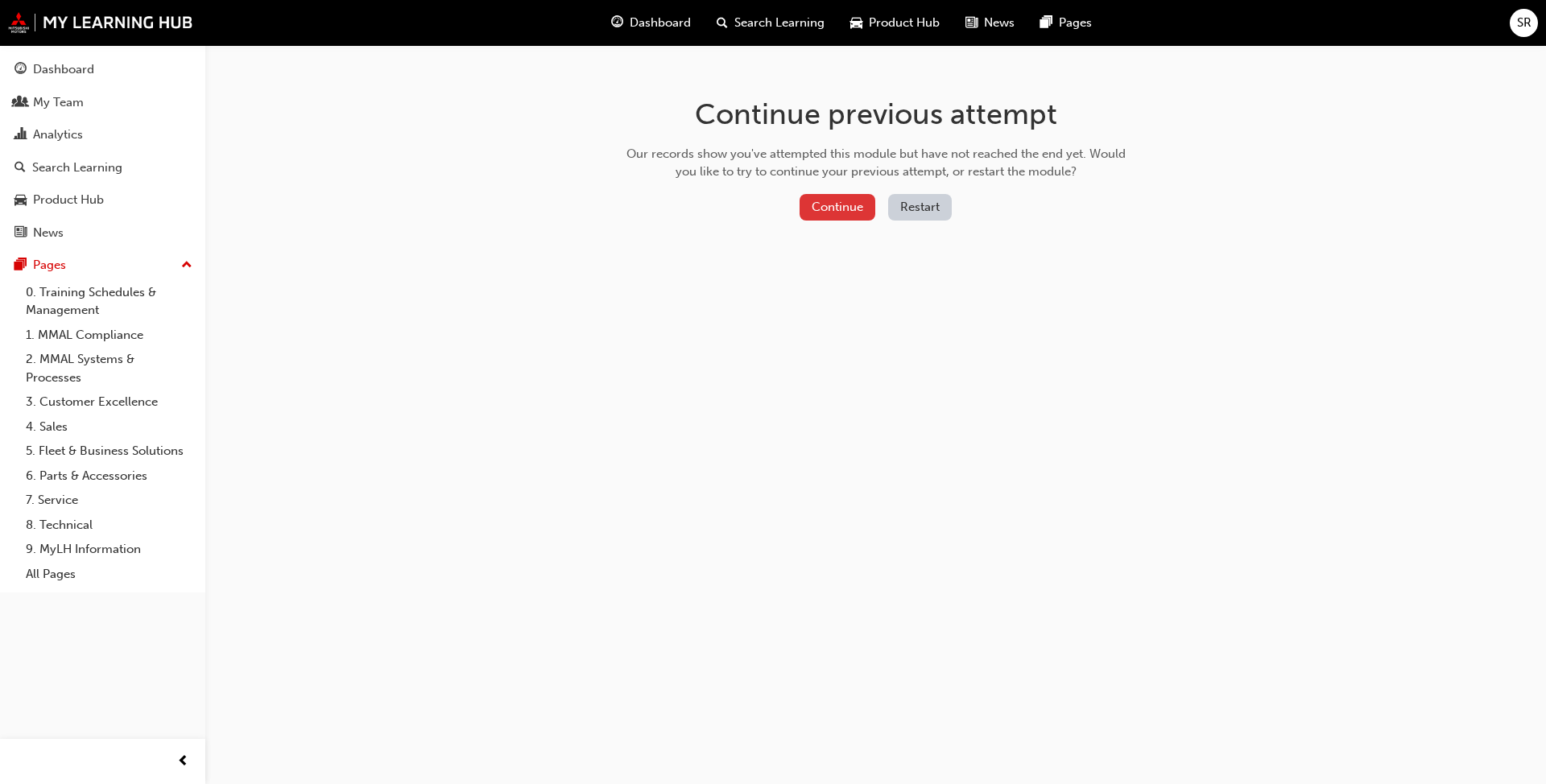
click at [837, 206] on button "Continue" at bounding box center [837, 207] width 76 height 26
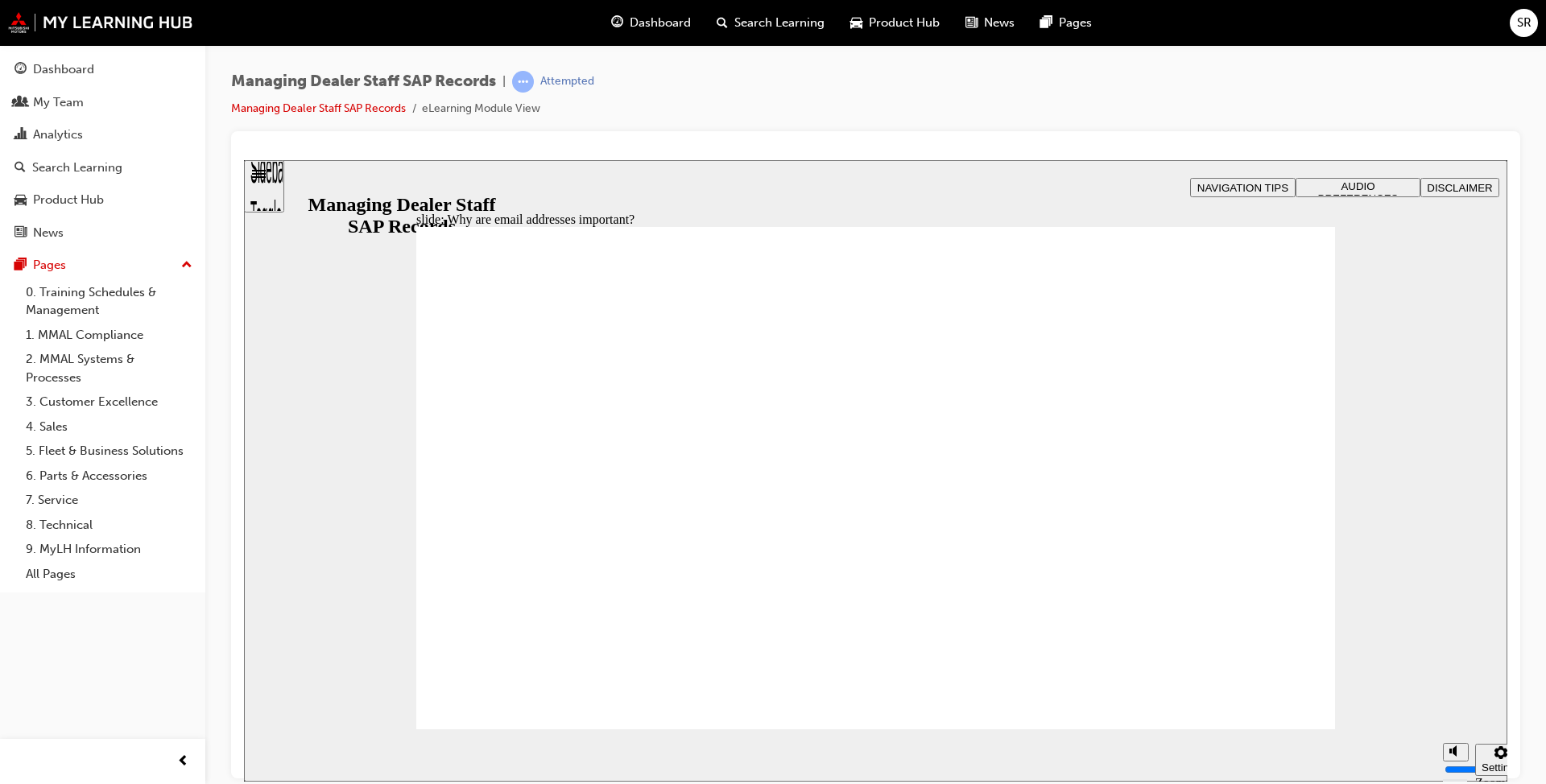
drag, startPoint x: 1265, startPoint y: 346, endPoint x: 1251, endPoint y: 420, distance: 75.3
drag, startPoint x: 479, startPoint y: 388, endPoint x: 734, endPoint y: 416, distance: 256.5
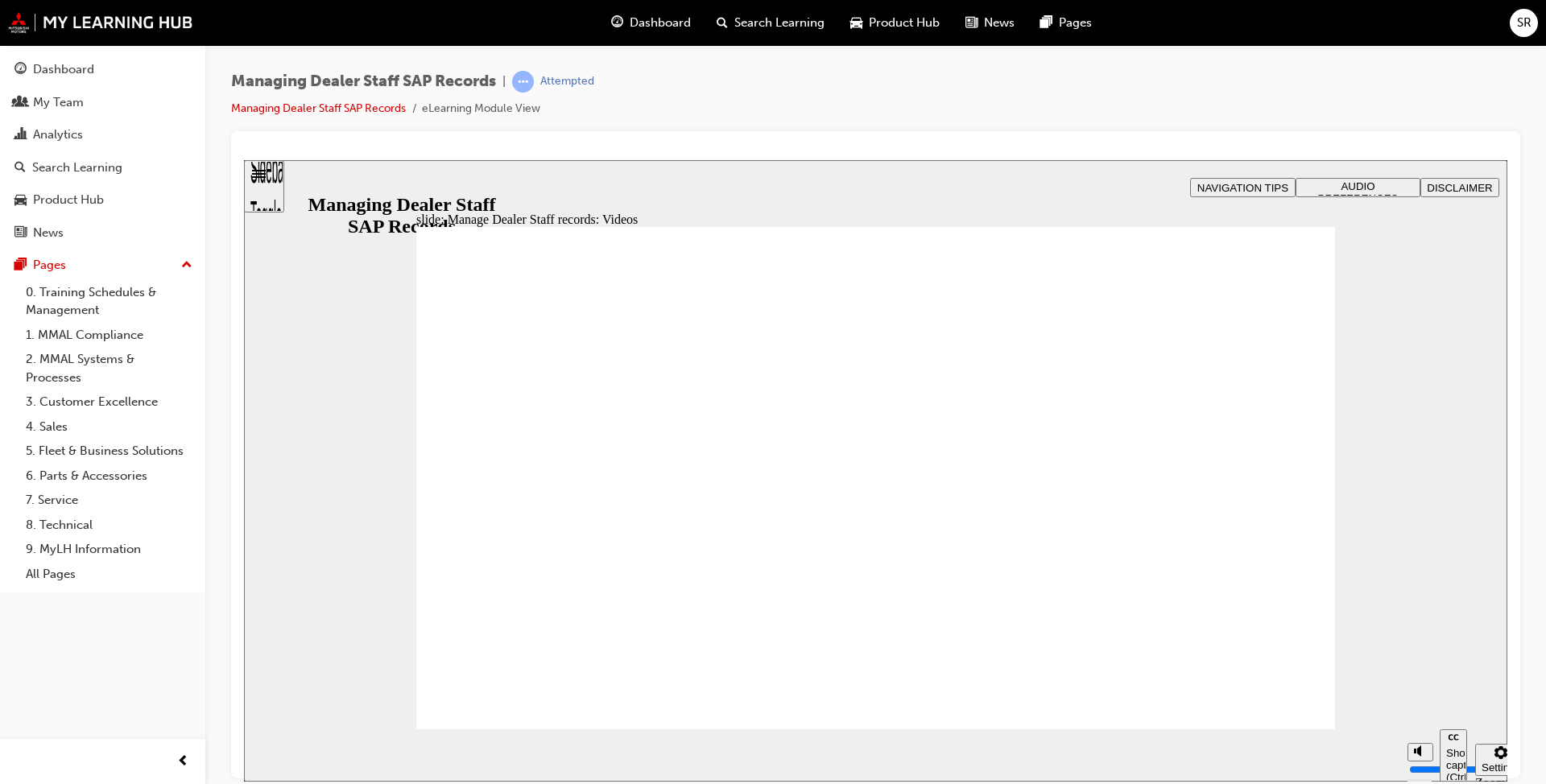
type input "123"
type input "0"
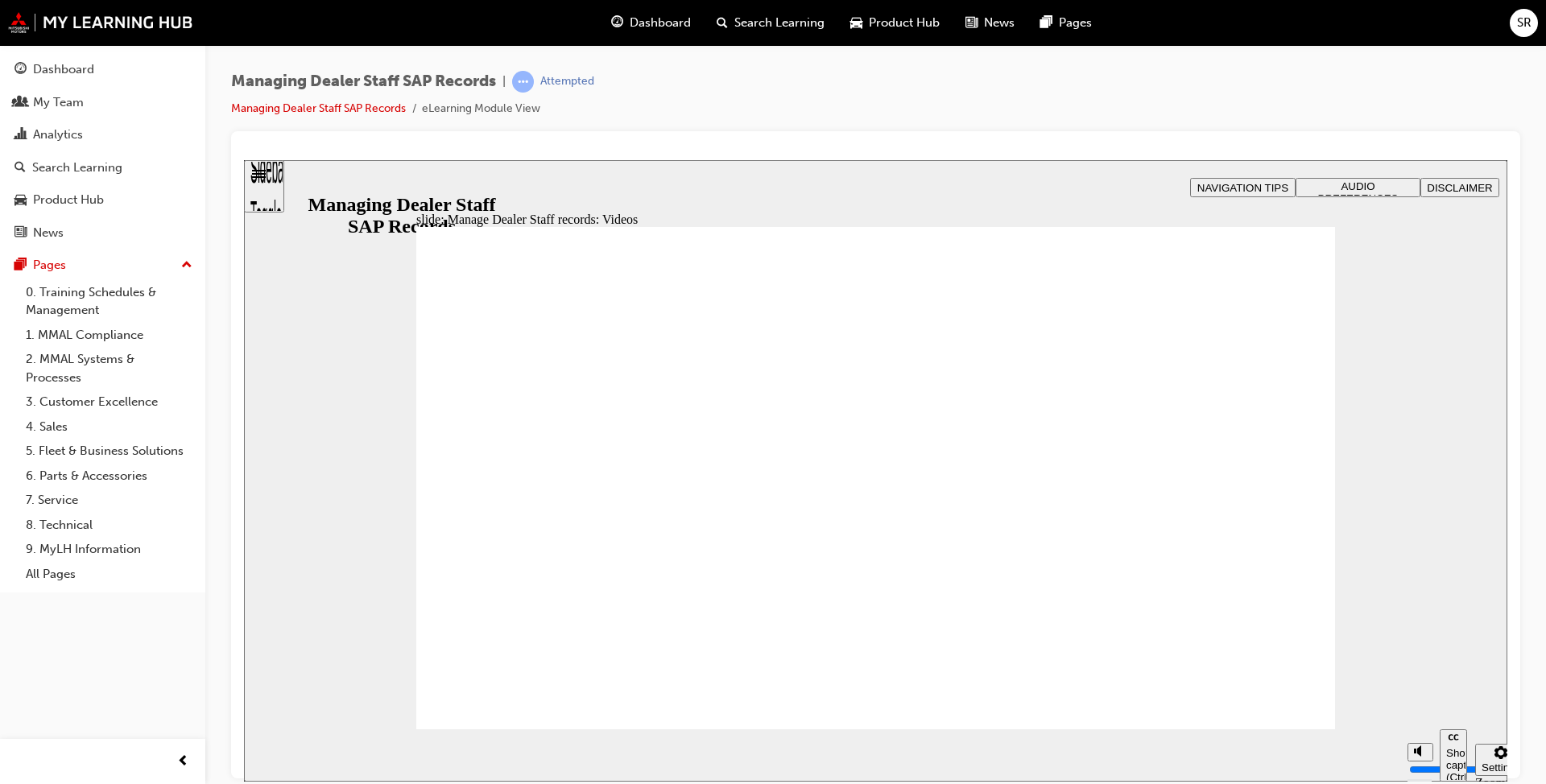
type input "254"
type input "75"
type input "144"
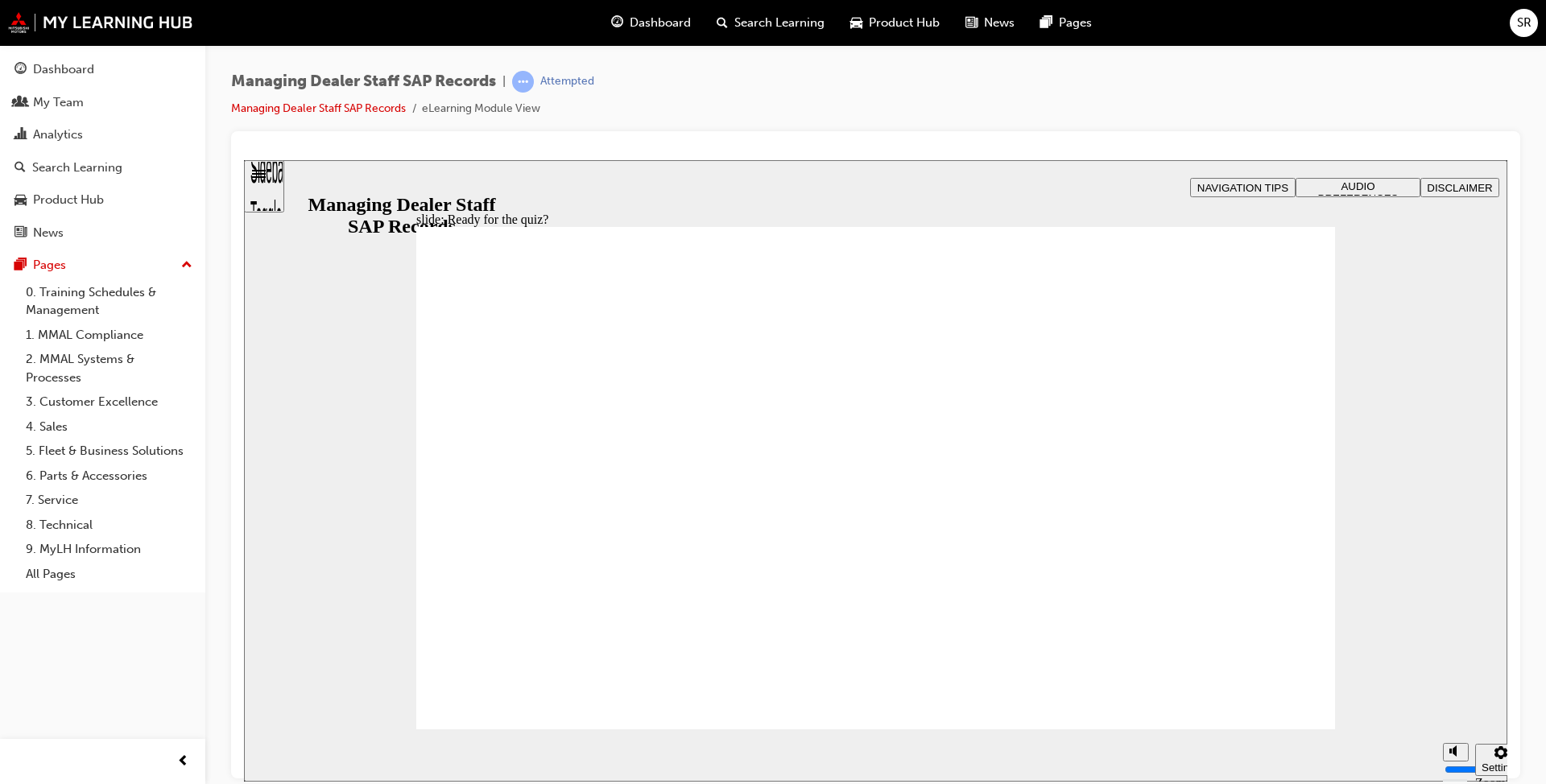
checkbox input "true"
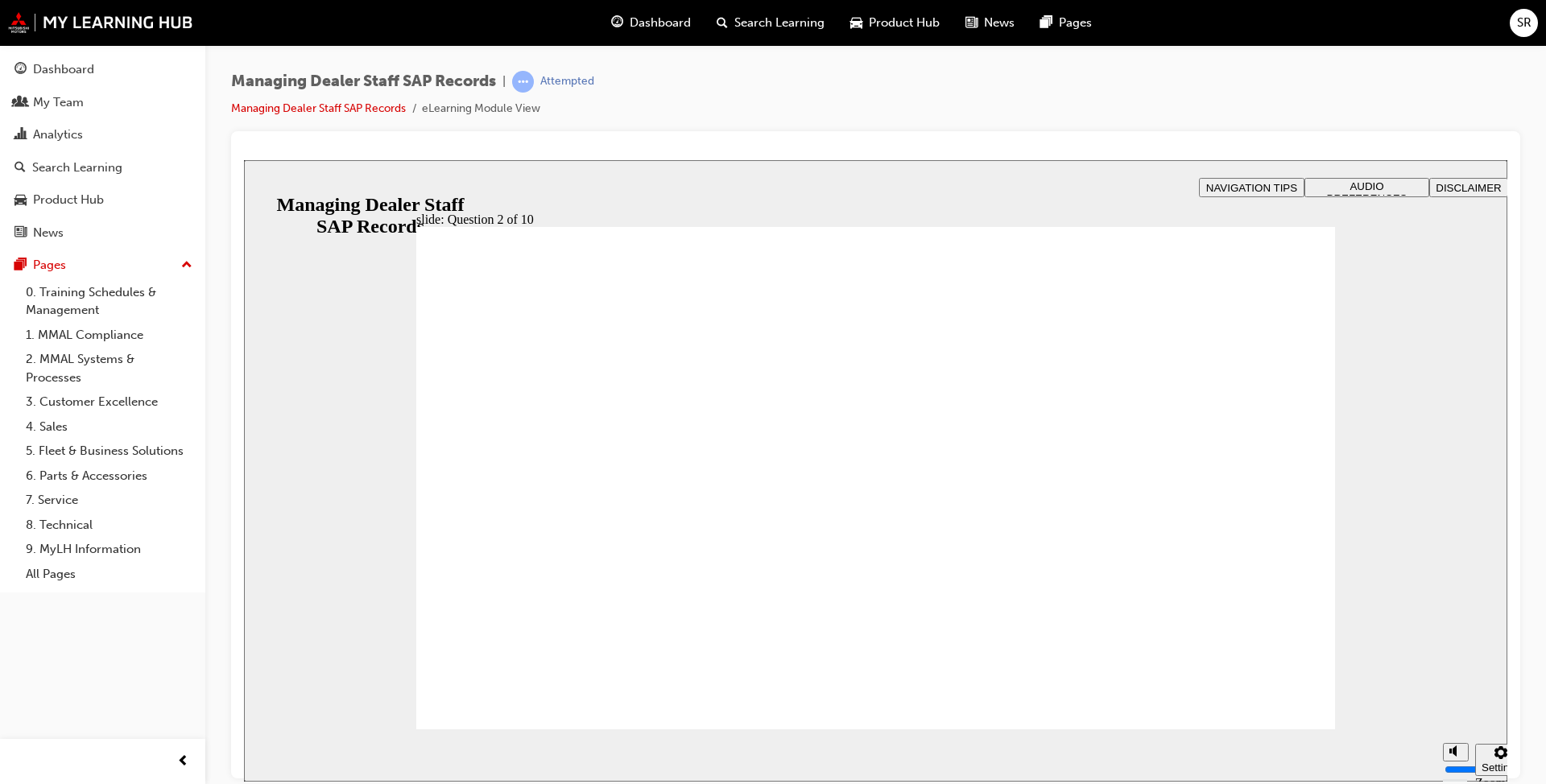
radio input "true"
drag, startPoint x: 562, startPoint y: 685, endPoint x: 624, endPoint y: 694, distance: 62.6
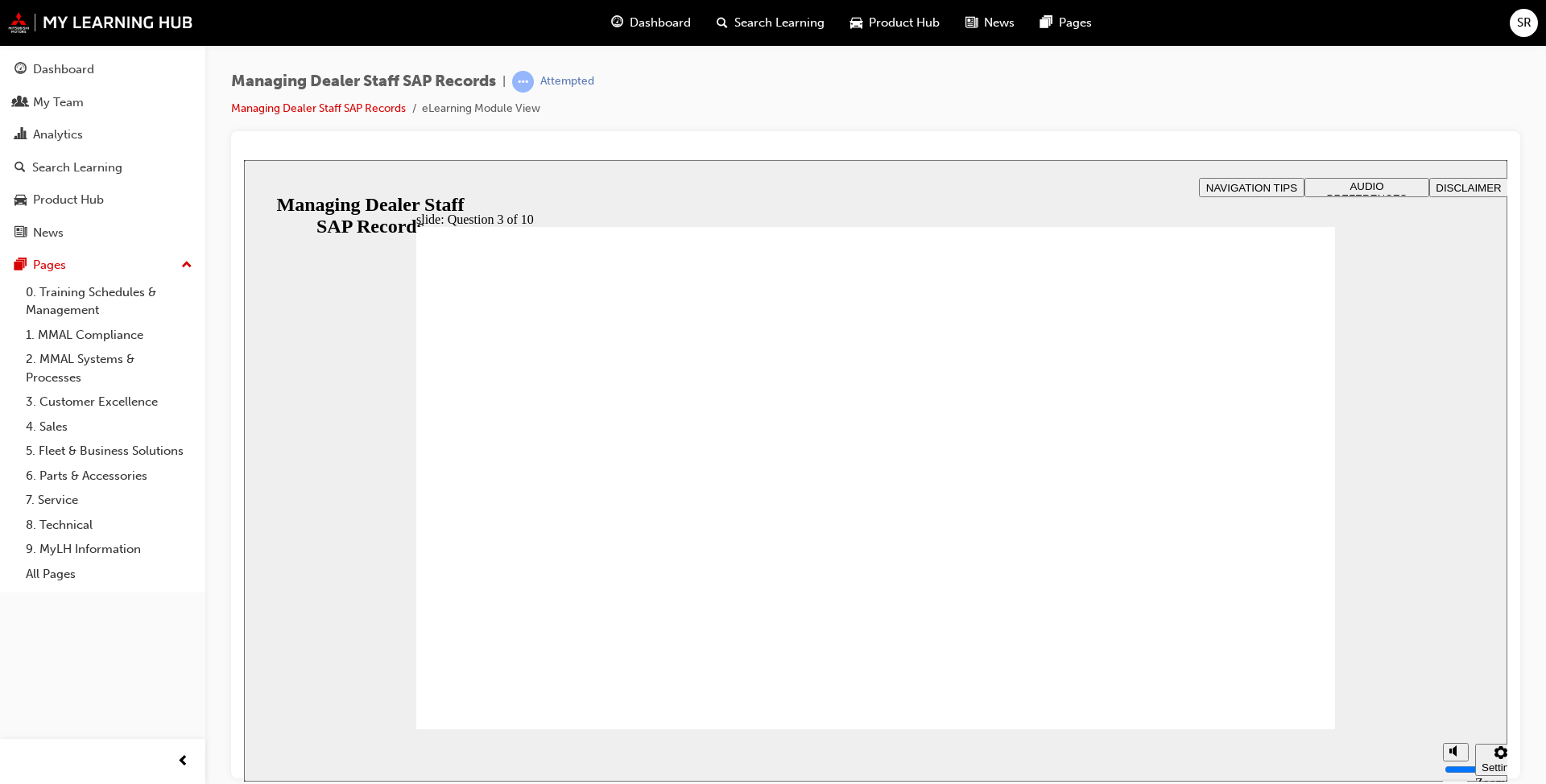
checkbox input "true"
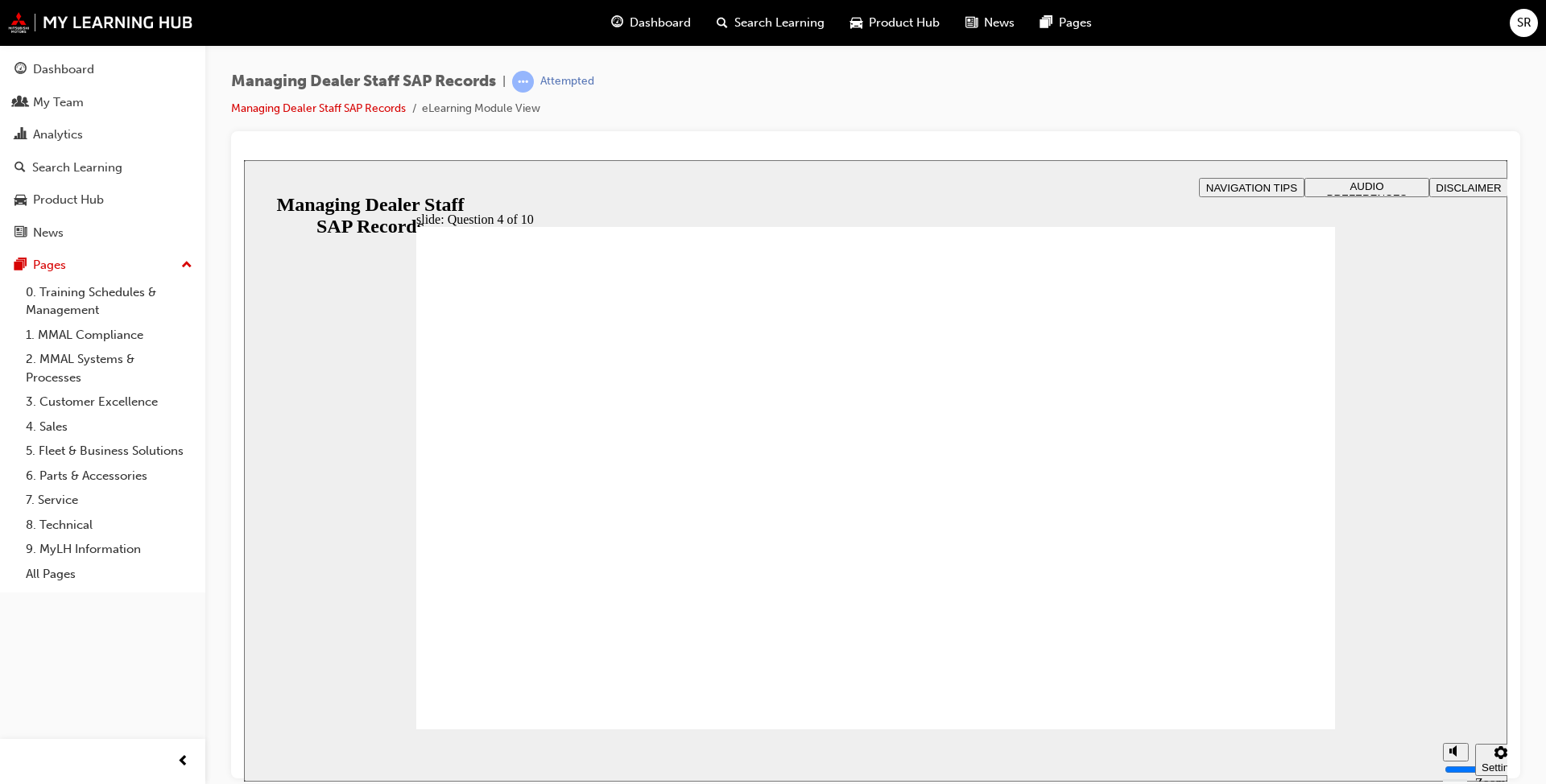
checkbox input "true"
drag, startPoint x: 531, startPoint y: 694, endPoint x: 590, endPoint y: 689, distance: 59.2
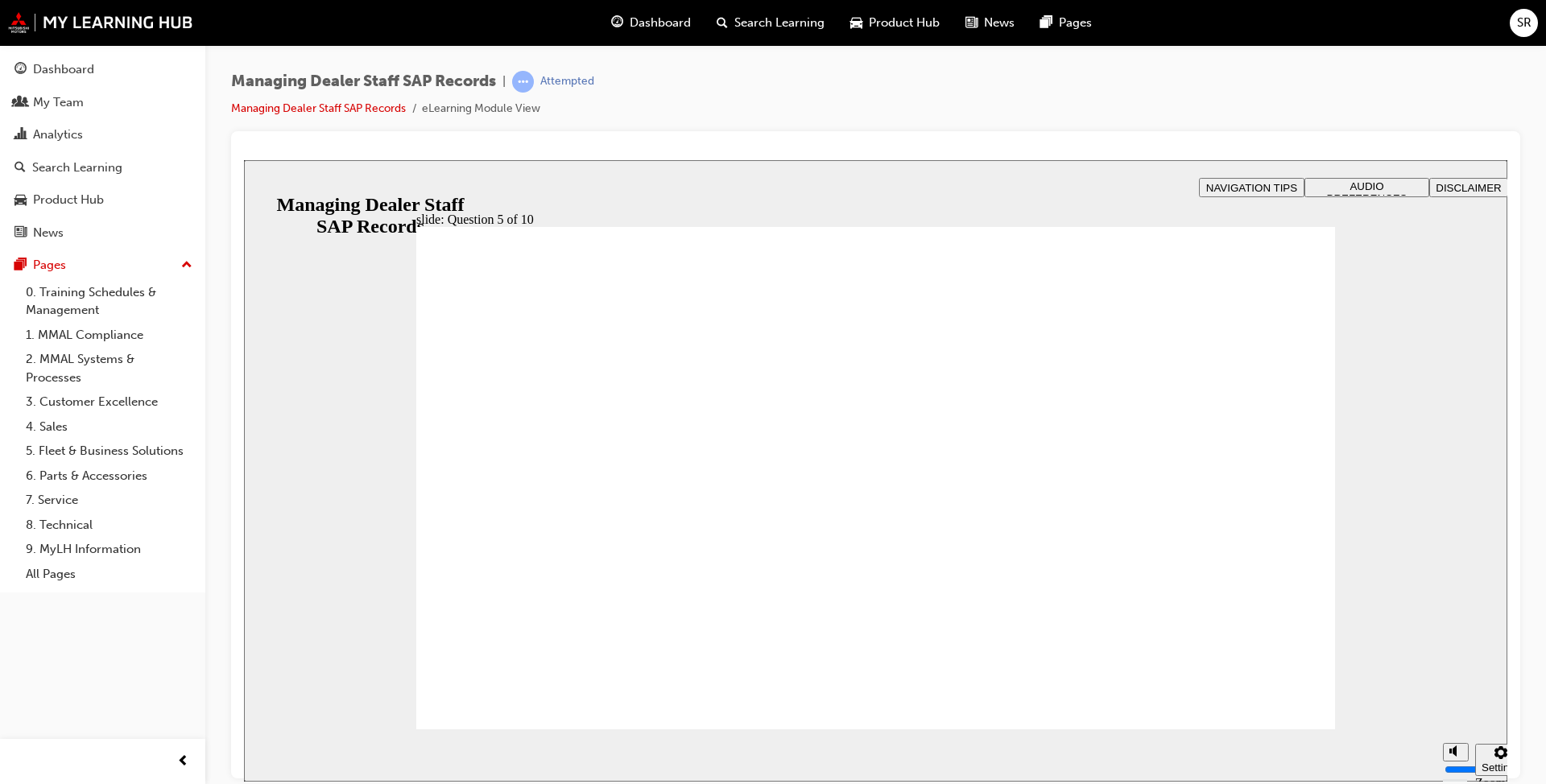
radio input "true"
drag, startPoint x: 540, startPoint y: 692, endPoint x: 698, endPoint y: 662, distance: 160.8
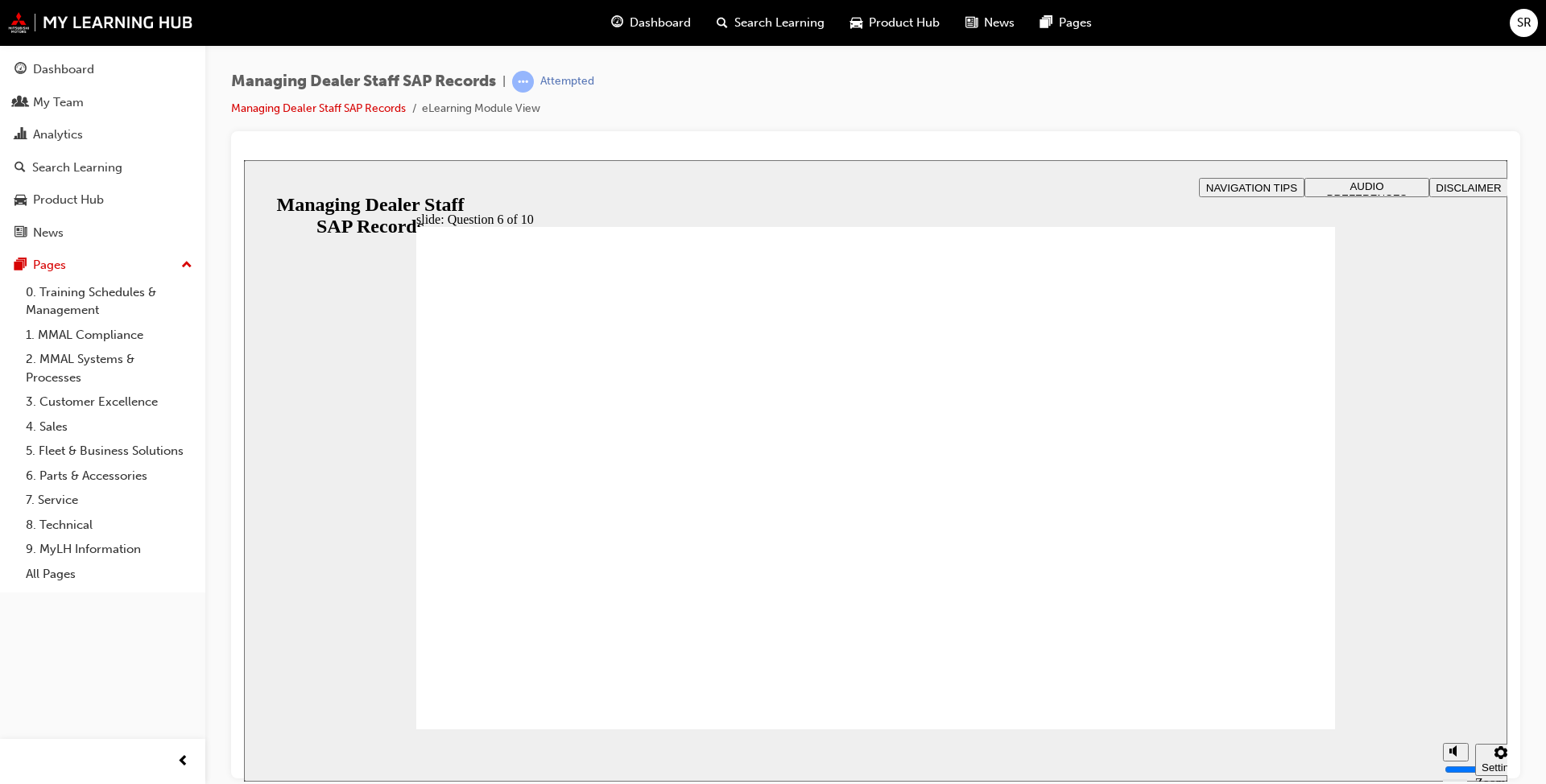
checkbox input "true"
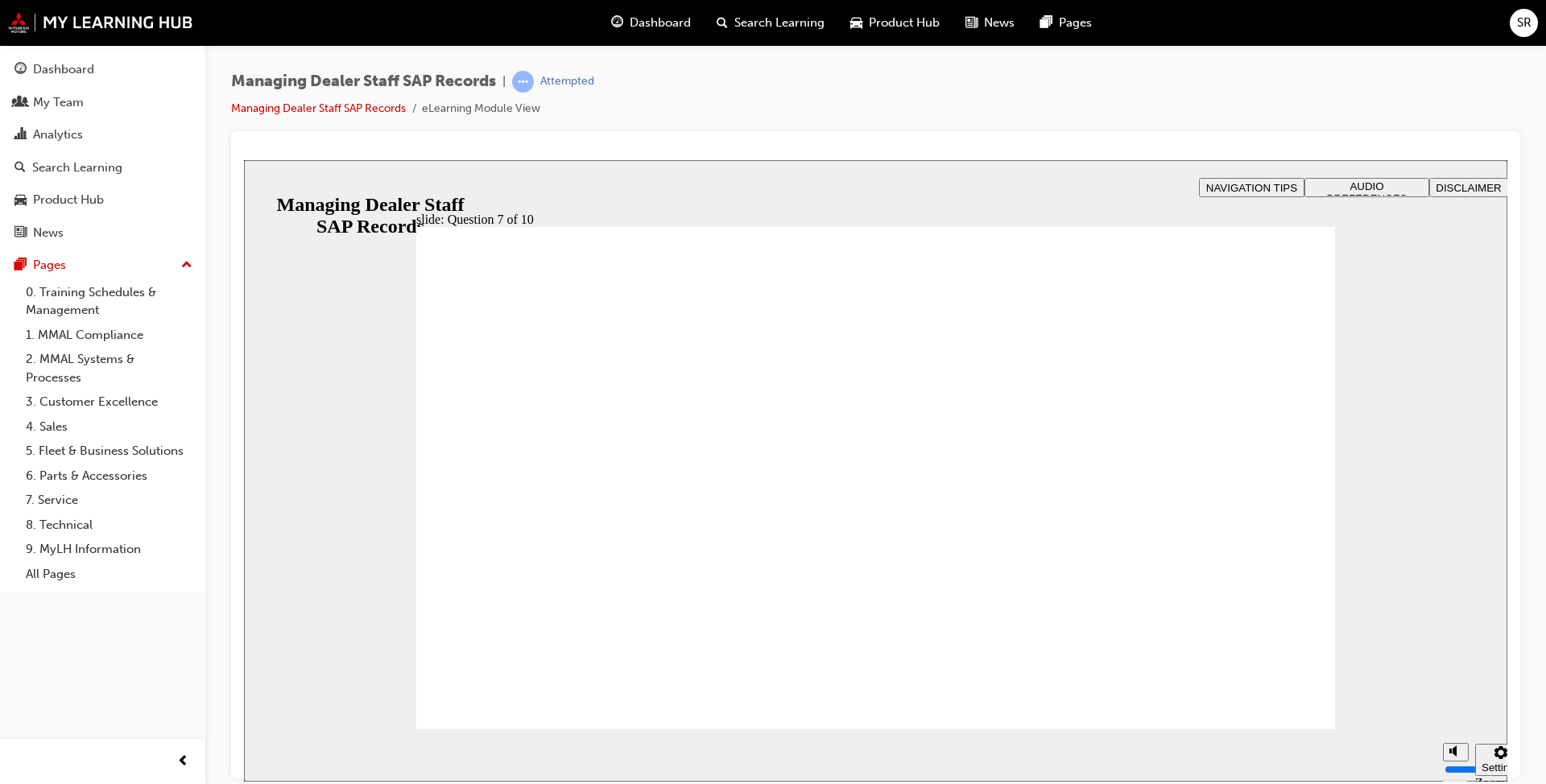
radio input "false"
radio input "true"
drag, startPoint x: 605, startPoint y: 698, endPoint x: 734, endPoint y: 651, distance: 137.3
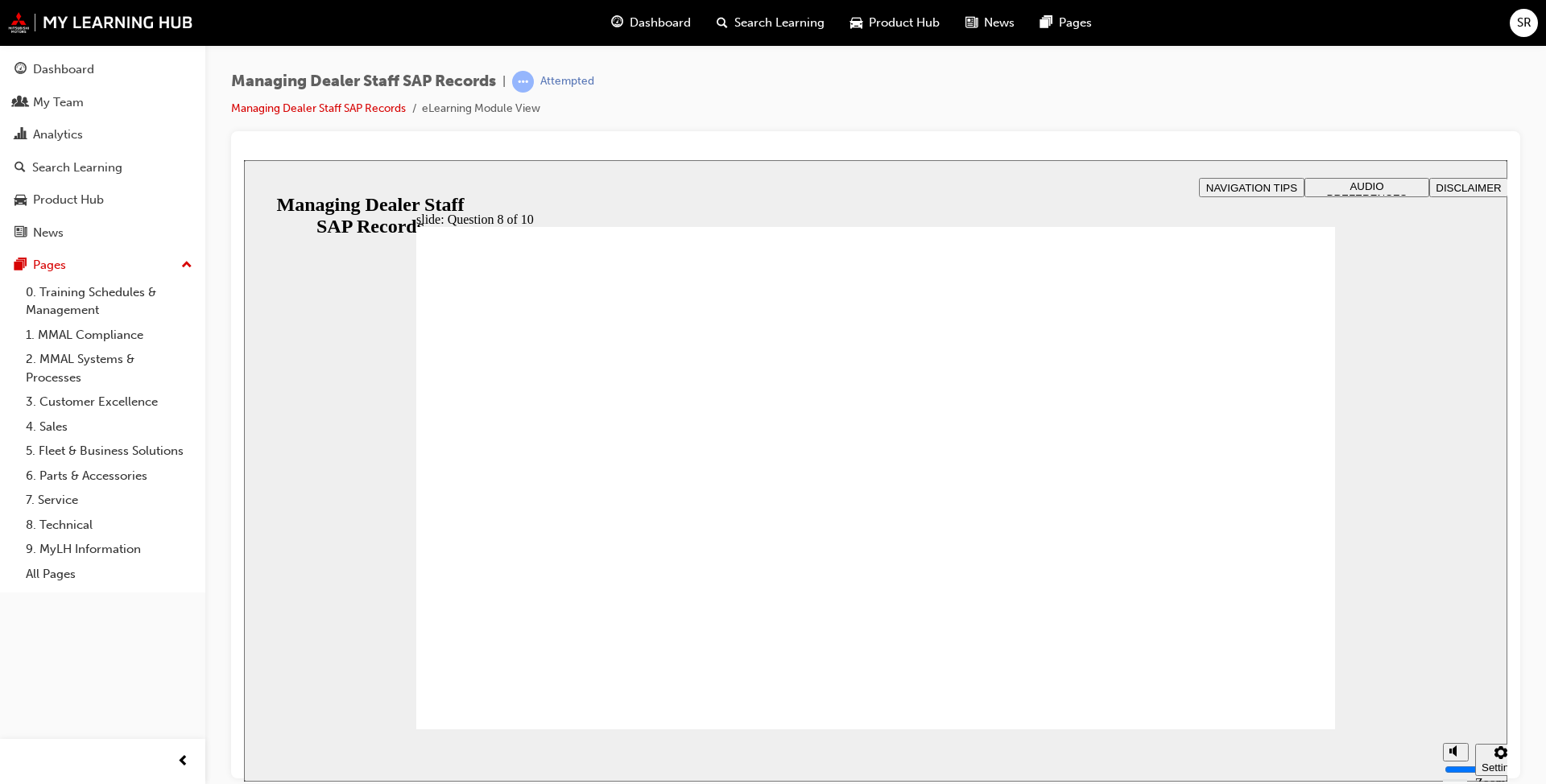
radio input "true"
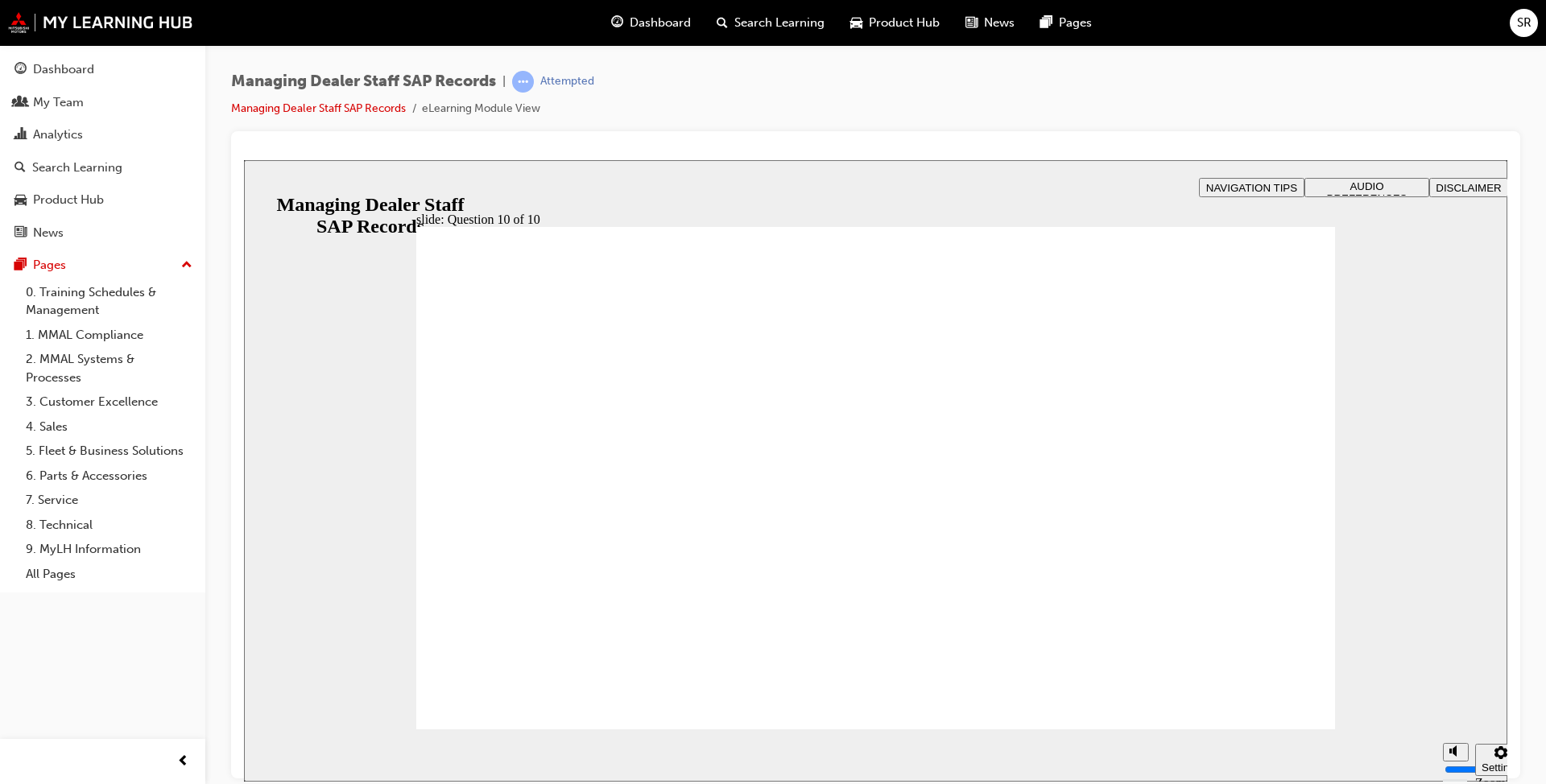
drag, startPoint x: 604, startPoint y: 681, endPoint x: 627, endPoint y: 668, distance: 26.4
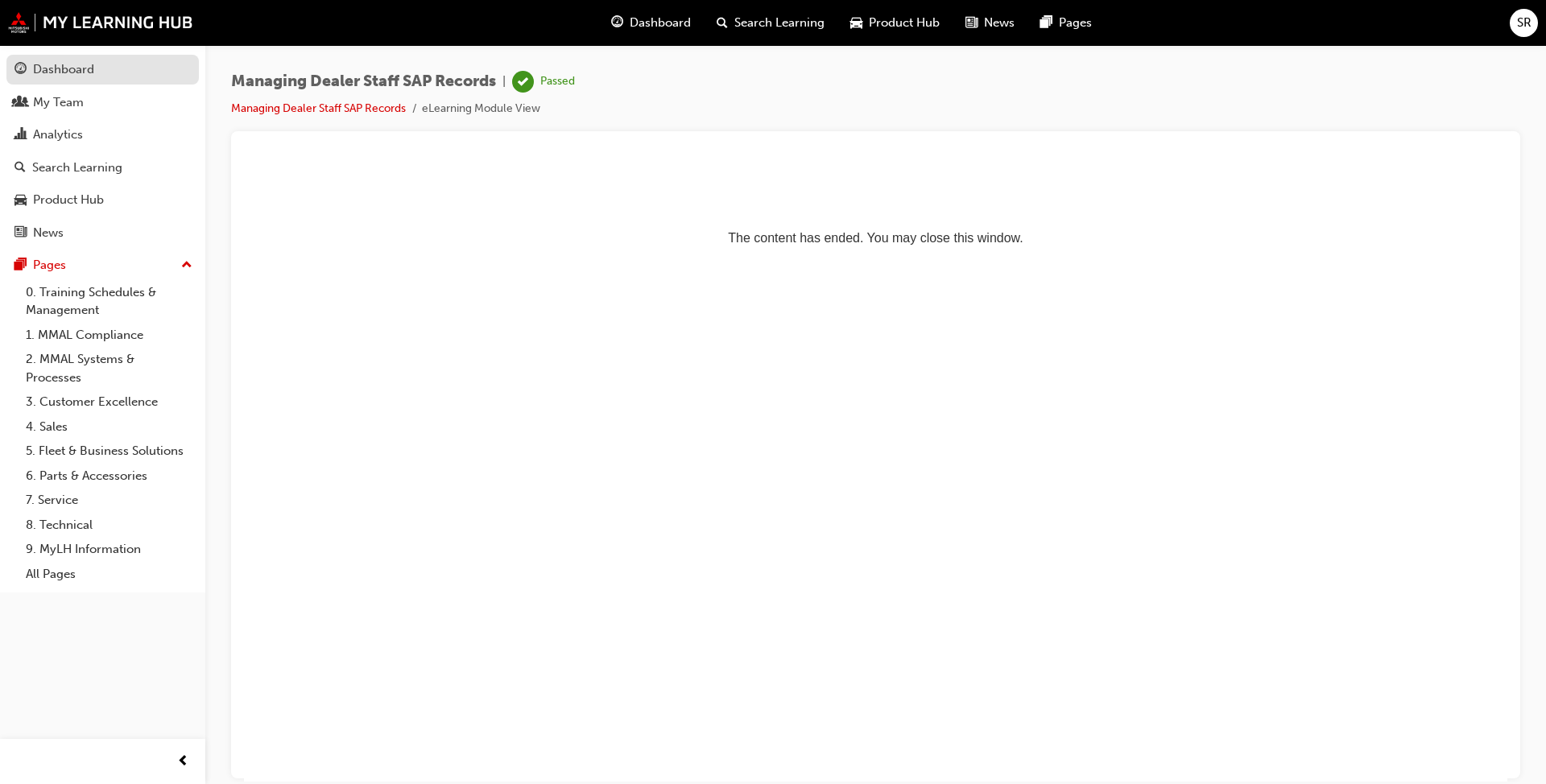
click at [99, 76] on div "Dashboard" at bounding box center [102, 69] width 176 height 20
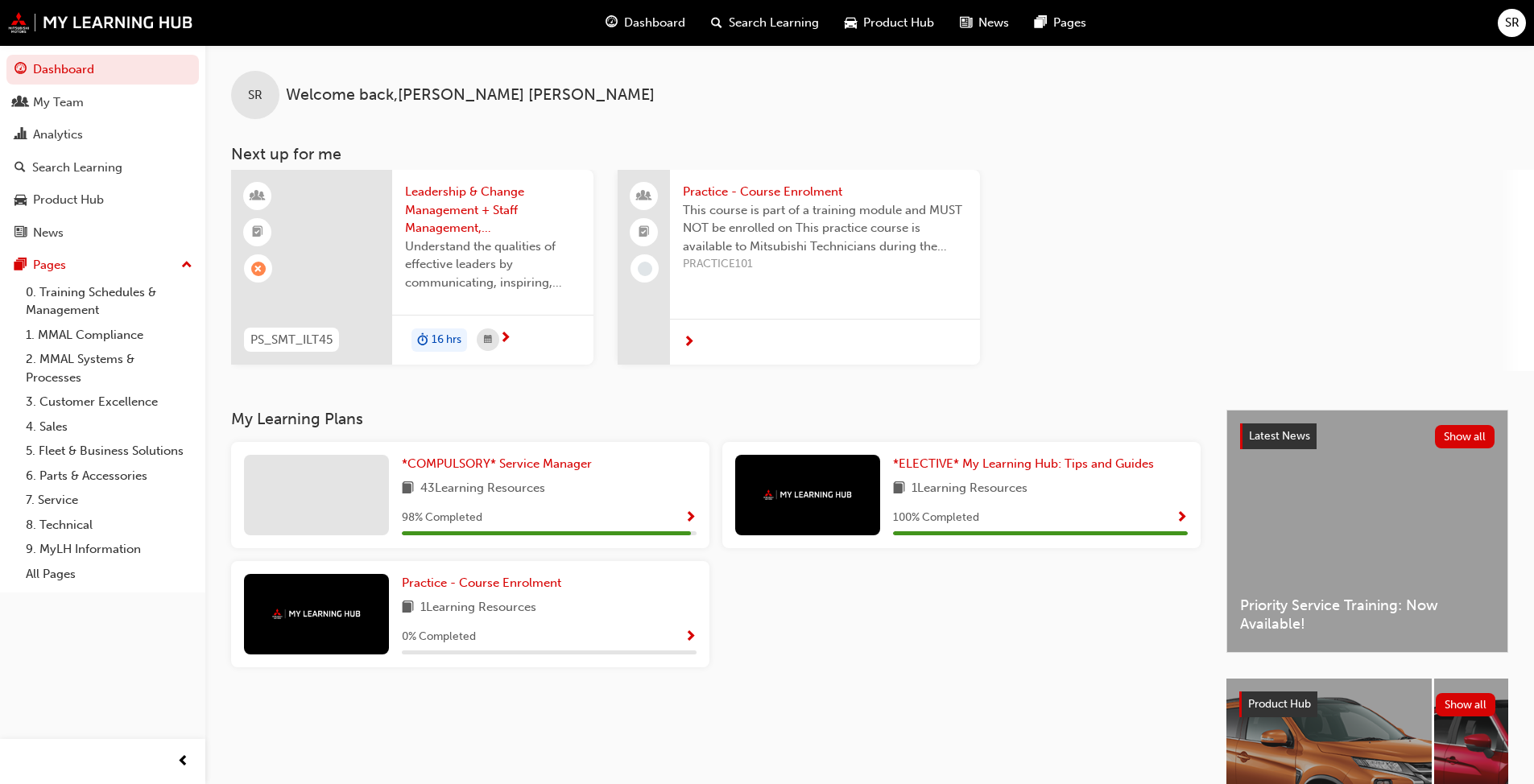
click at [492, 482] on span "43 Learning Resources" at bounding box center [483, 489] width 125 height 20
click at [694, 511] on span "Show Progress" at bounding box center [690, 518] width 12 height 15
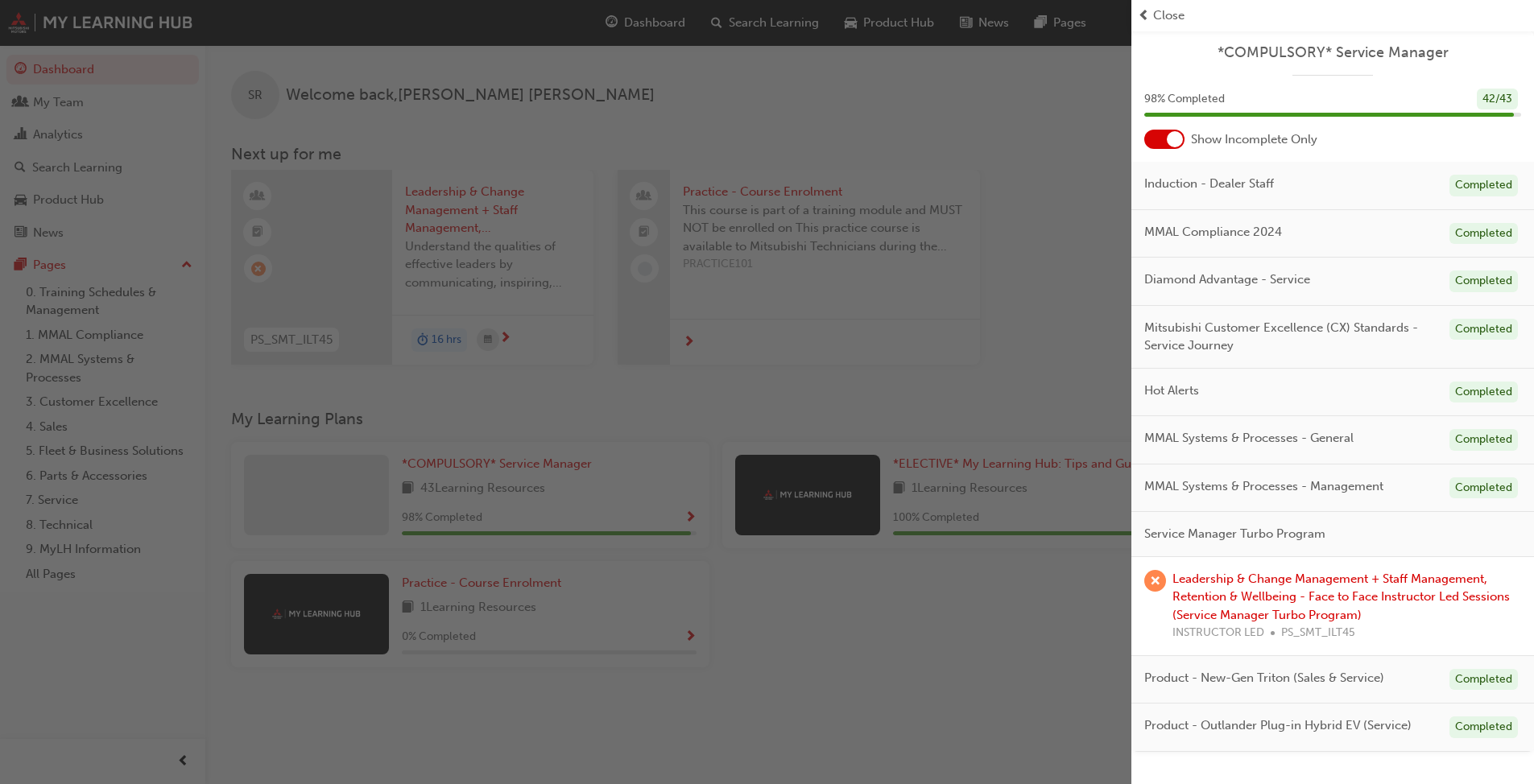
click at [1153, 16] on div "Close" at bounding box center [1333, 16] width 389 height 18
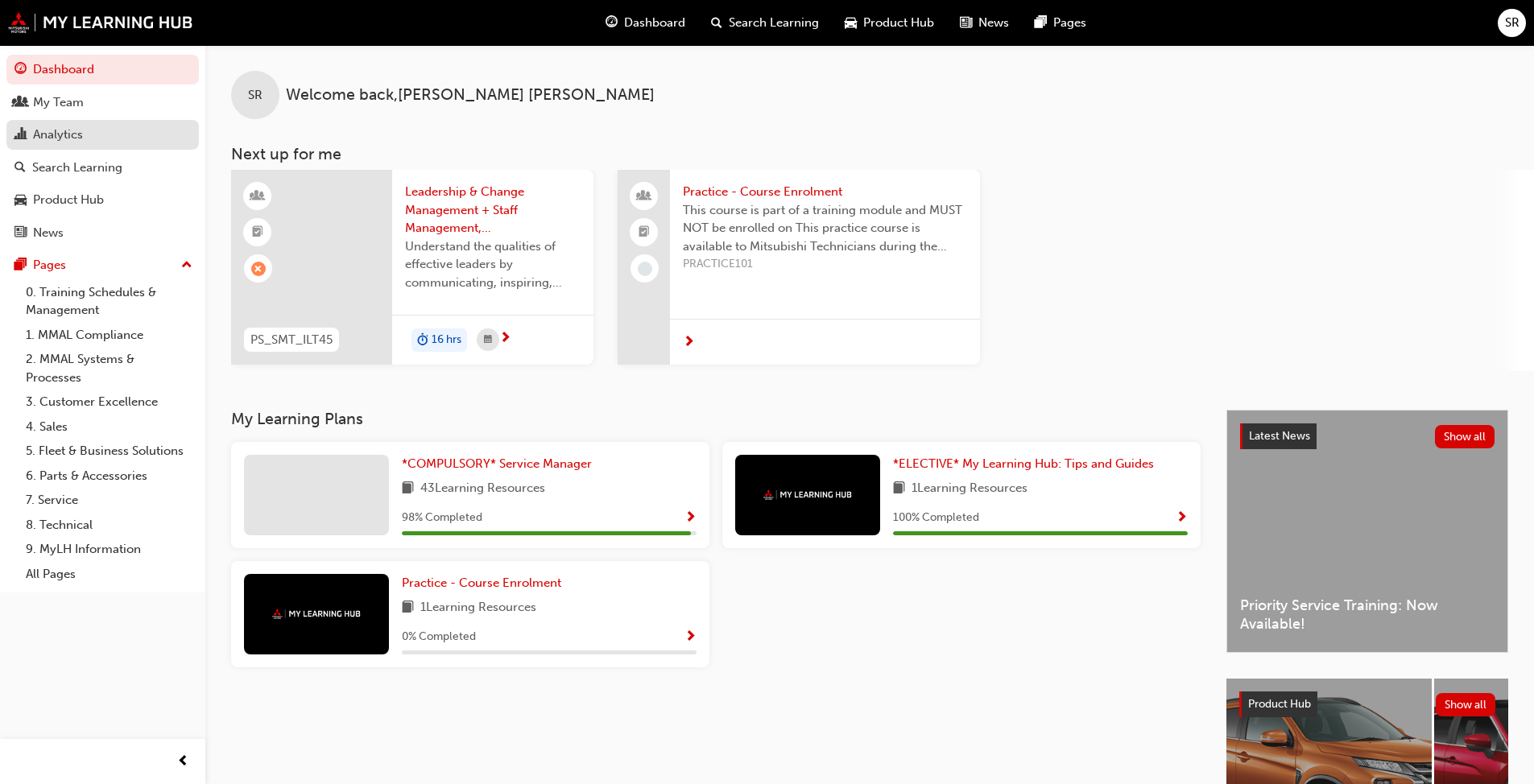
click at [103, 137] on div "Analytics" at bounding box center [102, 135] width 176 height 20
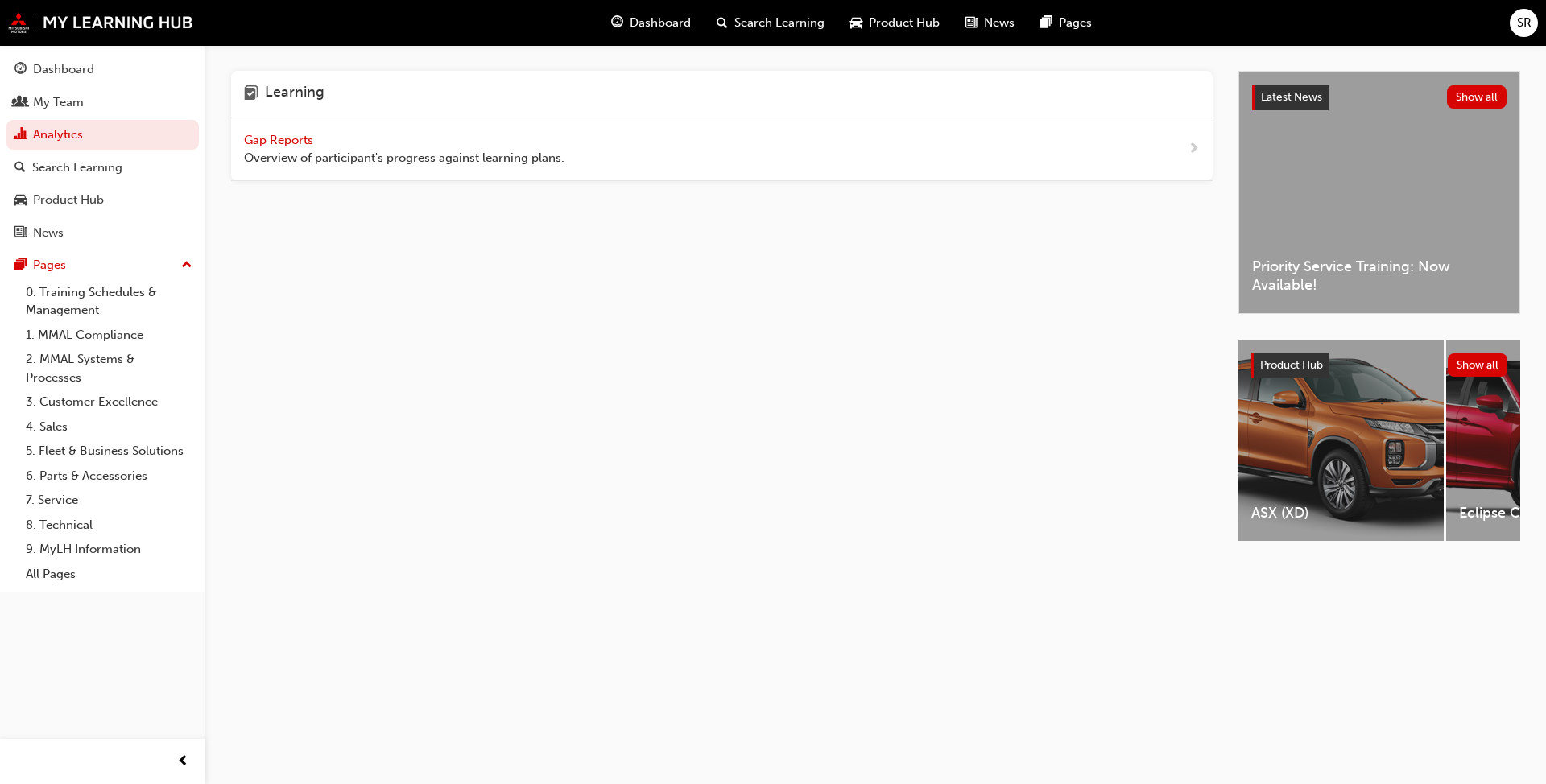
click at [456, 165] on span "Overview of participant's progress against learning plans." at bounding box center [404, 158] width 321 height 18
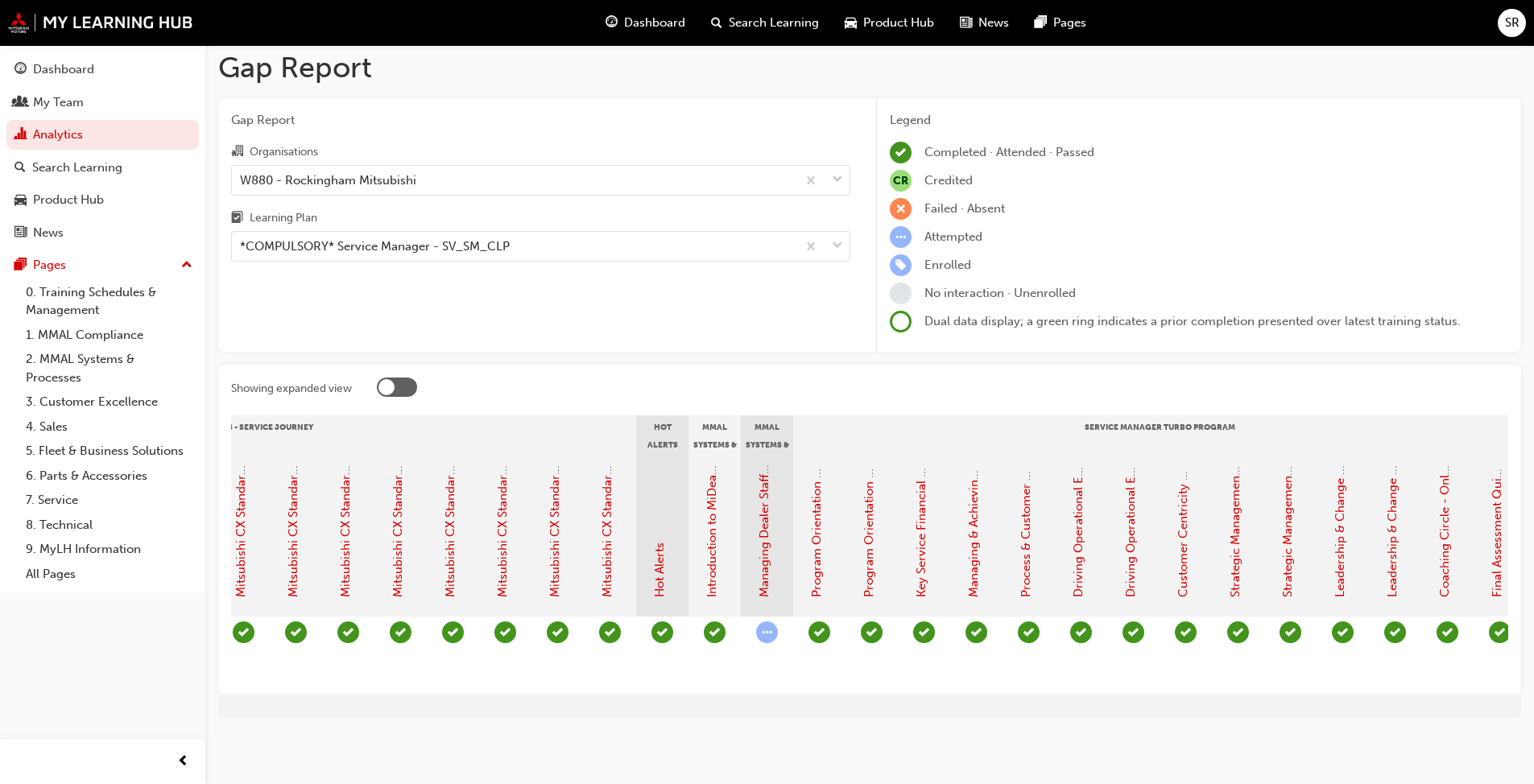
scroll to position [0, 1059]
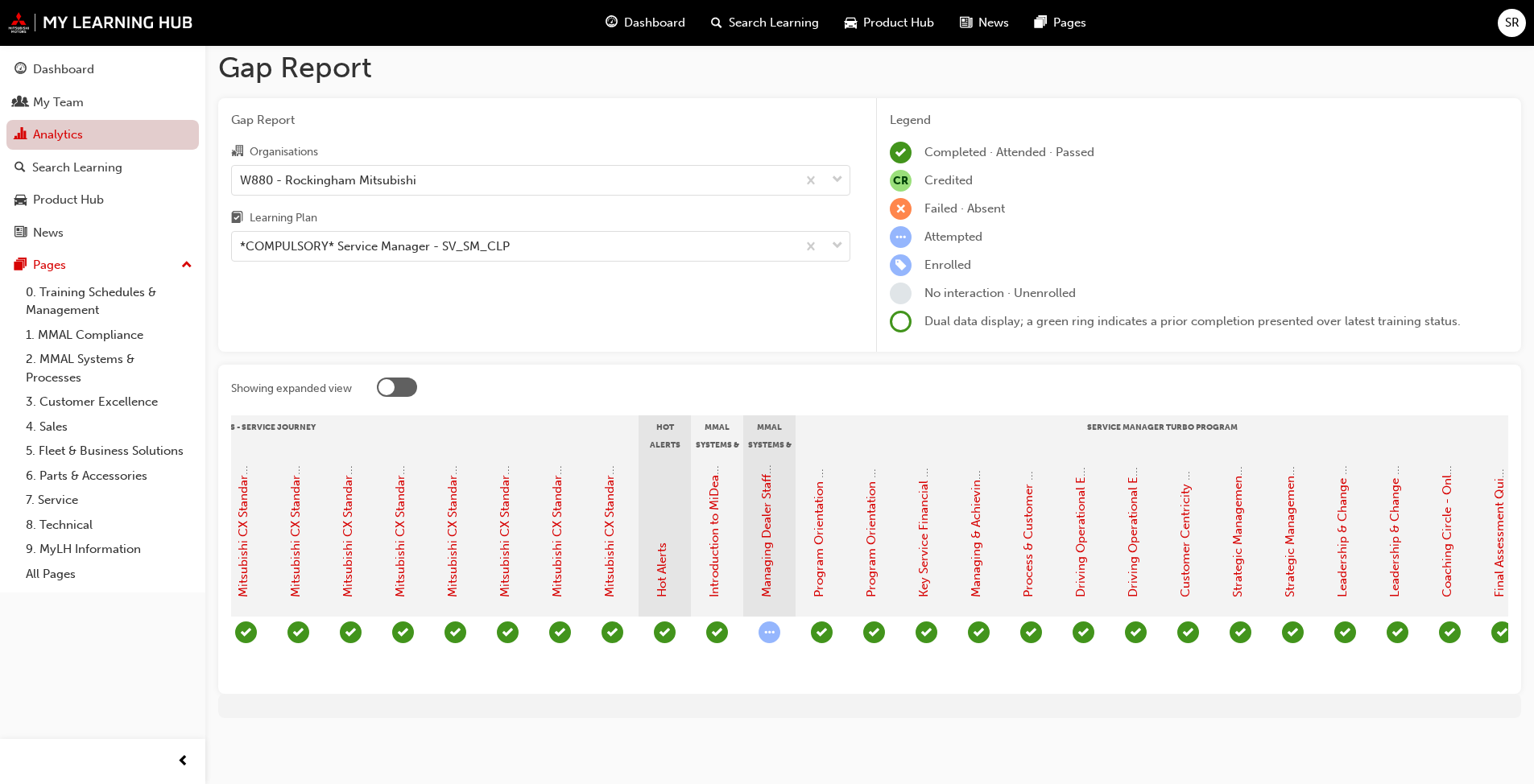
click at [106, 138] on link "Analytics" at bounding box center [102, 134] width 193 height 30
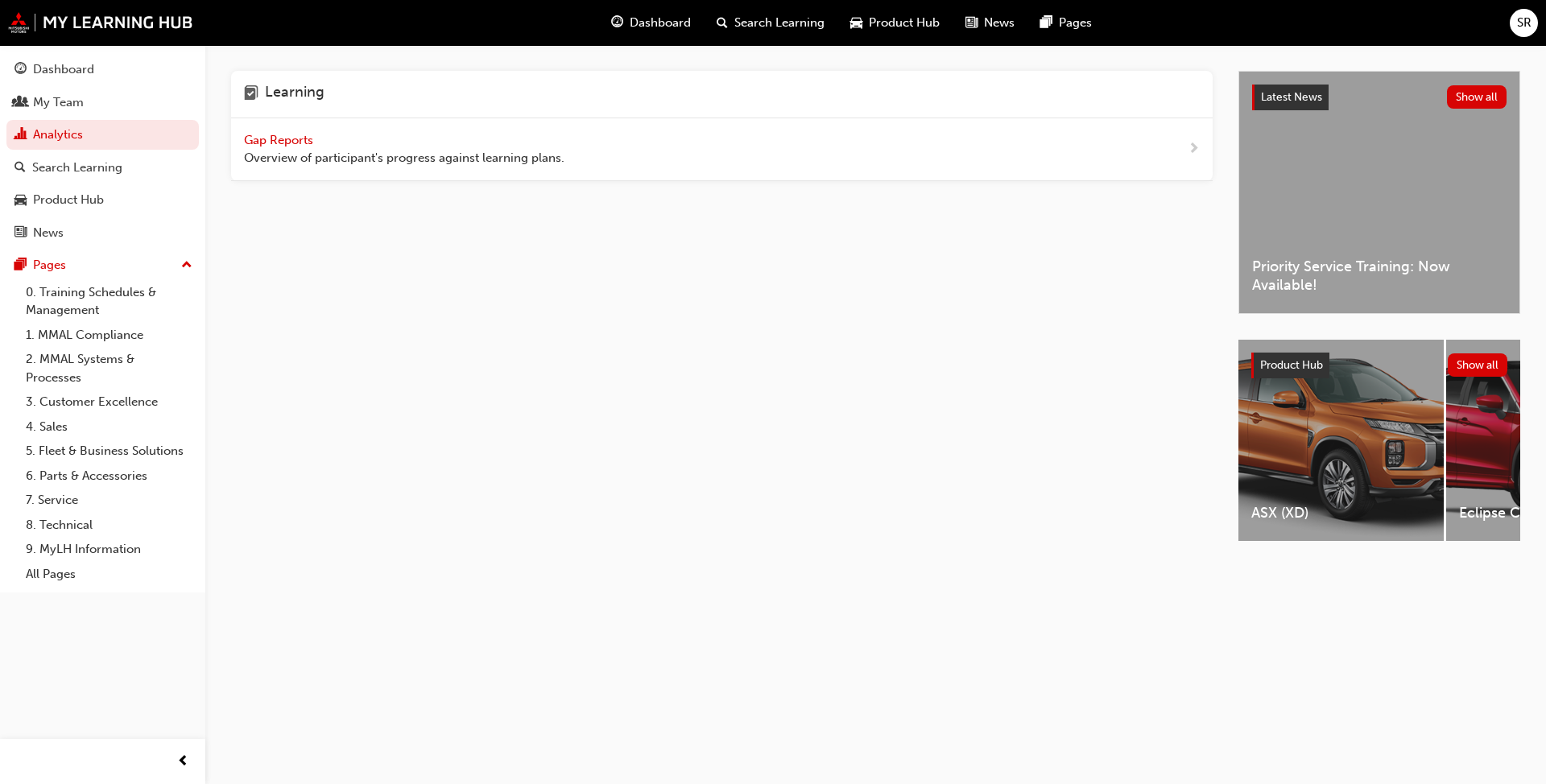
click at [490, 183] on div "Learning Gap Reports Overview of participant's progress against learning plans." at bounding box center [735, 321] width 1008 height 499
click at [507, 159] on span "Overview of participant's progress against learning plans." at bounding box center [404, 158] width 321 height 18
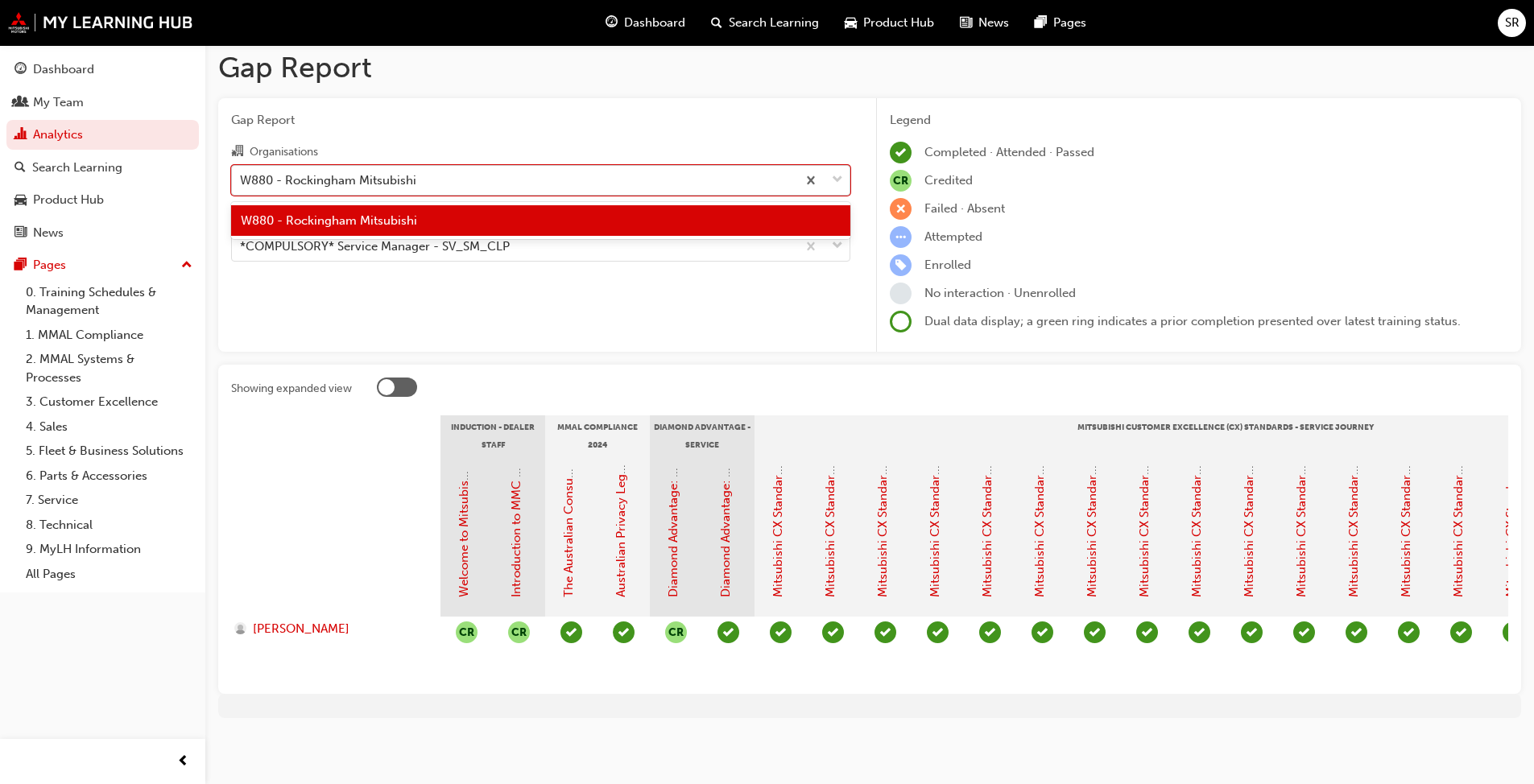
click at [417, 180] on div "W880 - Rockingham Mitsubishi" at bounding box center [515, 179] width 565 height 28
click at [241, 180] on input "Organisations option W880 - Rockingham Mitsubishi focused, 1 of 1. 1 result ava…" at bounding box center [241, 179] width 2 height 14
click at [452, 238] on div "*COMPULSORY* Service Manager - SV_SM_CLP" at bounding box center [375, 247] width 270 height 18
click at [241, 239] on input "Learning Plan *COMPULSORY* Service Manager - SV_SM_CLP" at bounding box center [241, 246] width 2 height 14
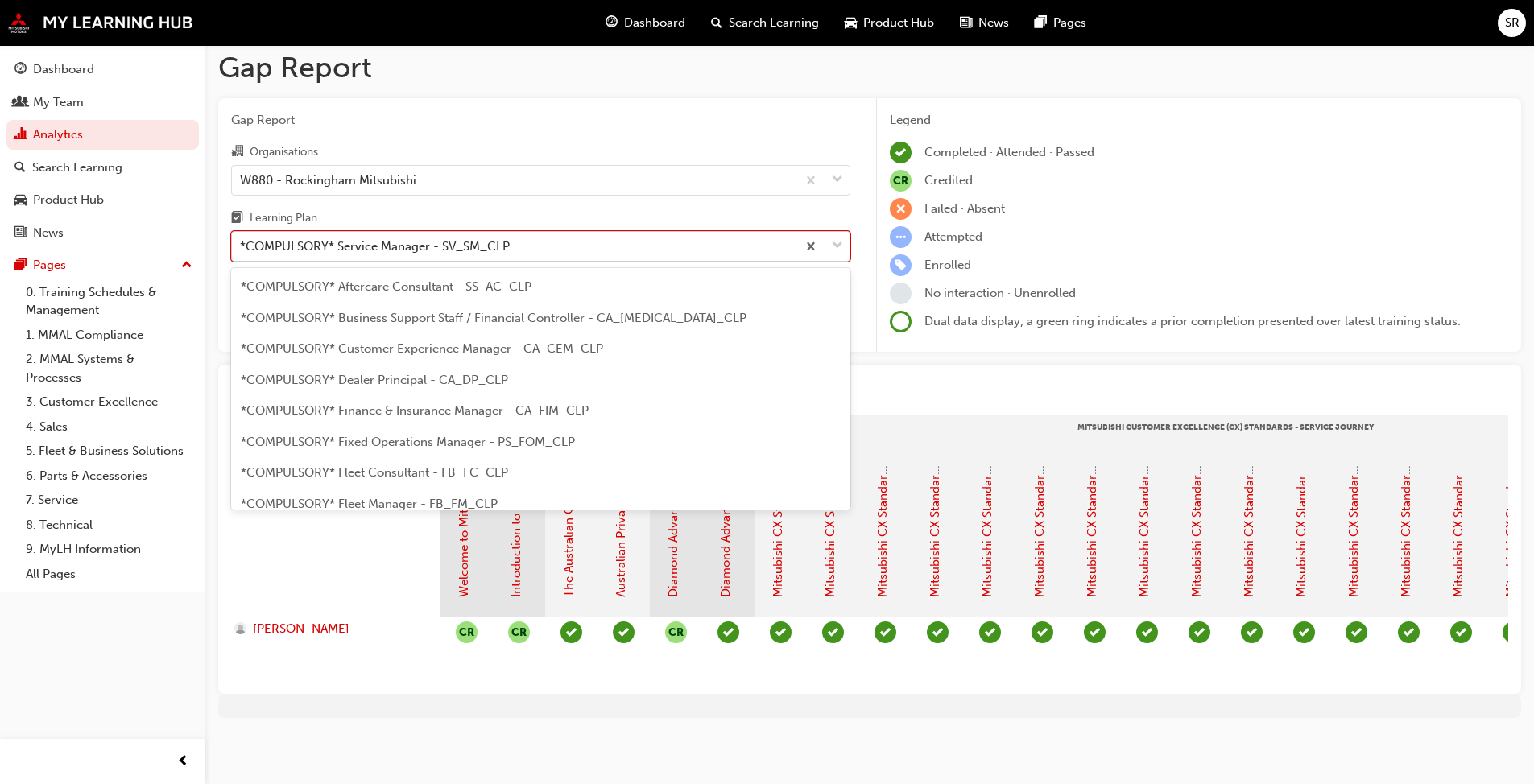
scroll to position [393, 0]
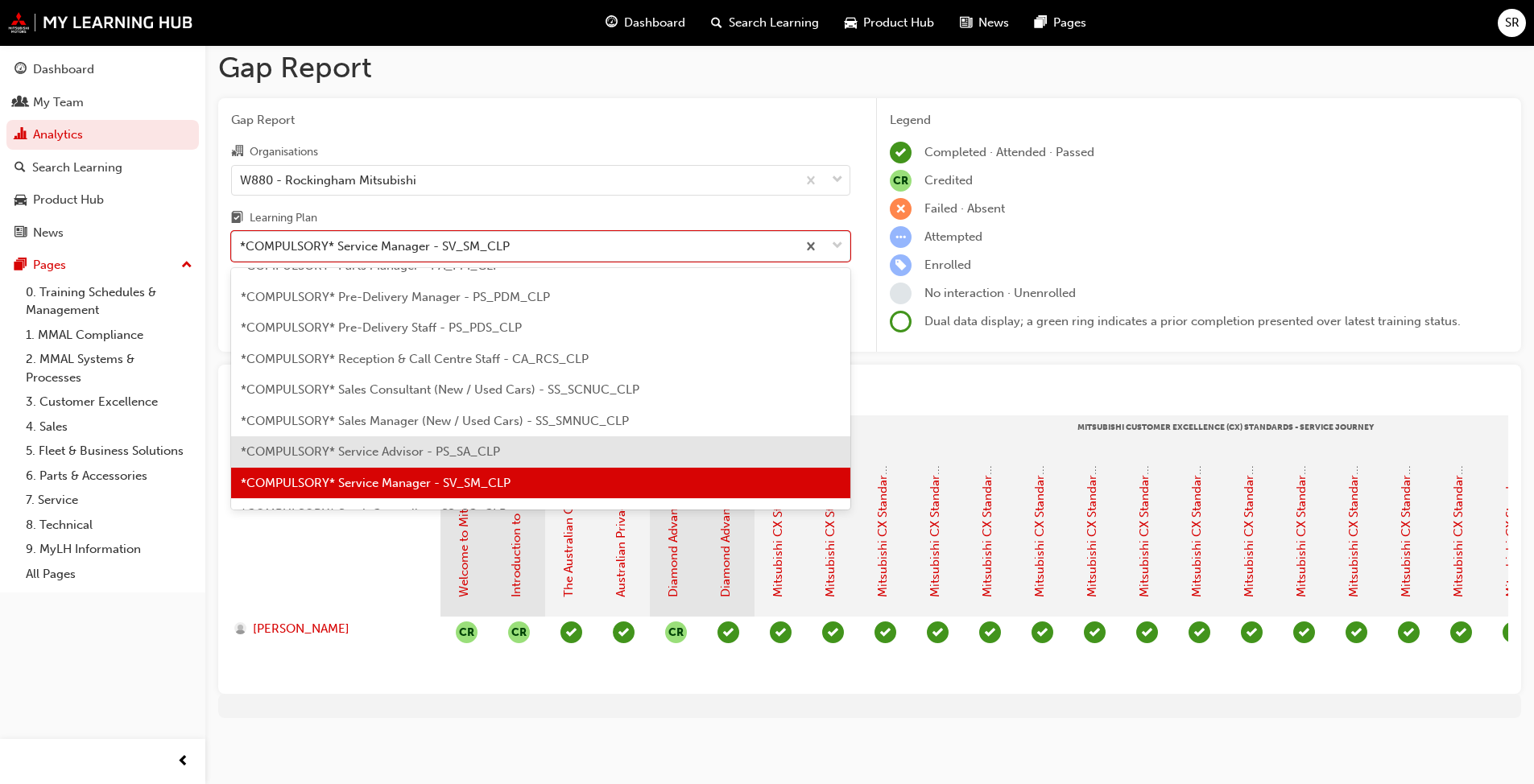
click at [445, 444] on span "*COMPULSORY* Service Advisor - PS_SA_CLP" at bounding box center [370, 451] width 260 height 15
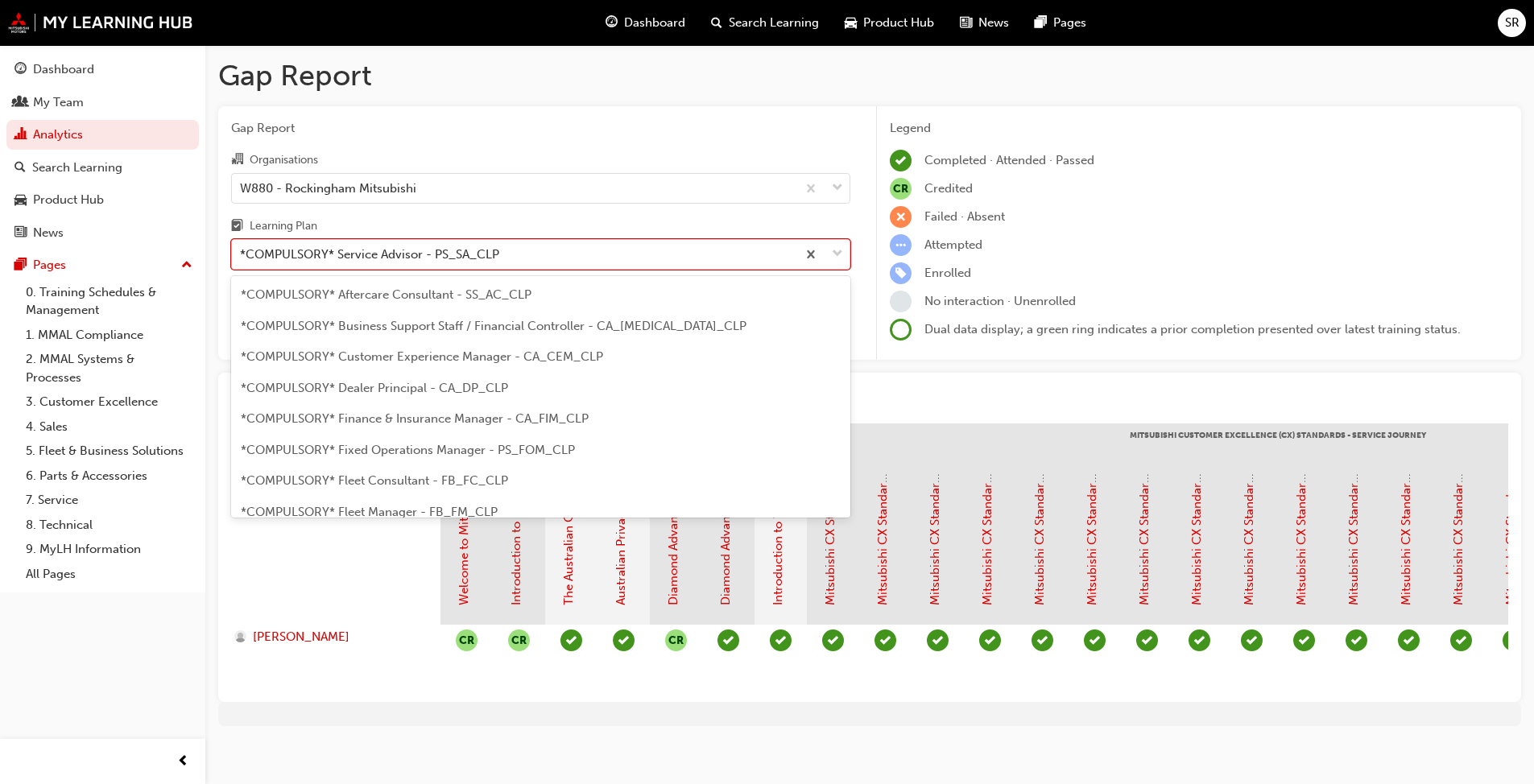
click at [542, 261] on div "*COMPULSORY* Service Advisor - PS_SA_CLP" at bounding box center [515, 254] width 565 height 28
click at [241, 260] on input "Learning Plan option *COMPULSORY* Service Advisor - PS_SA_CLP, selected. option…" at bounding box center [241, 253] width 2 height 14
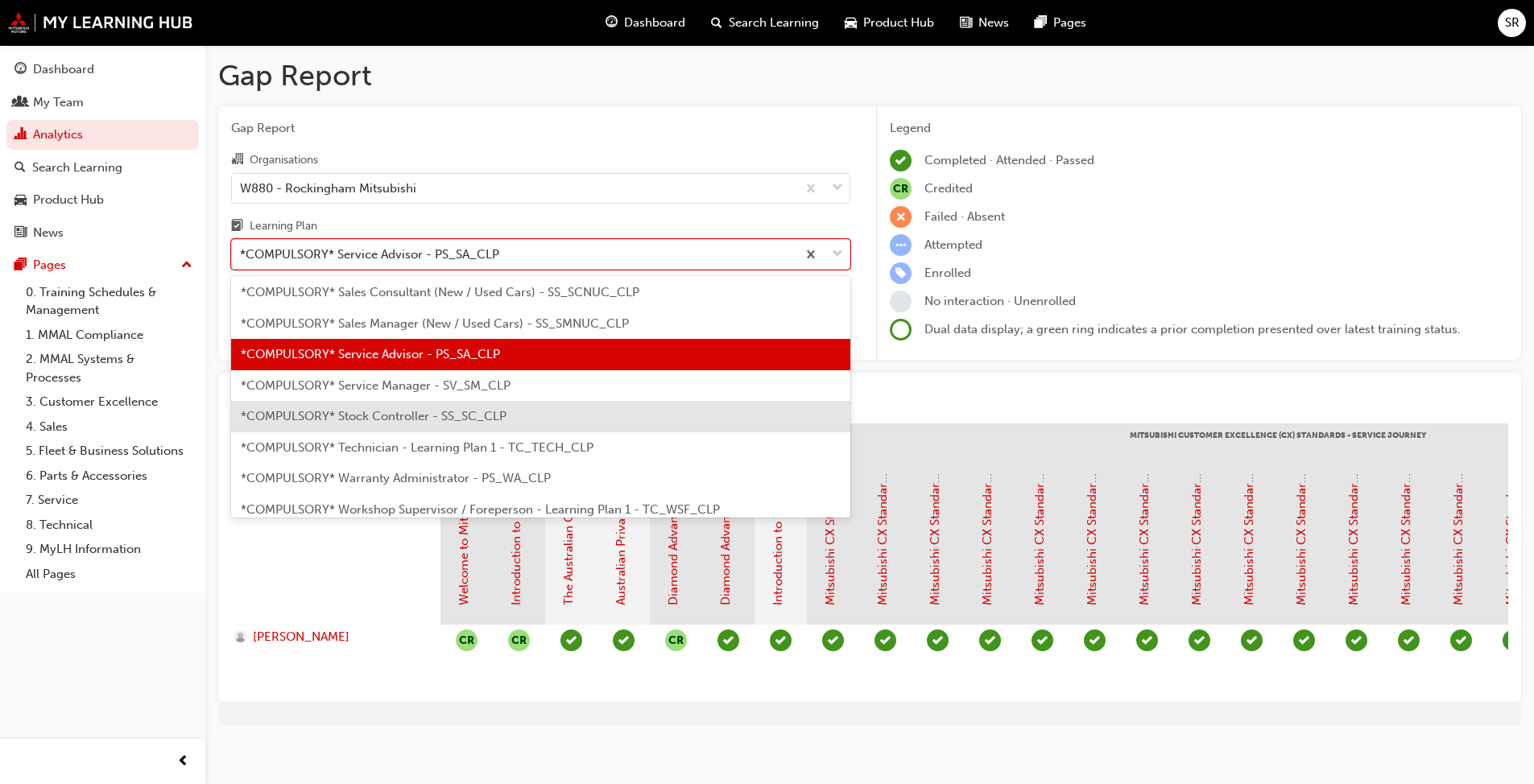
scroll to position [523, 0]
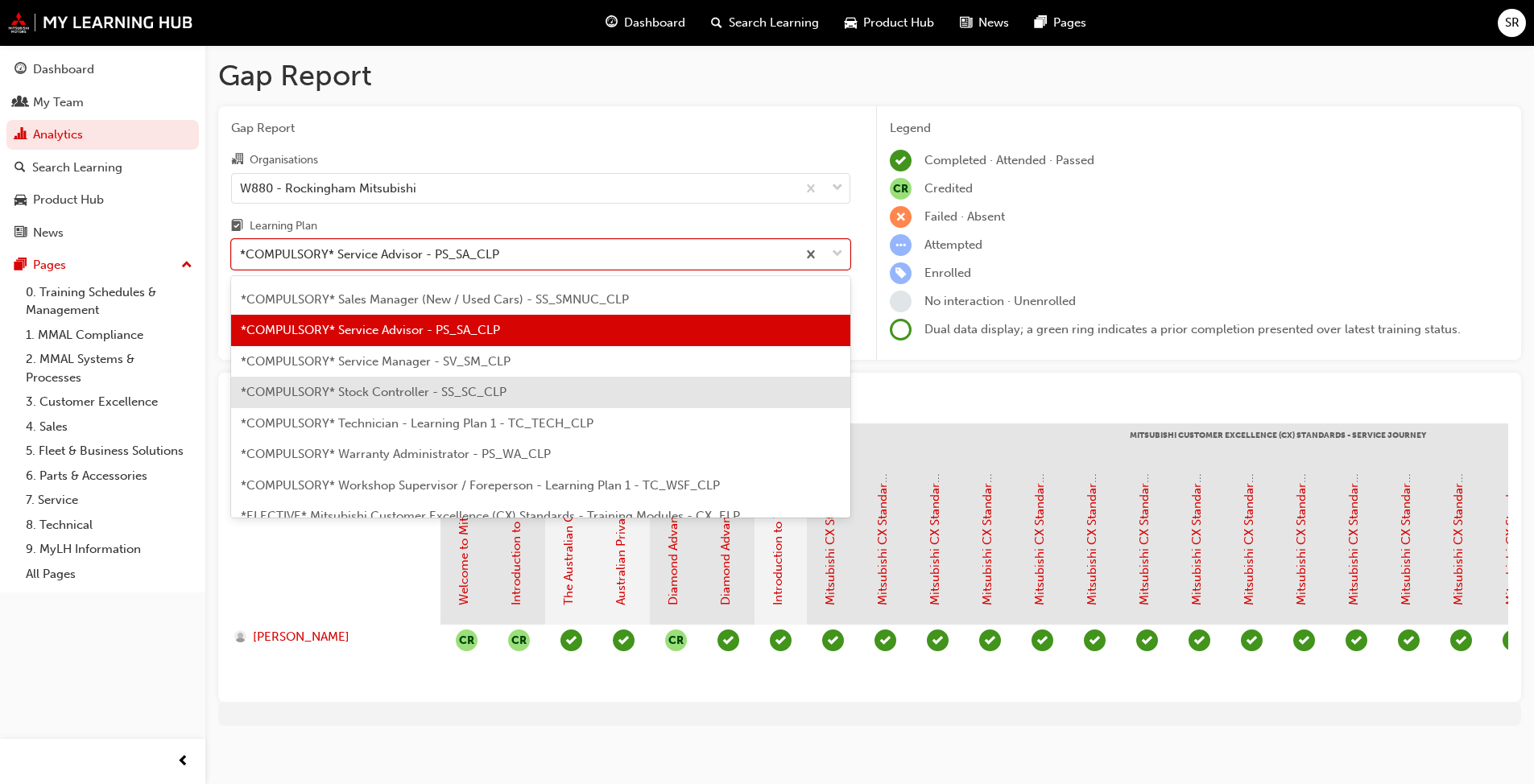
click at [511, 397] on div "*COMPULSORY* Stock Controller - SS_SC_CLP" at bounding box center [540, 392] width 619 height 31
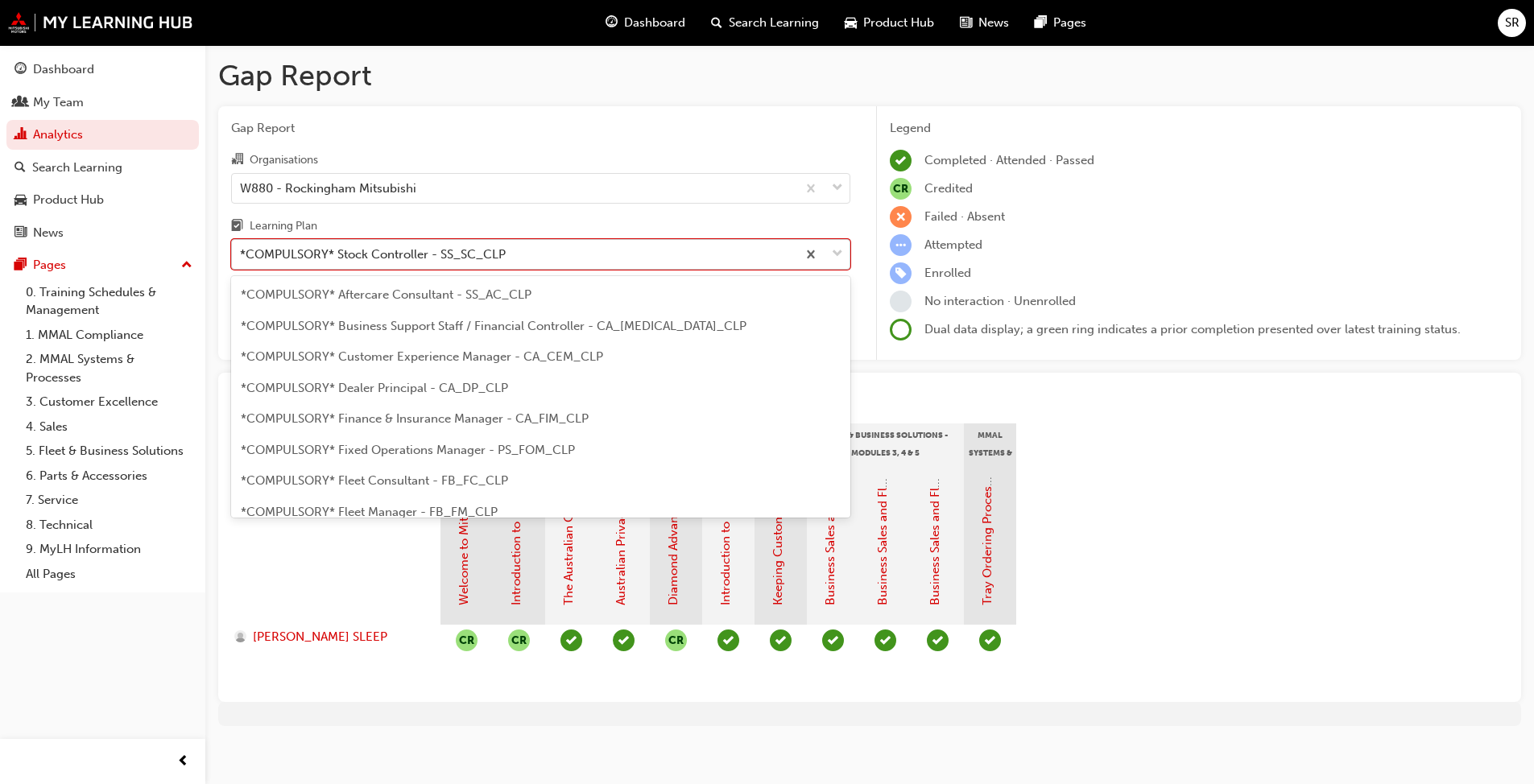
click at [451, 249] on div "*COMPULSORY* Stock Controller - SS_SC_CLP" at bounding box center [373, 255] width 266 height 18
click at [241, 249] on input "Learning Plan option *COMPULSORY* Stock Controller - SS_SC_CLP, selected. optio…" at bounding box center [241, 253] width 2 height 14
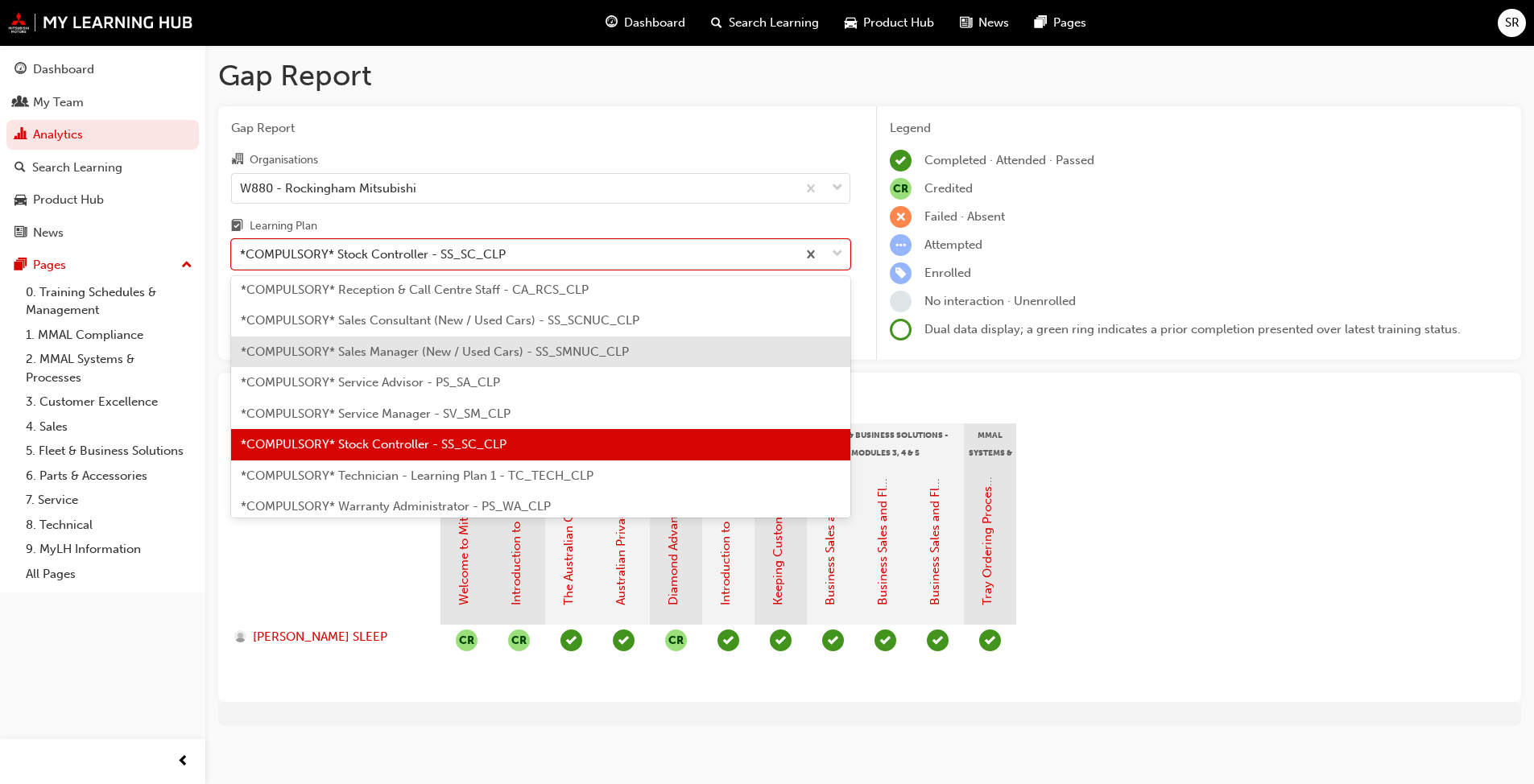
scroll to position [503, 0]
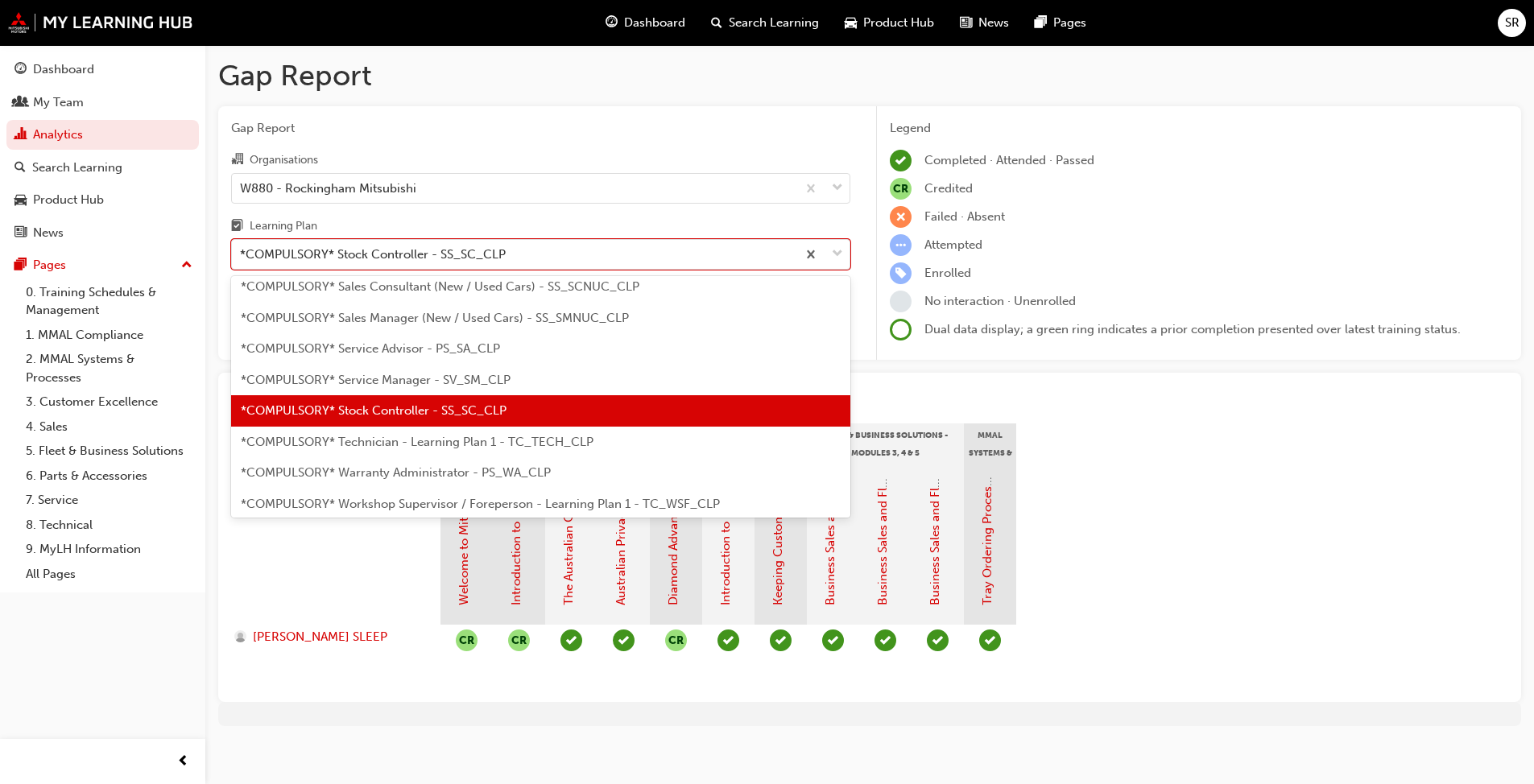
click at [470, 436] on span "*COMPULSORY* Technician - Learning Plan 1 - TC_TECH_CLP" at bounding box center [417, 442] width 353 height 15
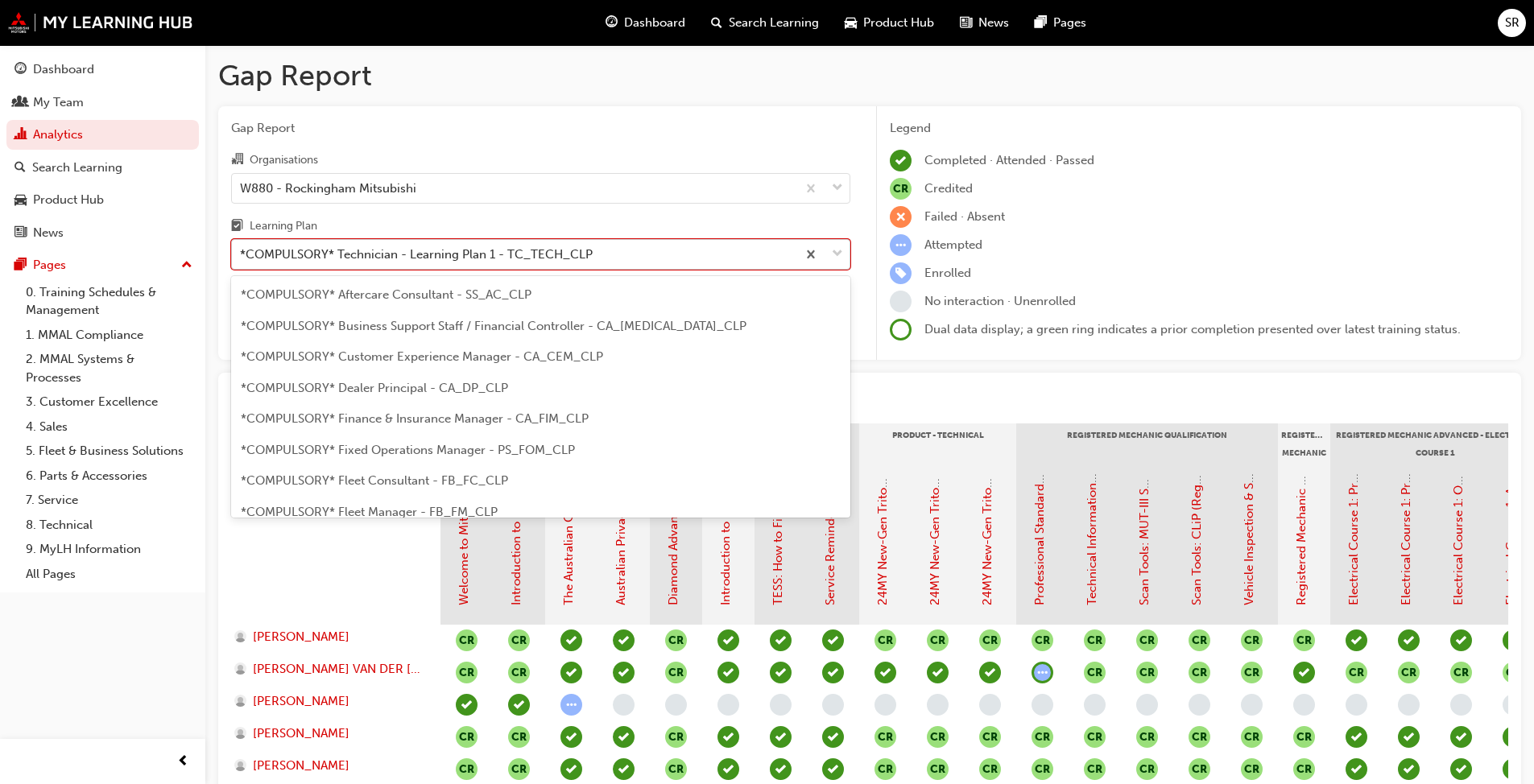
click at [600, 254] on div "*COMPULSORY* Technician - Learning Plan 1 - TC_TECH_CLP" at bounding box center [515, 254] width 565 height 28
click at [241, 254] on input "Learning Plan option *COMPULSORY* Technician - Learning Plan 1 - TC_TECH_CLP, s…" at bounding box center [241, 253] width 2 height 14
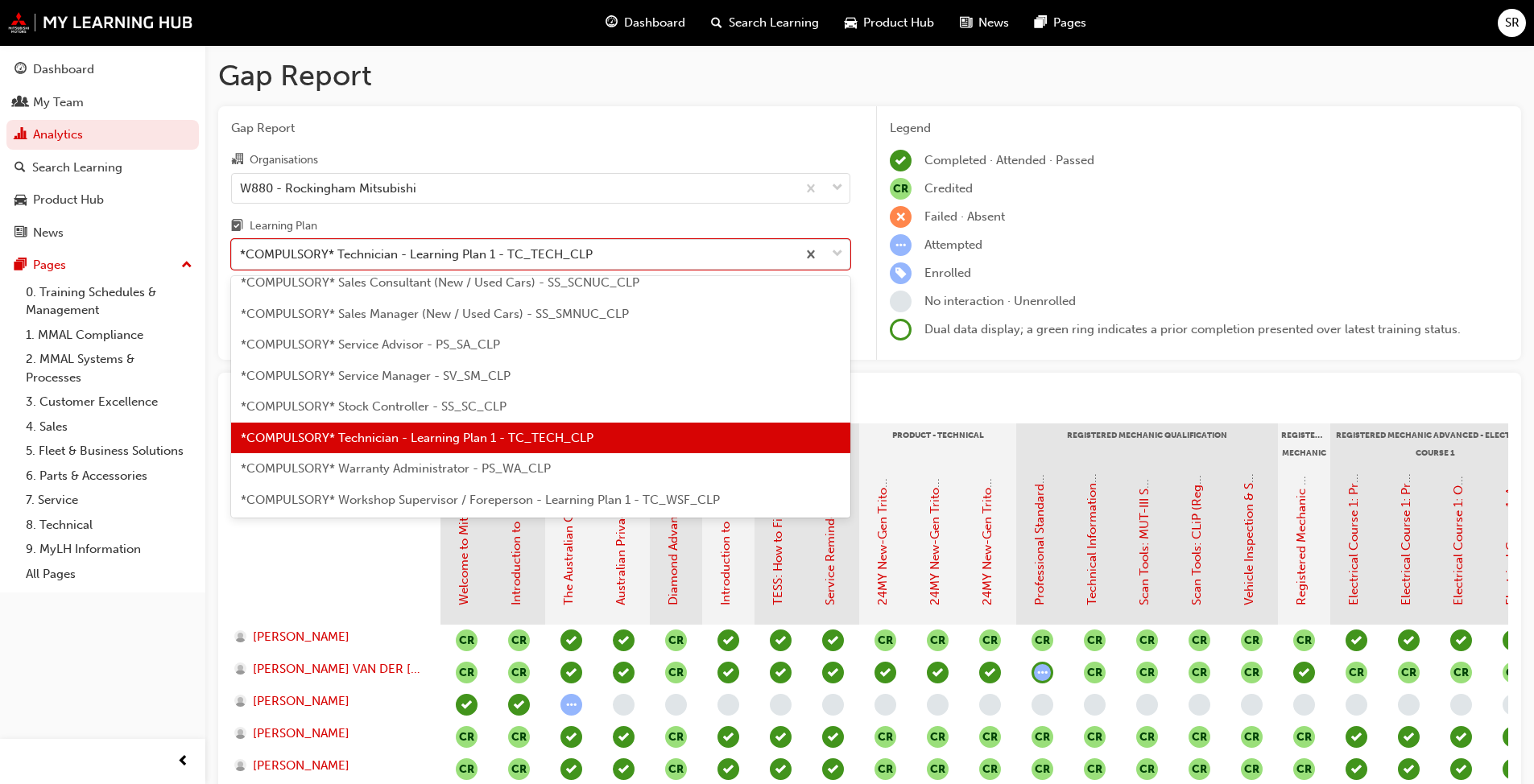
scroll to position [535, 0]
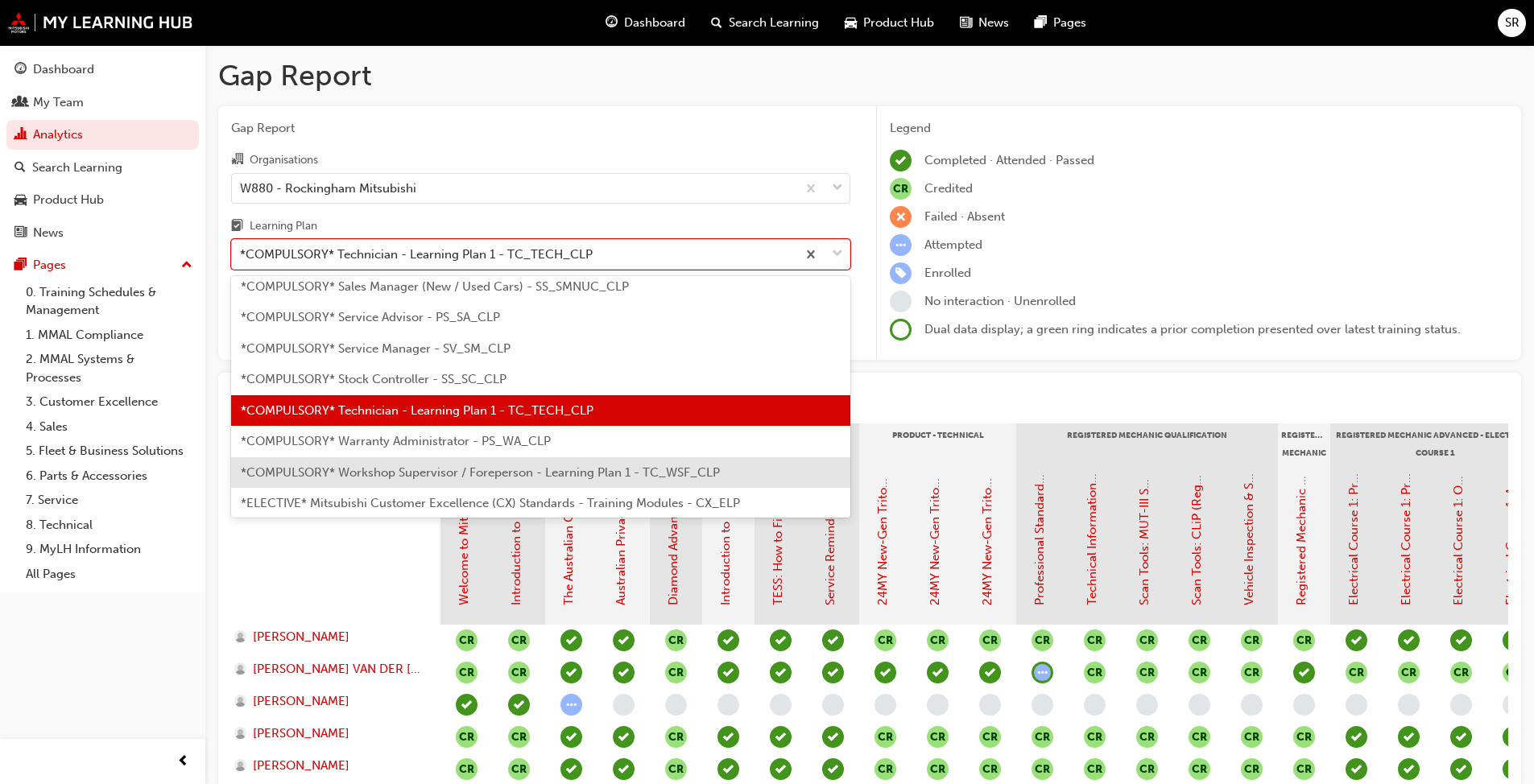
click at [488, 475] on span "*COMPULSORY* Workshop Supervisor / Foreperson - Learning Plan 1 - TC_WSF_CLP" at bounding box center [480, 472] width 479 height 15
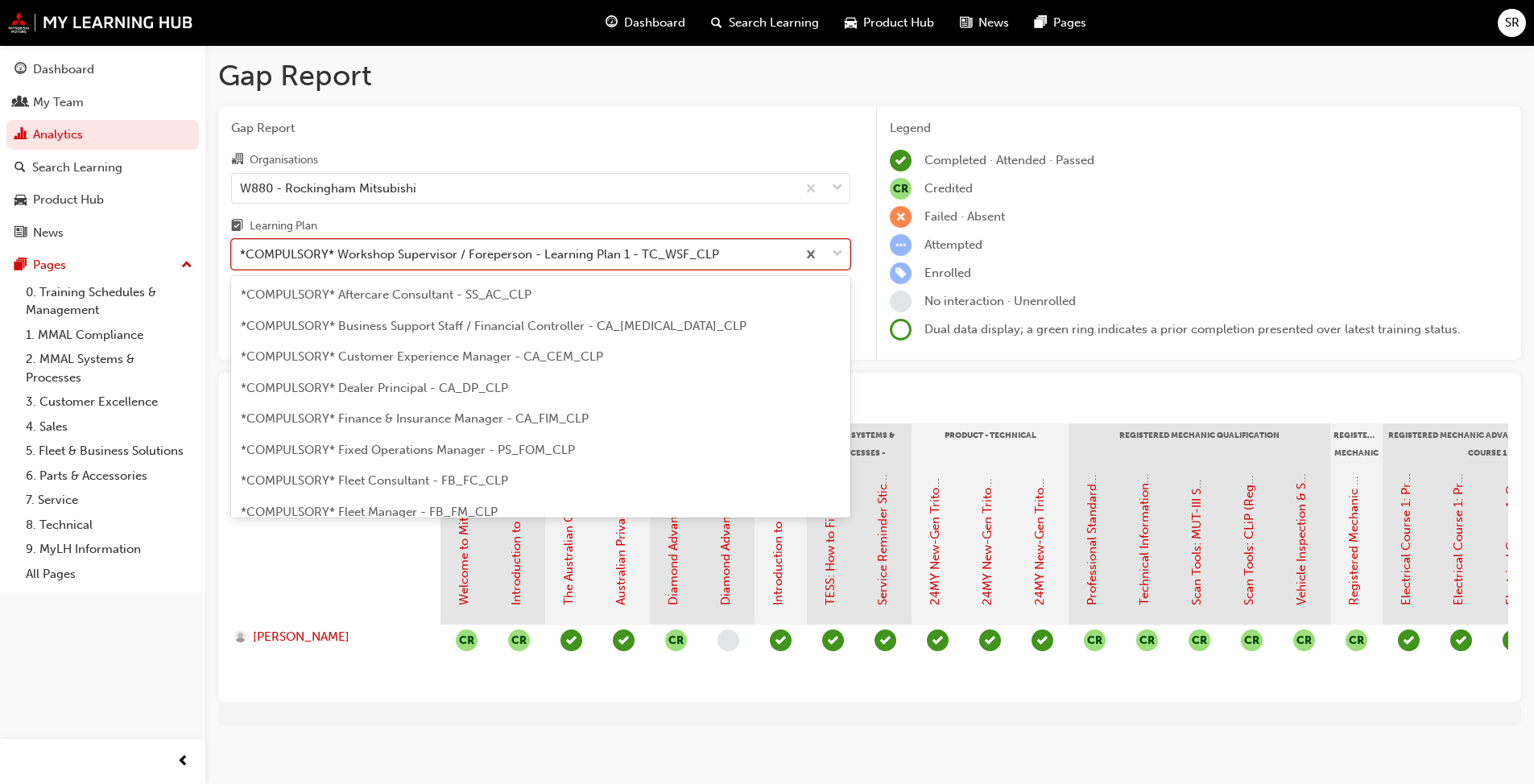
click at [484, 249] on div "*COMPULSORY* Workshop Supervisor / Foreperson - Learning Plan 1 - TC_WSF_CLP" at bounding box center [480, 255] width 479 height 18
click at [241, 249] on input "Learning Plan option *COMPULSORY* Workshop Supervisor / Foreperson - Learning P…" at bounding box center [241, 253] width 2 height 14
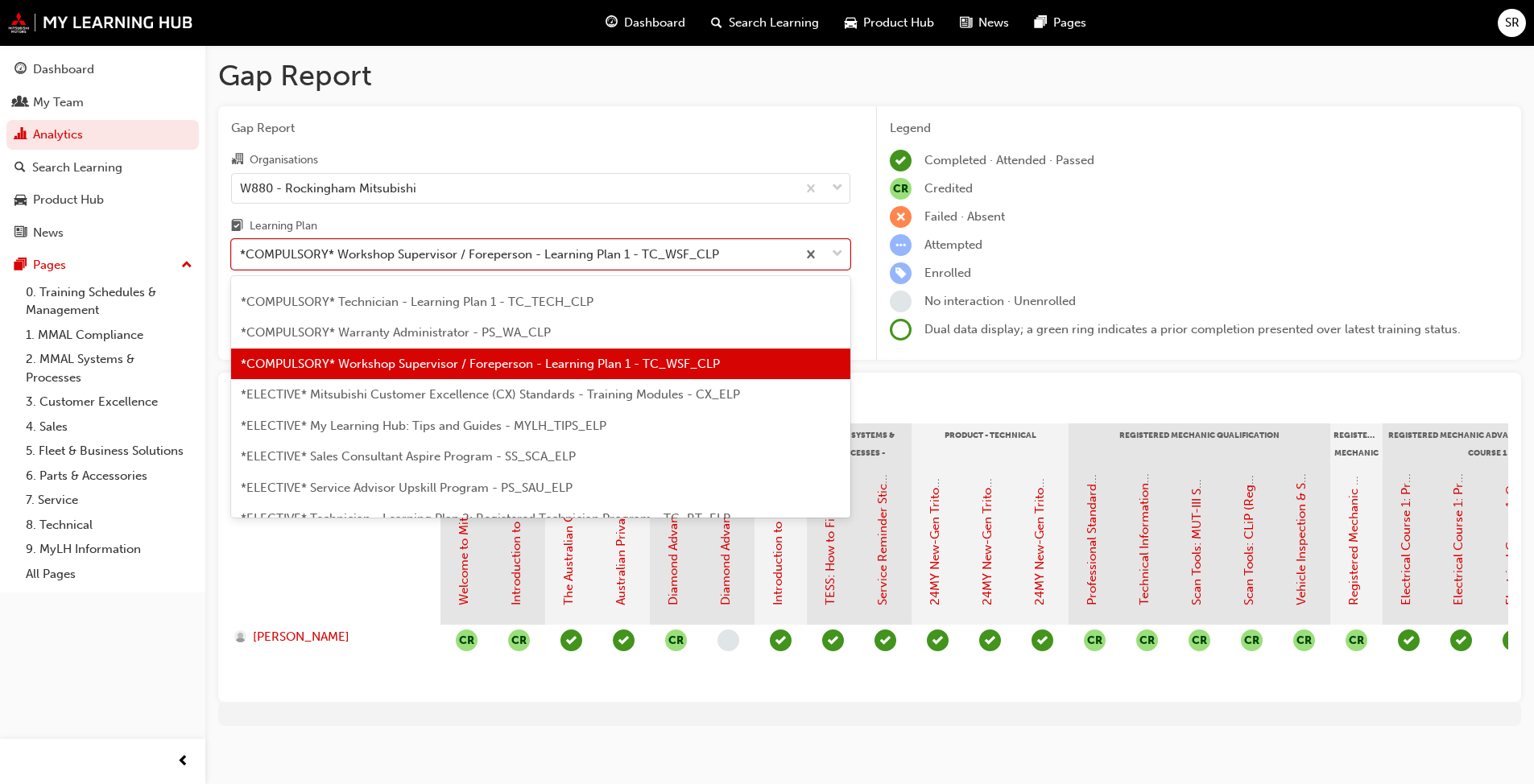
click at [569, 398] on span "*ELECTIVE* Mitsubishi Customer Excellence (CX) Standards - Training Modules - C…" at bounding box center [490, 395] width 499 height 15
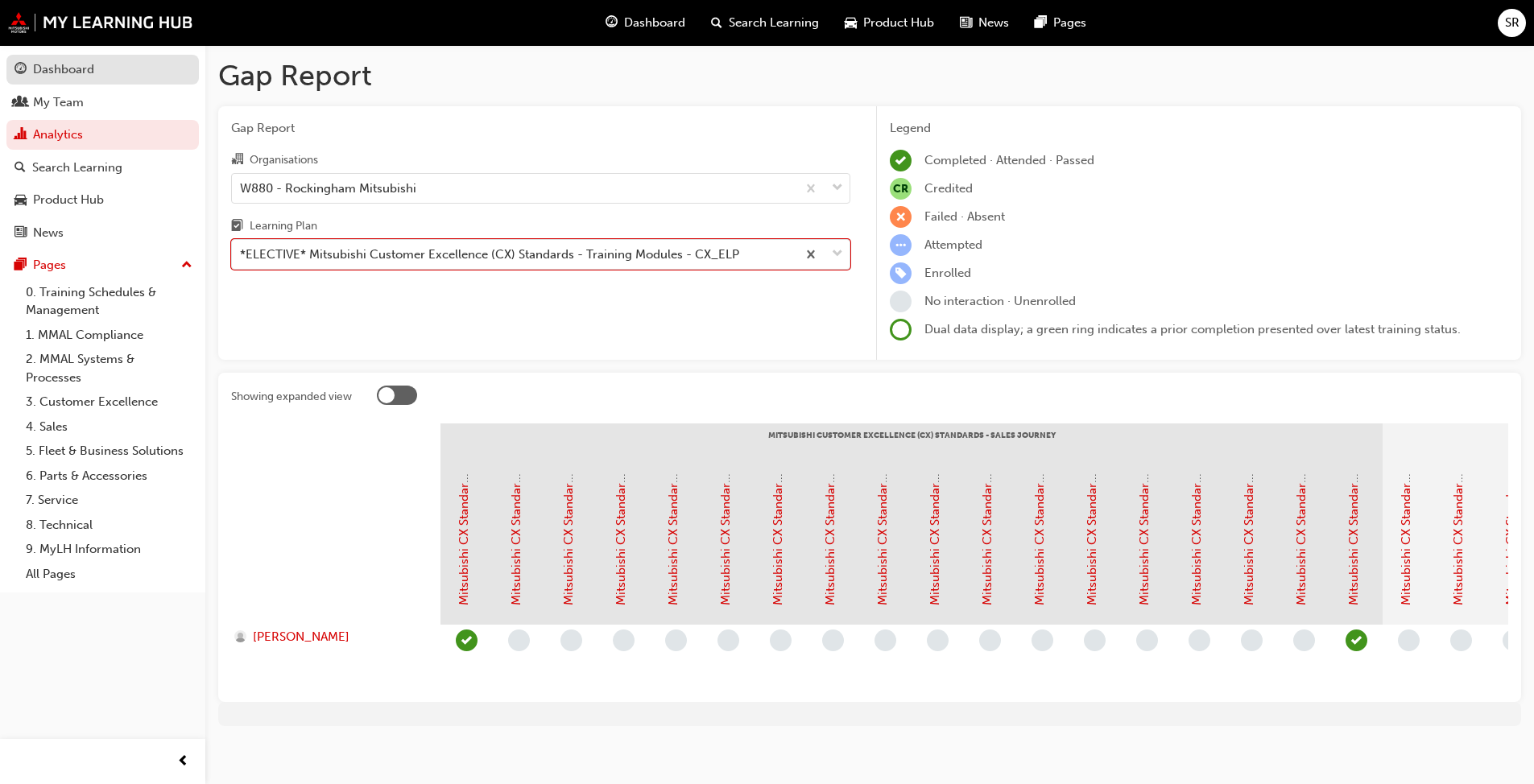
click at [107, 73] on div "Dashboard" at bounding box center [102, 69] width 176 height 20
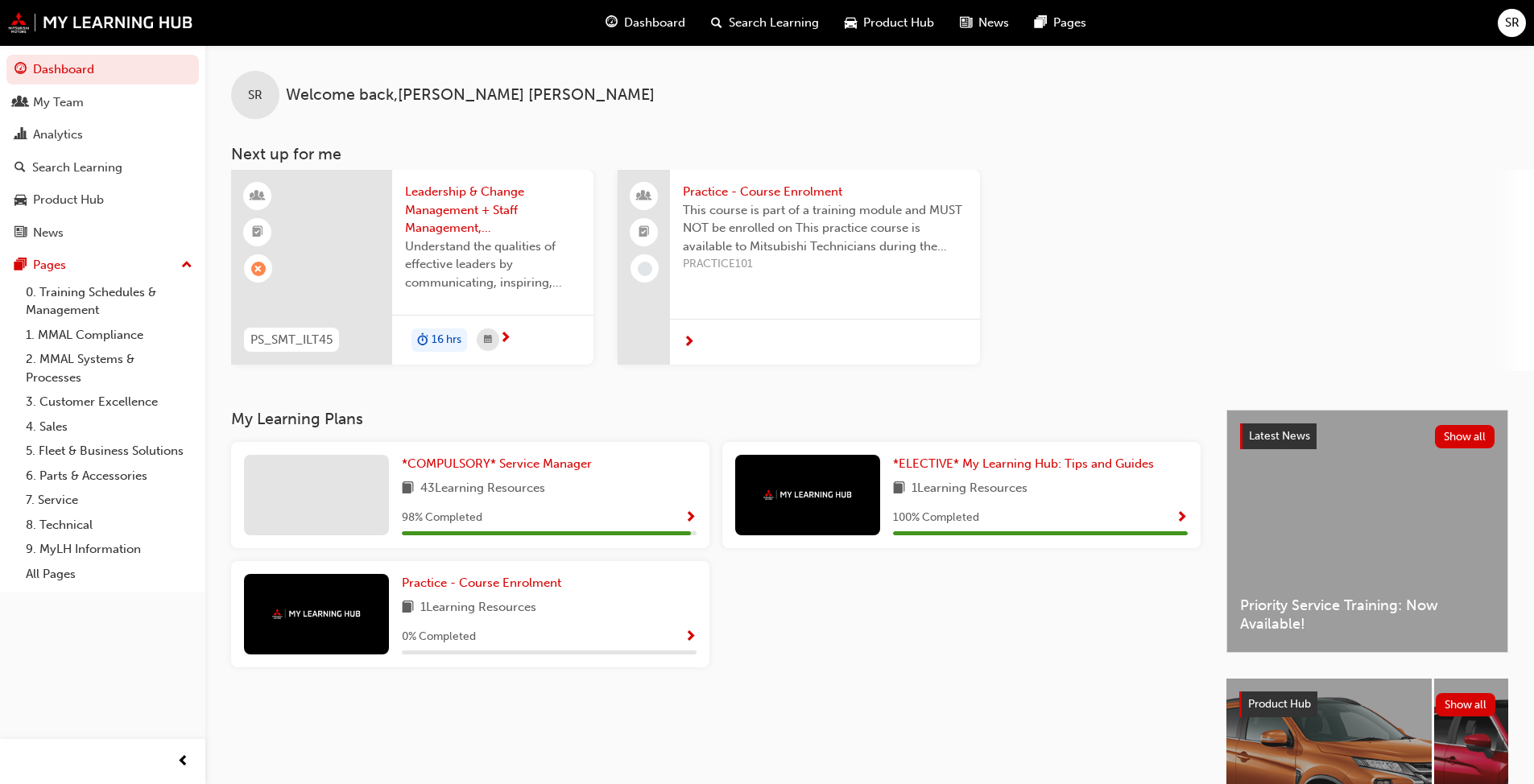
click at [75, 44] on div "Dashboard Search Learning Product Hub News Pages SR" at bounding box center [767, 23] width 1534 height 46
click at [78, 62] on link "Dashboard" at bounding box center [102, 69] width 193 height 30
